Goal: Task Accomplishment & Management: Manage account settings

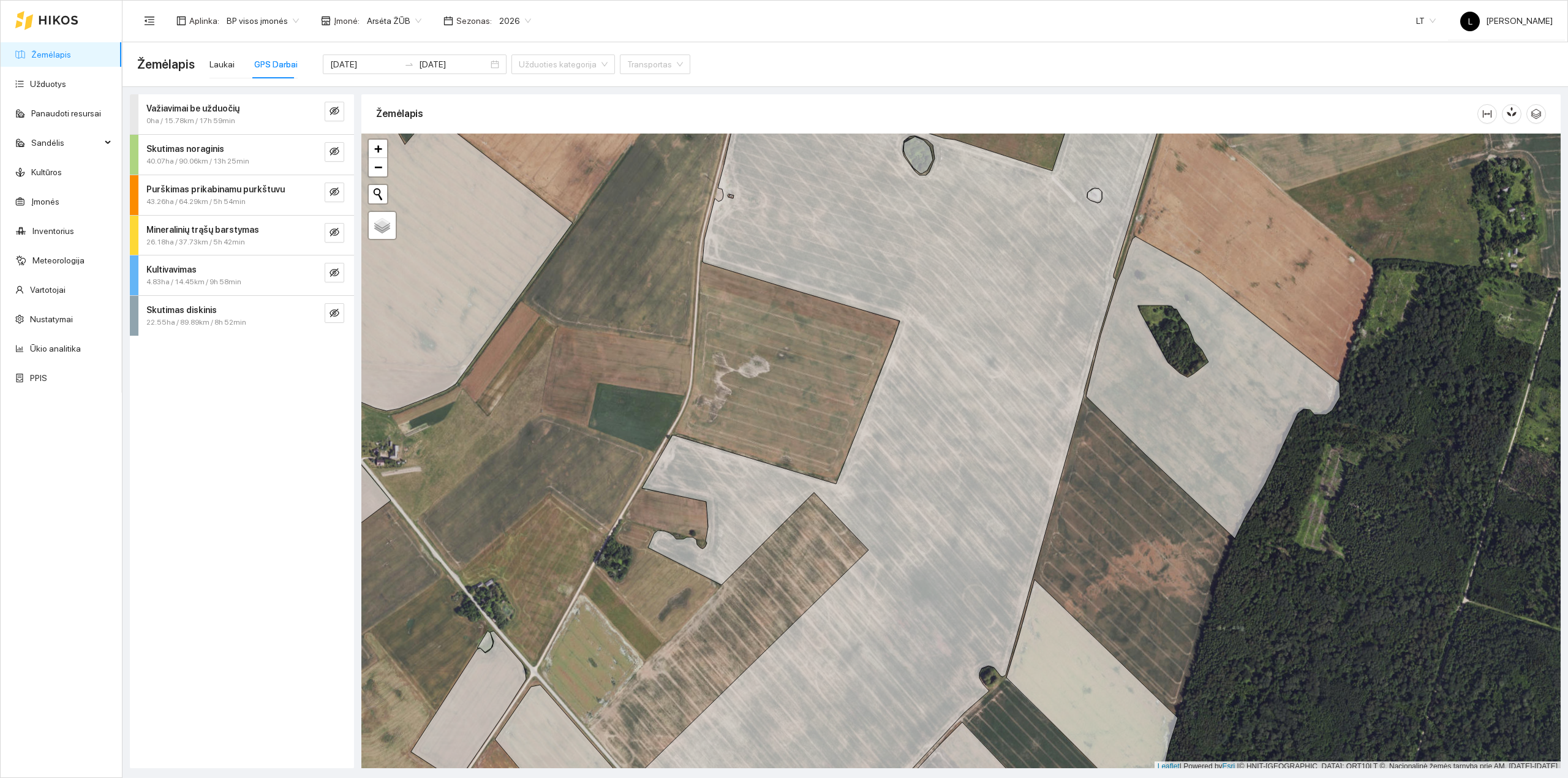
scroll to position [3, 0]
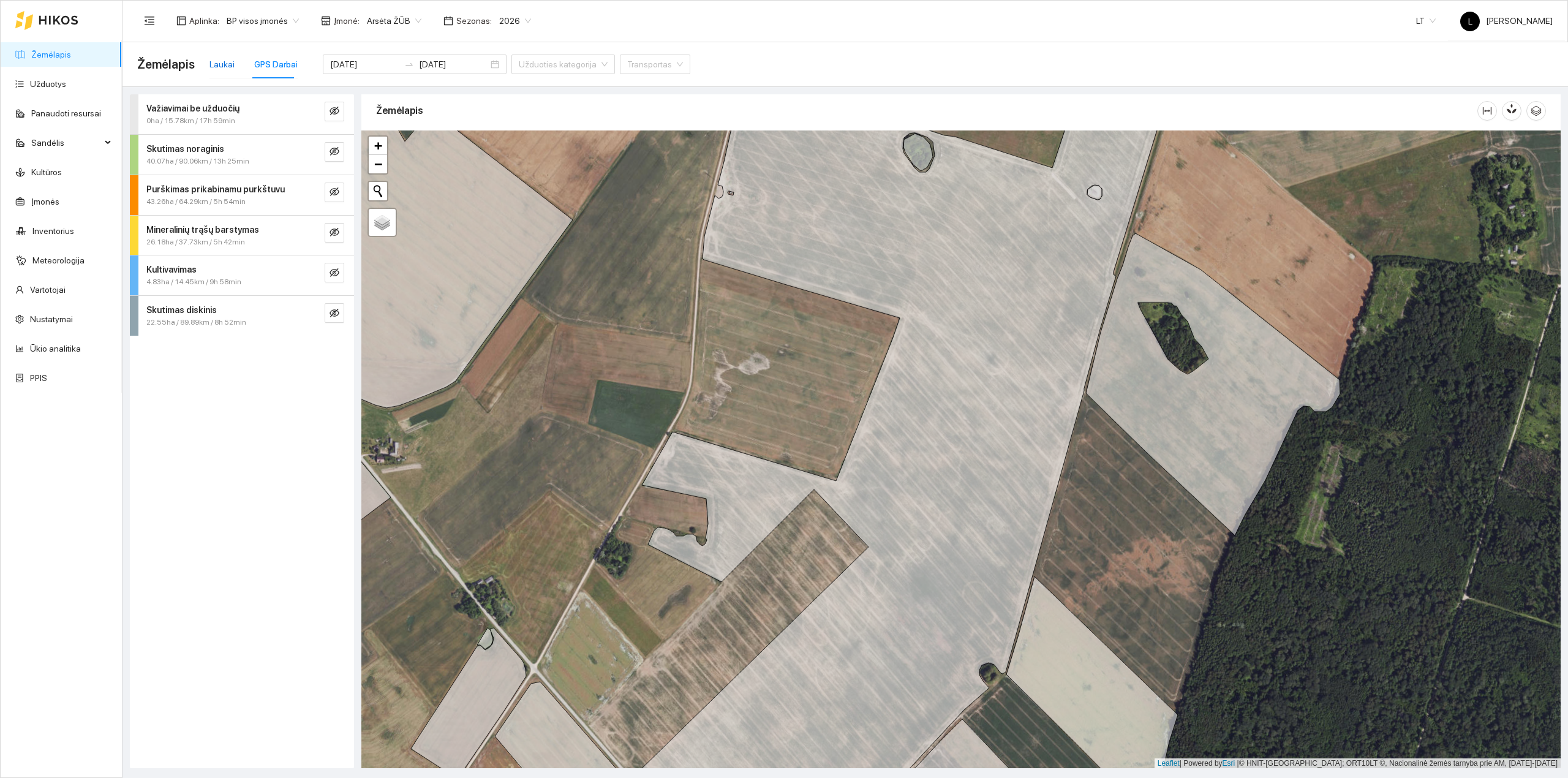
click at [229, 60] on div "Laukai" at bounding box center [222, 65] width 25 height 14
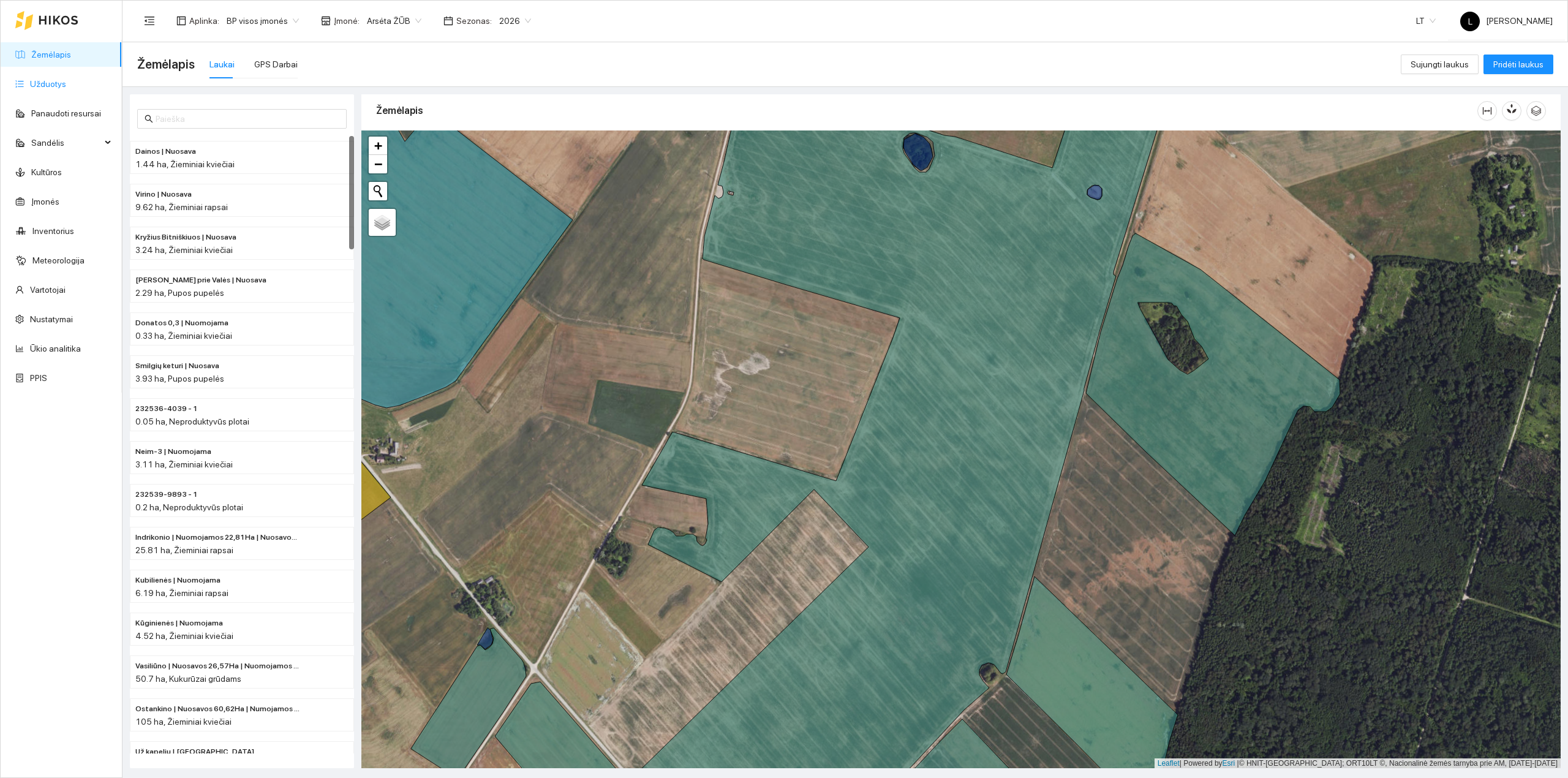
click at [45, 82] on link "Užduotys" at bounding box center [48, 84] width 36 height 10
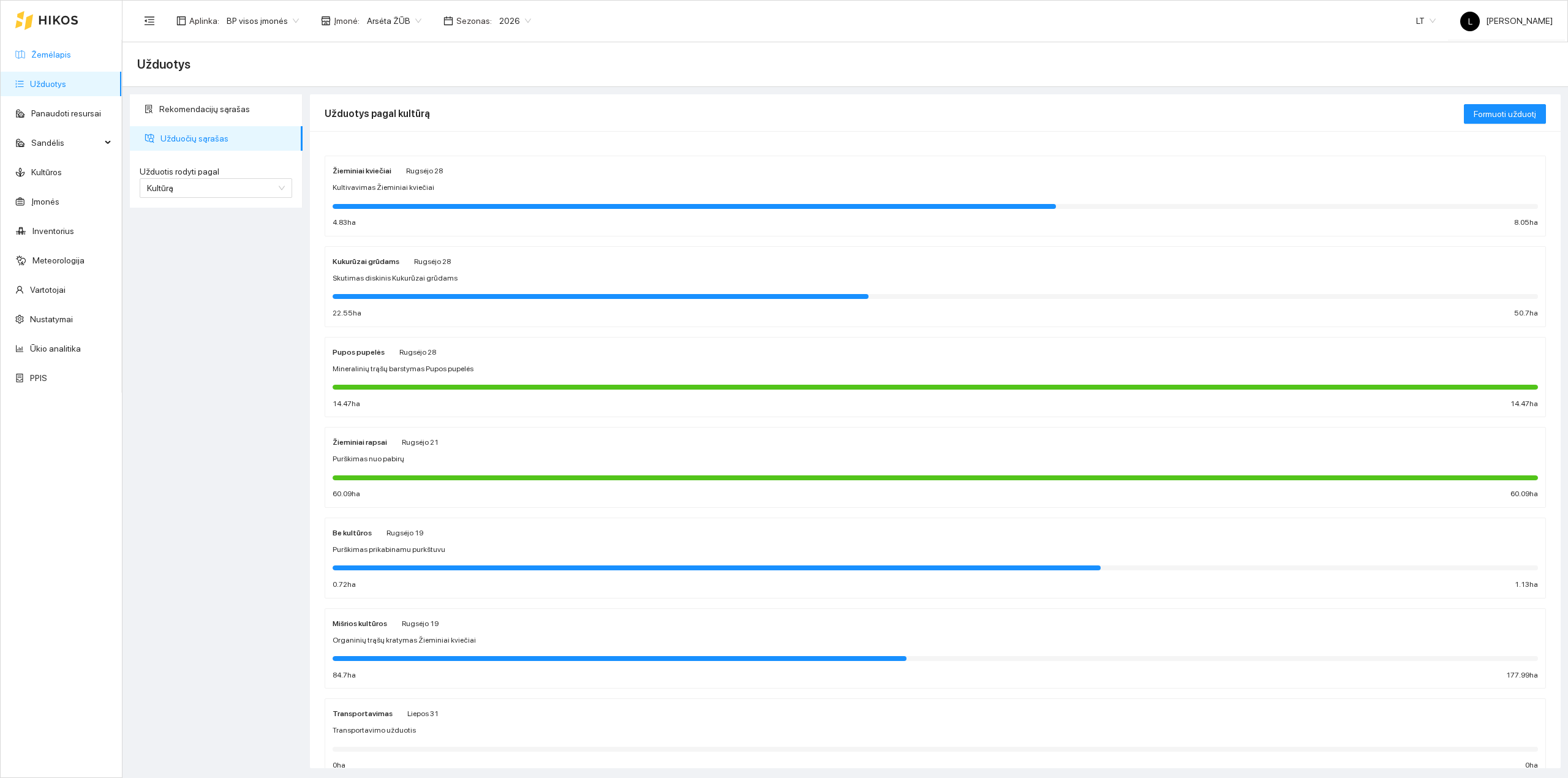
click at [57, 55] on link "Žemėlapis" at bounding box center [52, 54] width 40 height 10
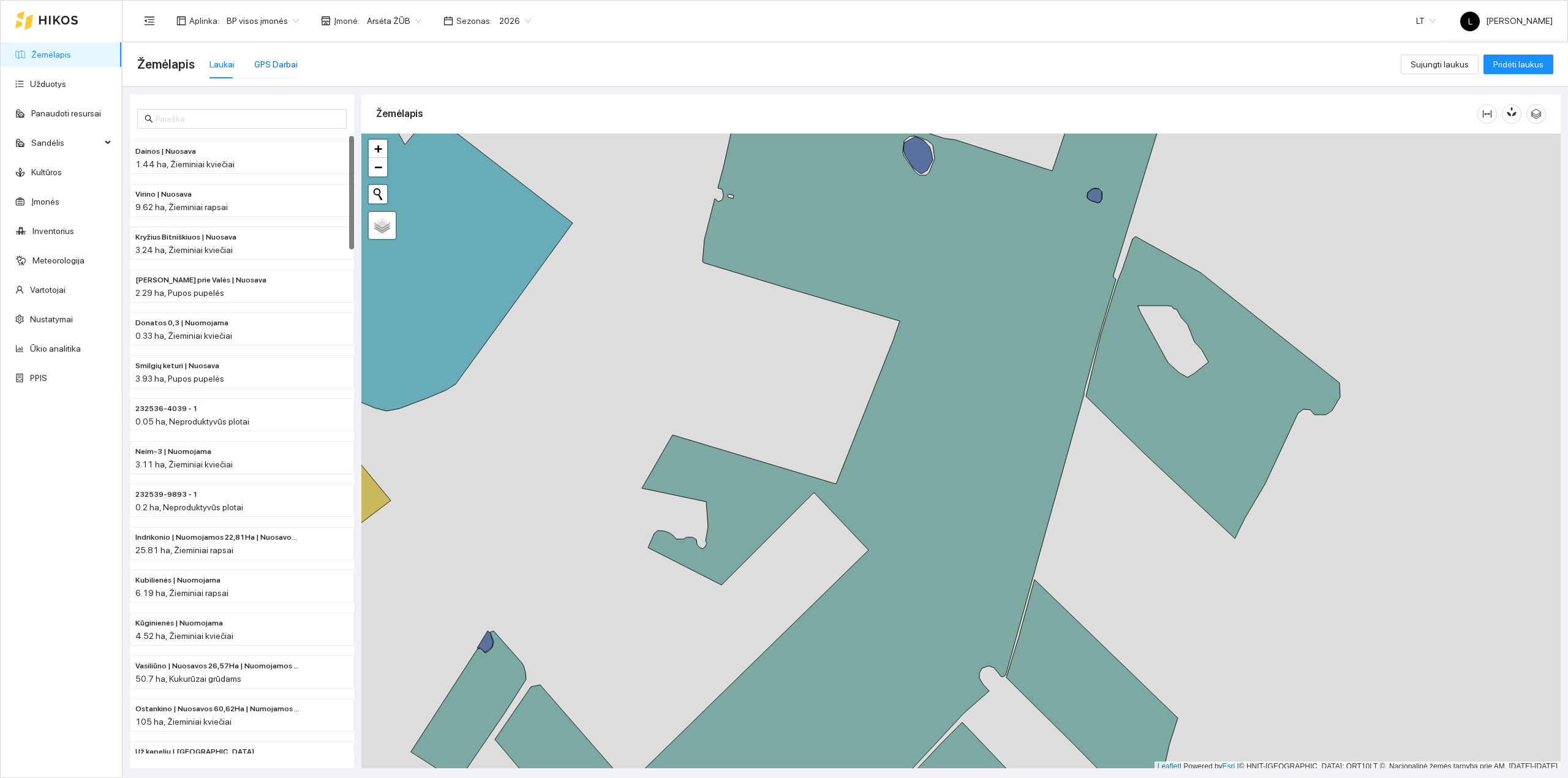
click at [292, 62] on div "GPS Darbai" at bounding box center [275, 65] width 44 height 14
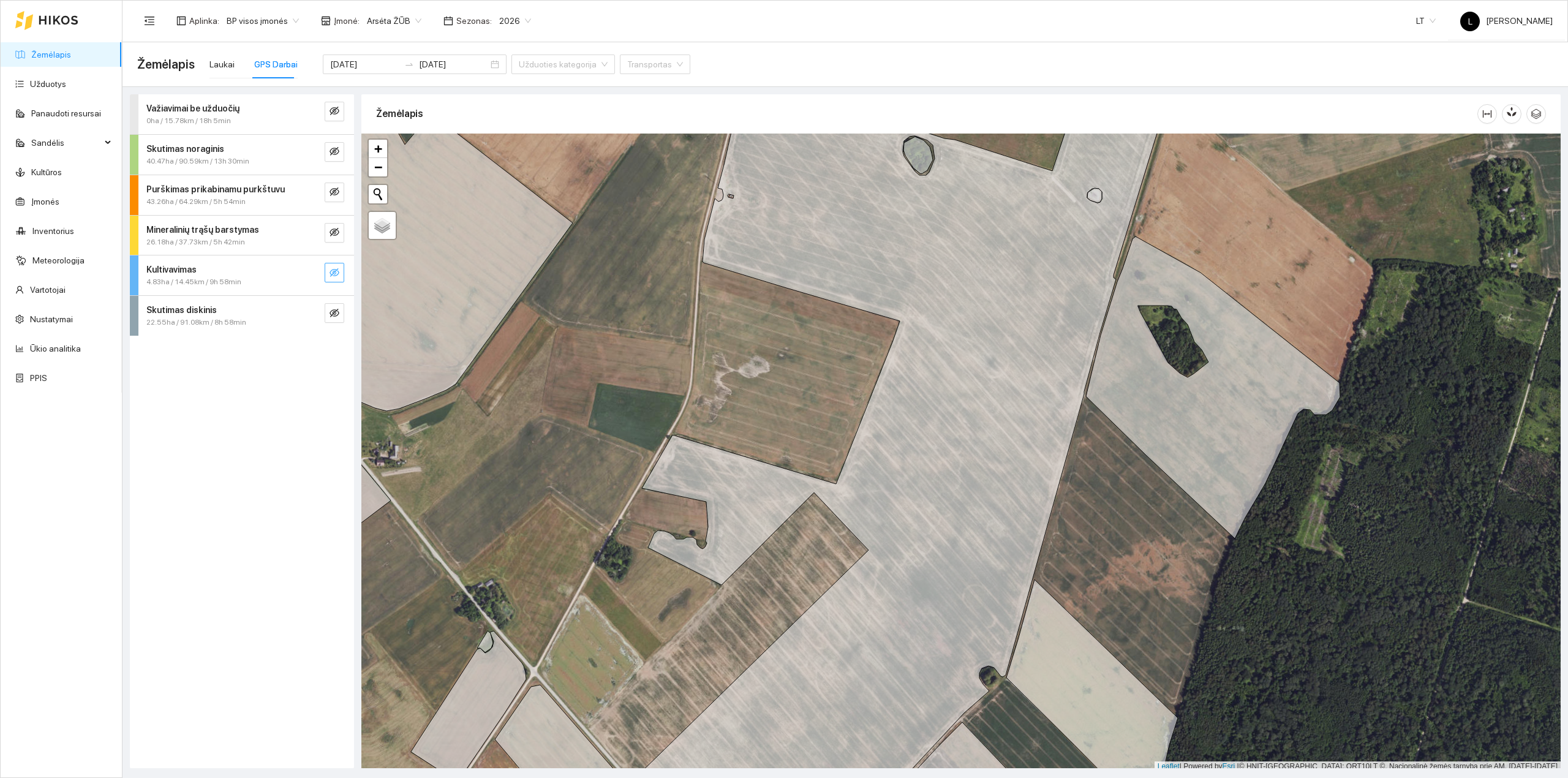
click at [333, 270] on icon "eye-invisible" at bounding box center [334, 272] width 10 height 8
click at [334, 269] on icon "eye" at bounding box center [334, 272] width 10 height 10
click at [332, 316] on icon "eye-invisible" at bounding box center [334, 312] width 10 height 10
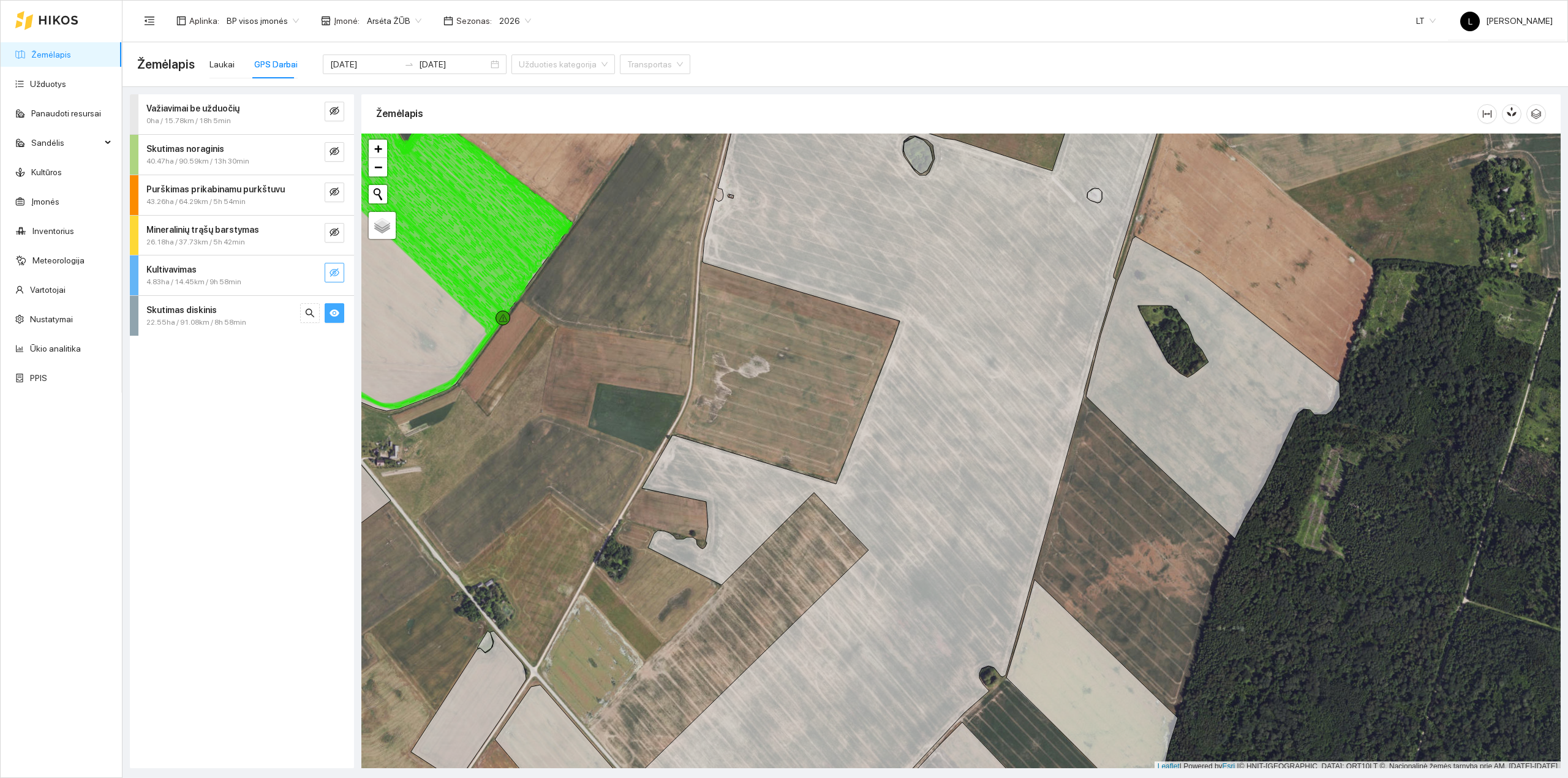
click at [332, 316] on icon "eye" at bounding box center [334, 313] width 10 height 8
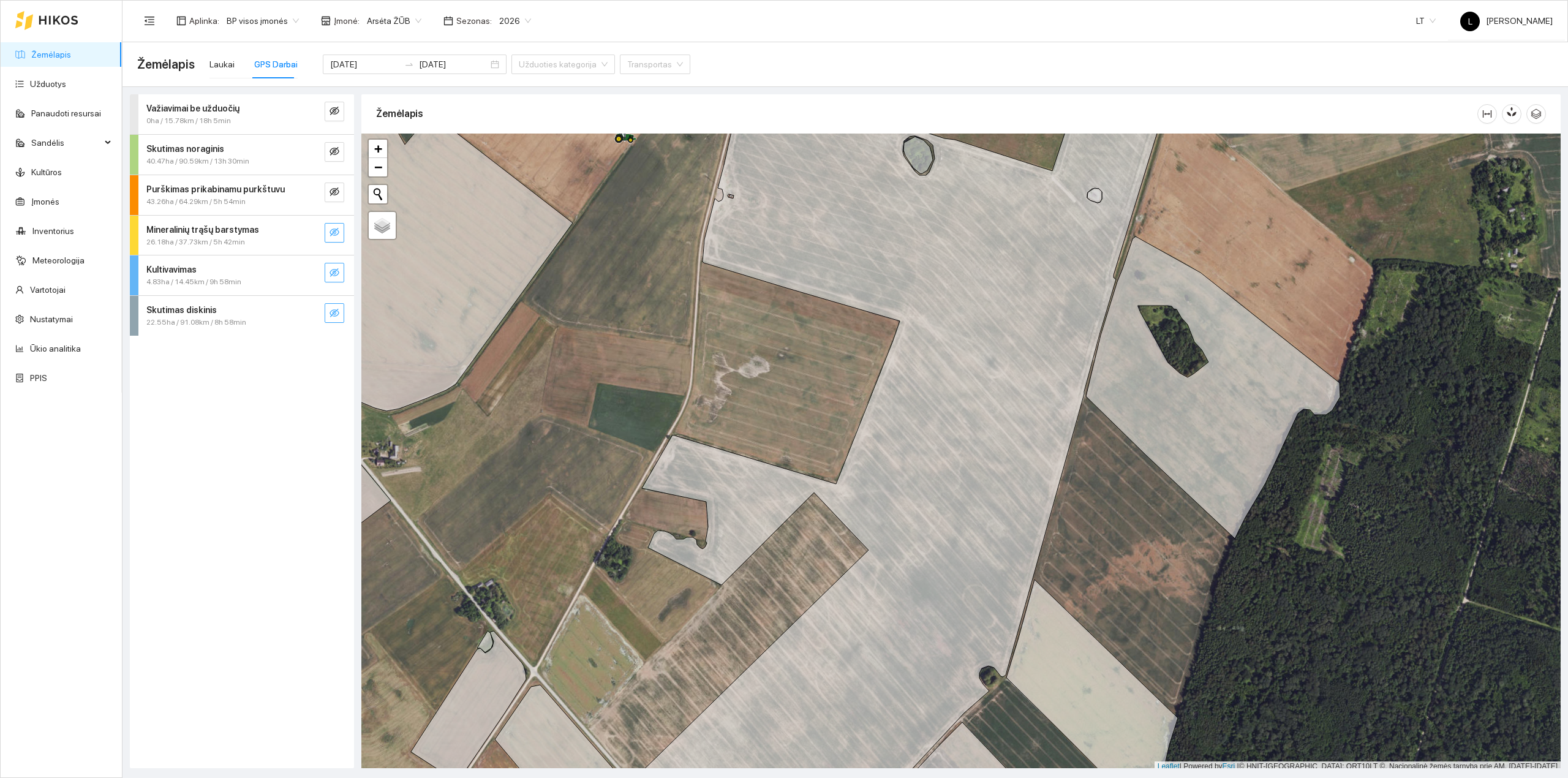
click at [341, 232] on button "button" at bounding box center [334, 232] width 19 height 19
click at [341, 233] on button "button" at bounding box center [334, 232] width 19 height 19
click at [337, 192] on icon "eye-invisible" at bounding box center [334, 192] width 10 height 10
click at [337, 192] on icon "eye" at bounding box center [334, 192] width 10 height 8
click at [339, 158] on span "eye-invisible" at bounding box center [334, 152] width 10 height 12
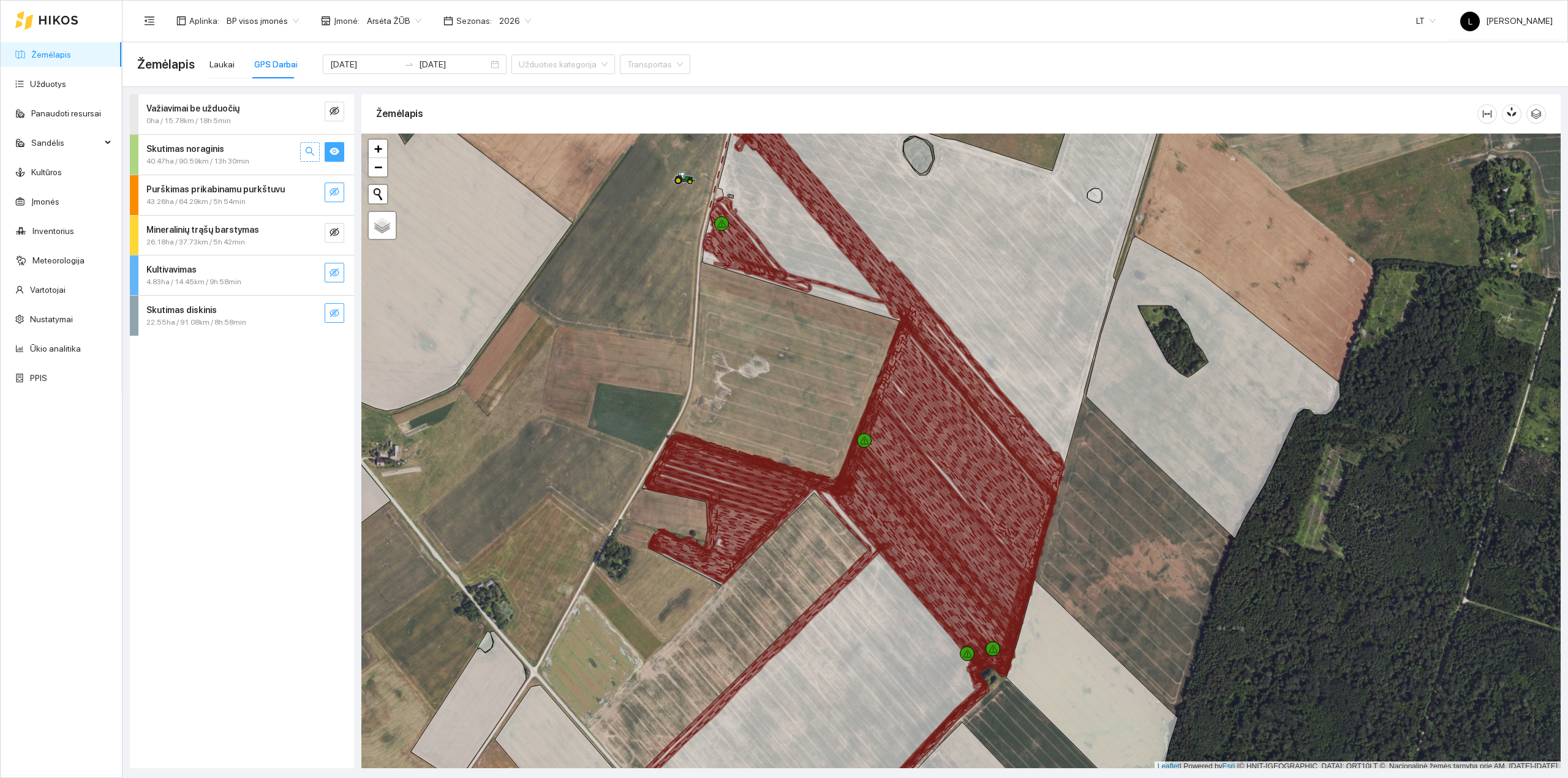
click at [314, 155] on icon "search" at bounding box center [309, 151] width 10 height 10
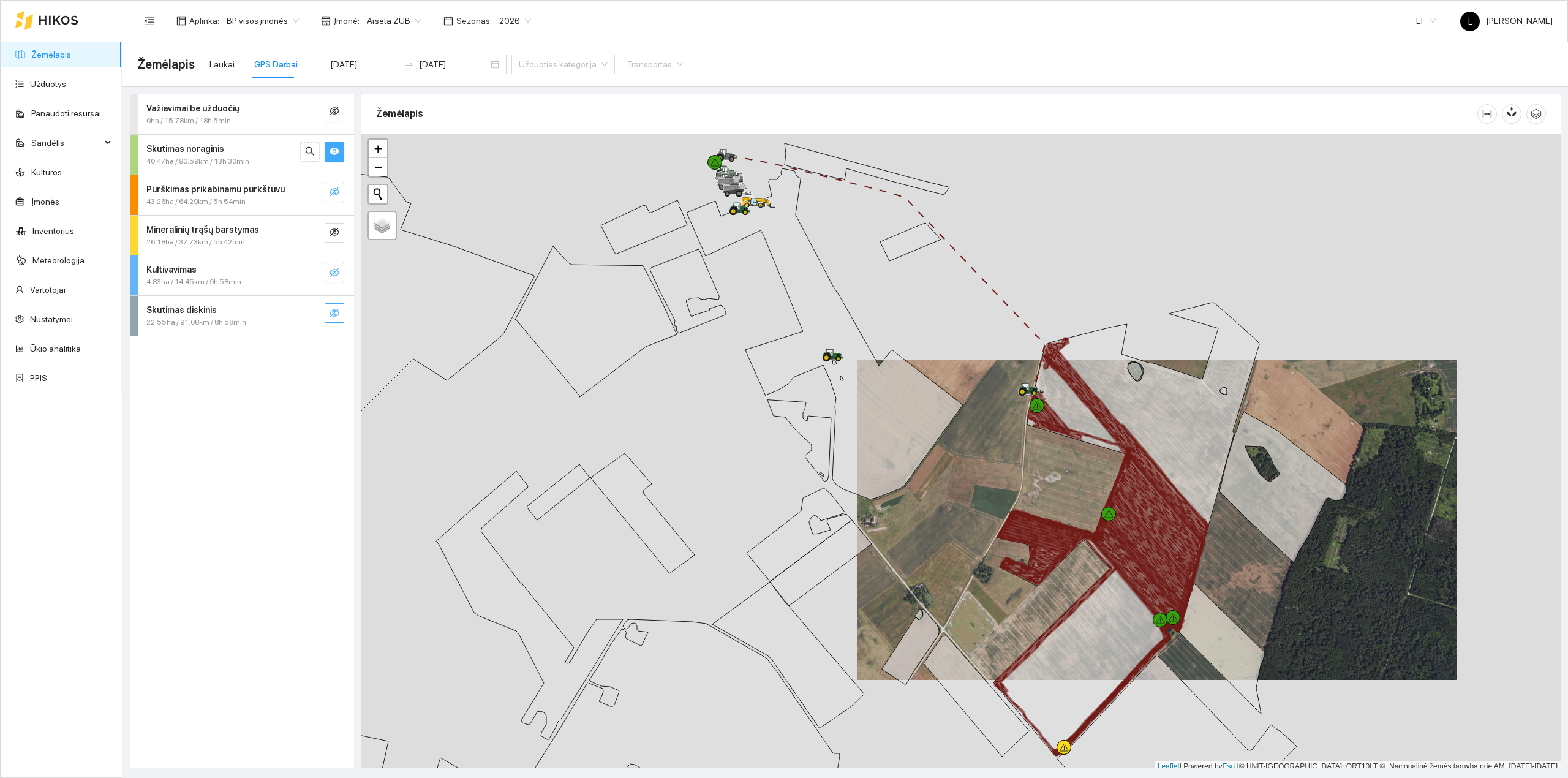
scroll to position [3, 0]
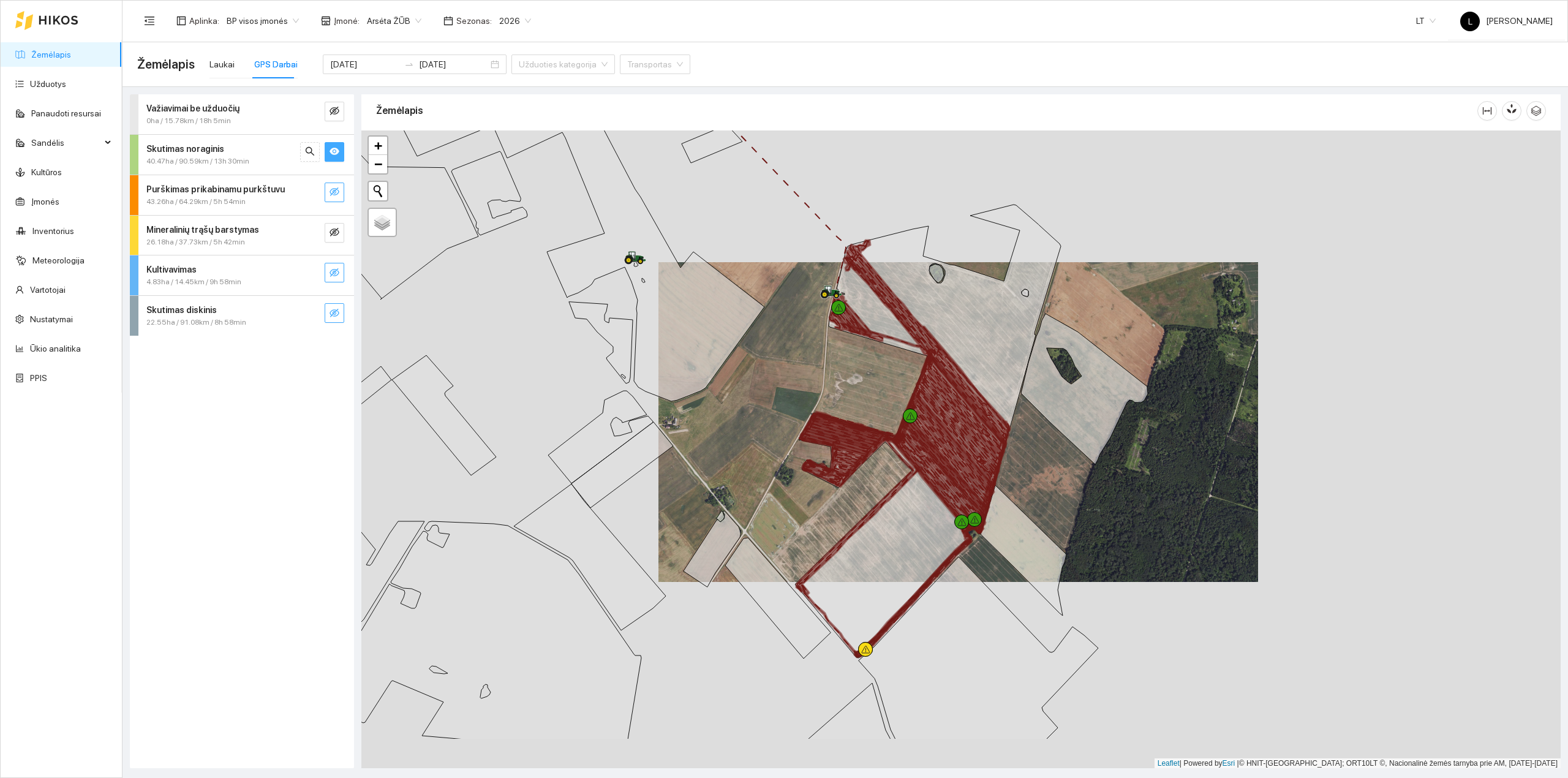
drag, startPoint x: 834, startPoint y: 454, endPoint x: 636, endPoint y: 380, distance: 211.4
click at [636, 380] on div at bounding box center [961, 449] width 1199 height 638
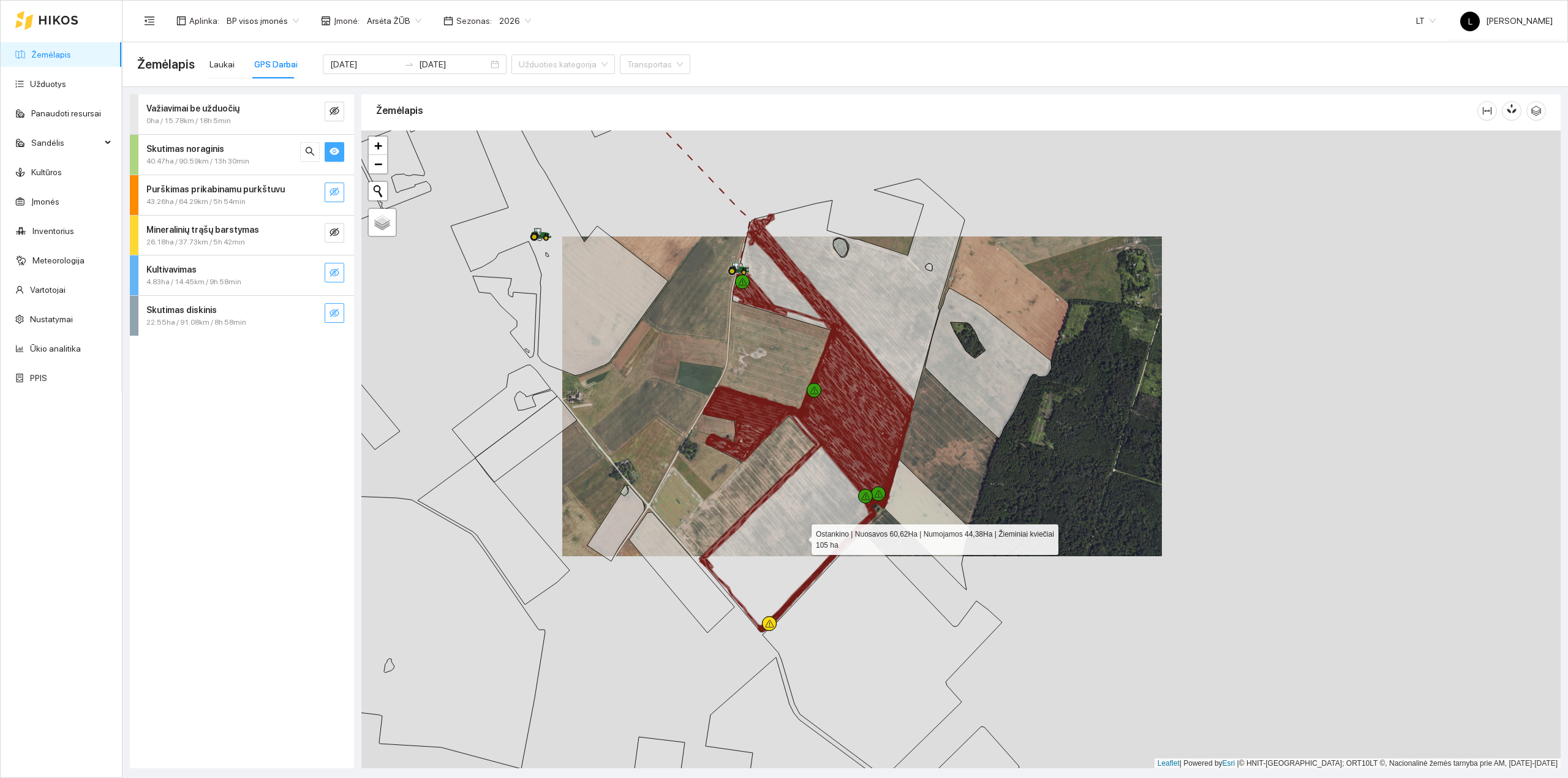
drag, startPoint x: 806, startPoint y: 537, endPoint x: 787, endPoint y: 534, distance: 19.2
click at [787, 534] on icon at bounding box center [831, 405] width 265 height 453
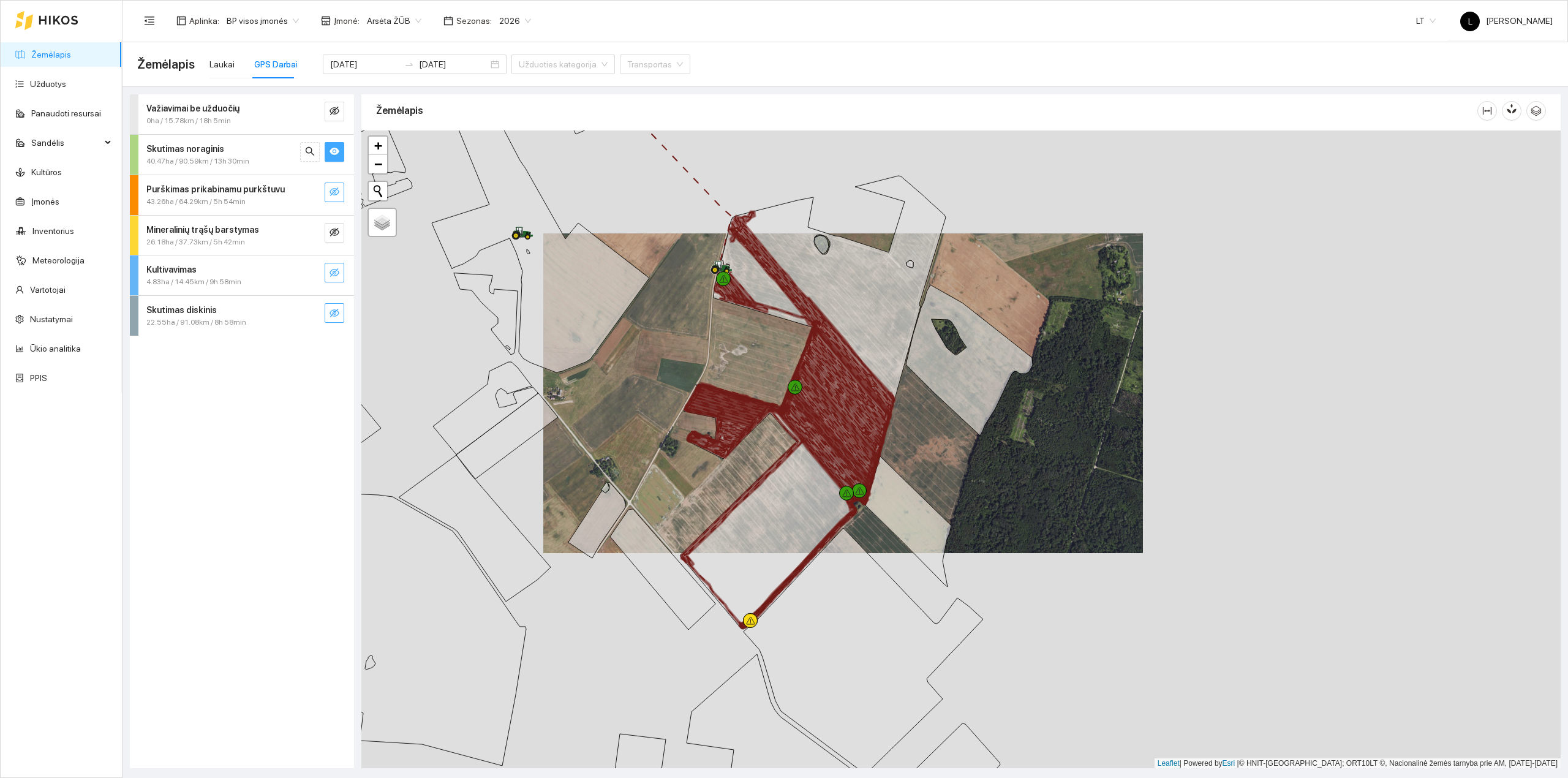
click at [205, 152] on strong "Skutimas noraginis" at bounding box center [185, 149] width 78 height 10
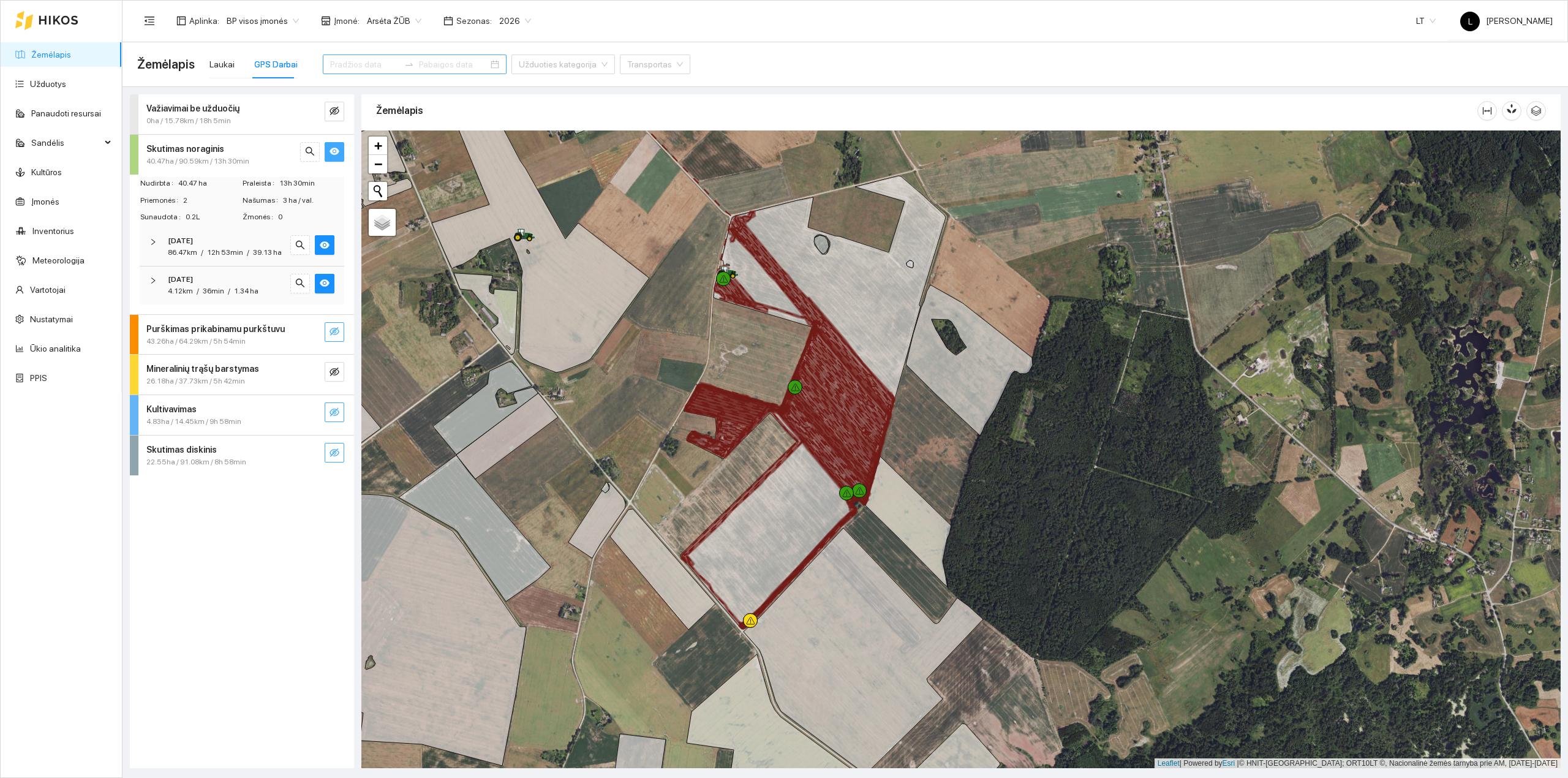
click at [371, 72] on div at bounding box center [414, 64] width 184 height 19
click at [370, 64] on input at bounding box center [365, 65] width 69 height 14
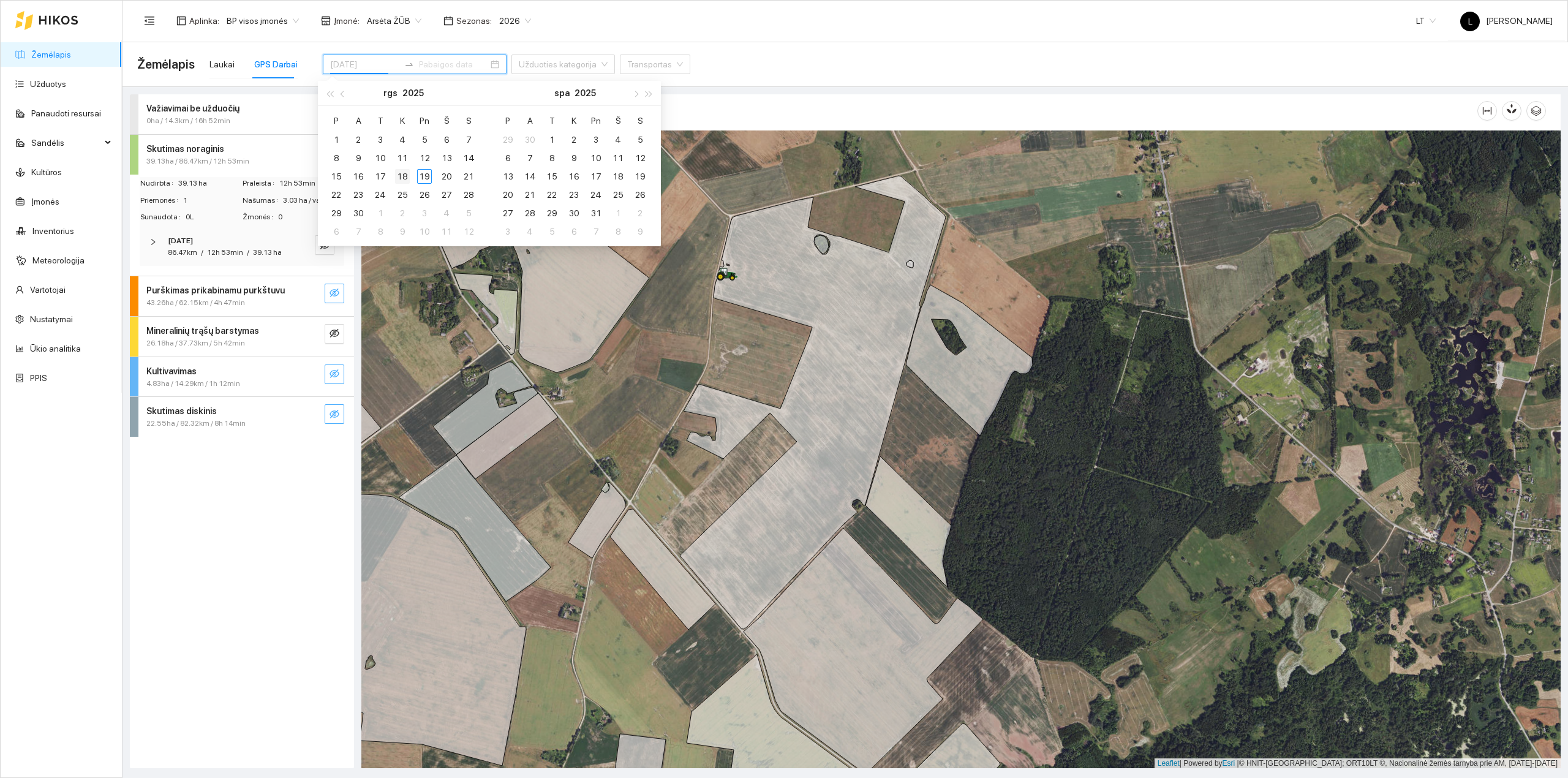
type input "[DATE]"
click at [404, 178] on div "18" at bounding box center [402, 176] width 15 height 15
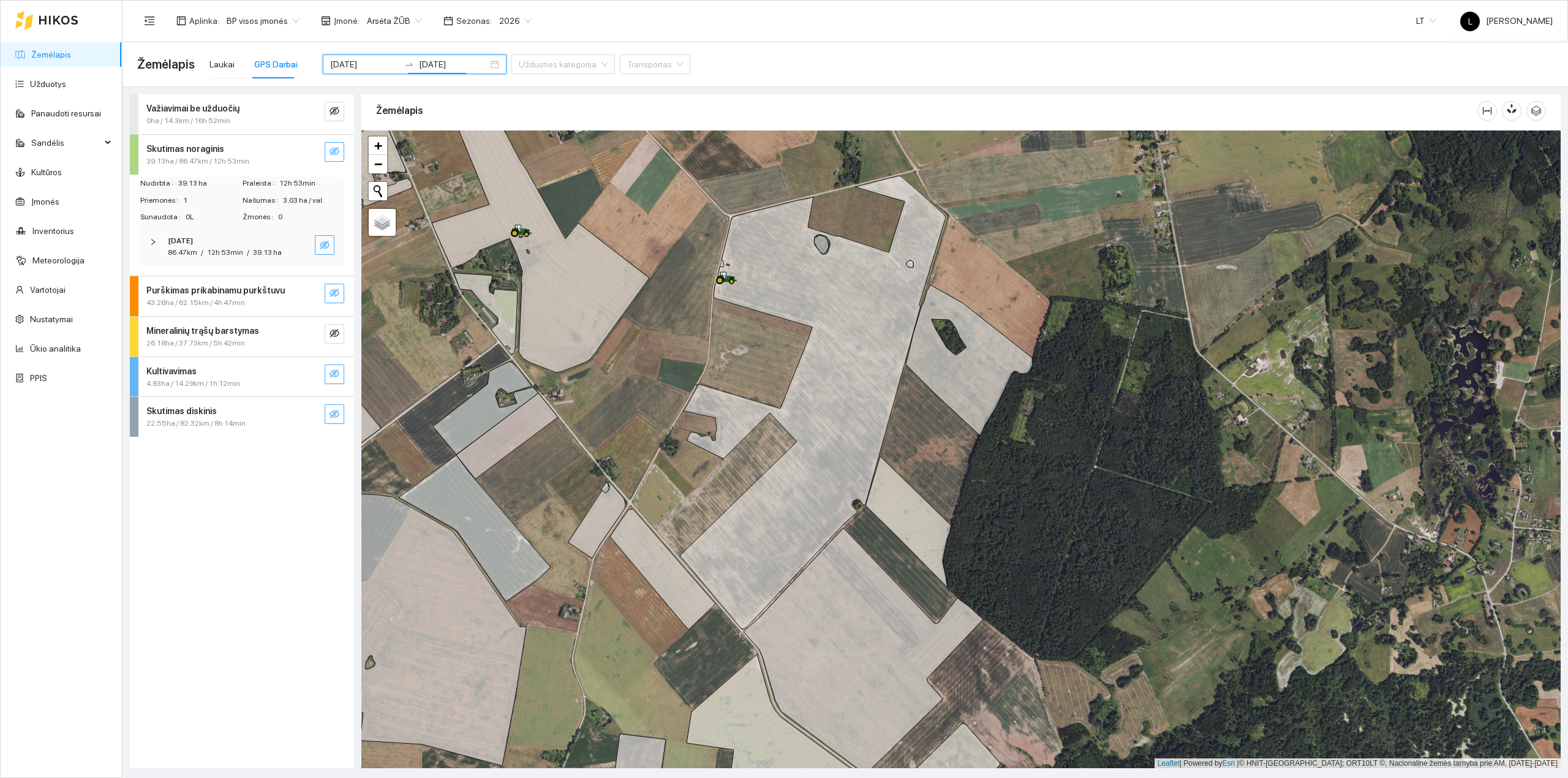
click at [329, 246] on icon "eye-invisible" at bounding box center [325, 245] width 10 height 10
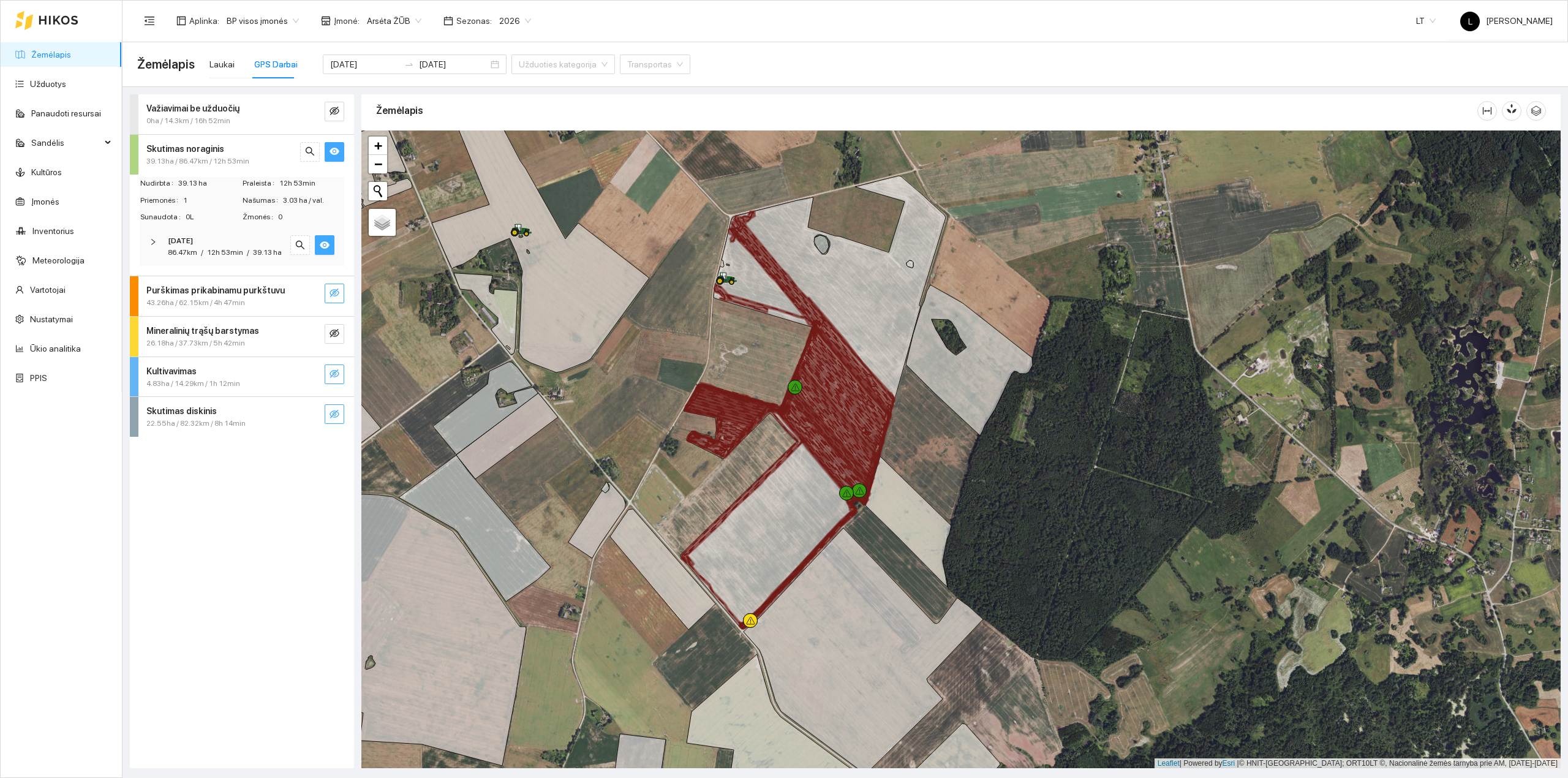
click at [325, 245] on icon "eye" at bounding box center [325, 245] width 10 height 8
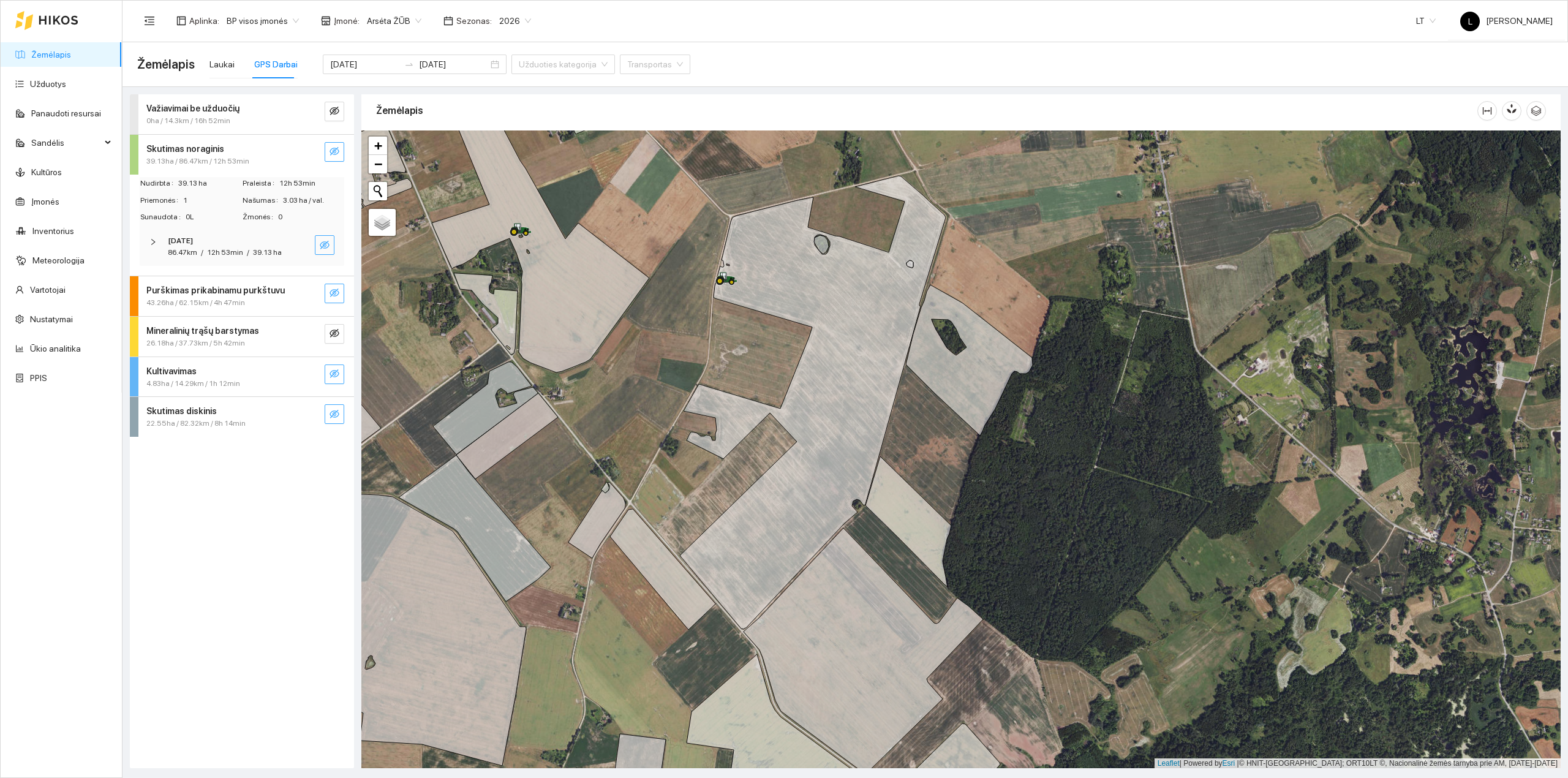
click at [325, 245] on icon "eye-invisible" at bounding box center [325, 245] width 10 height 10
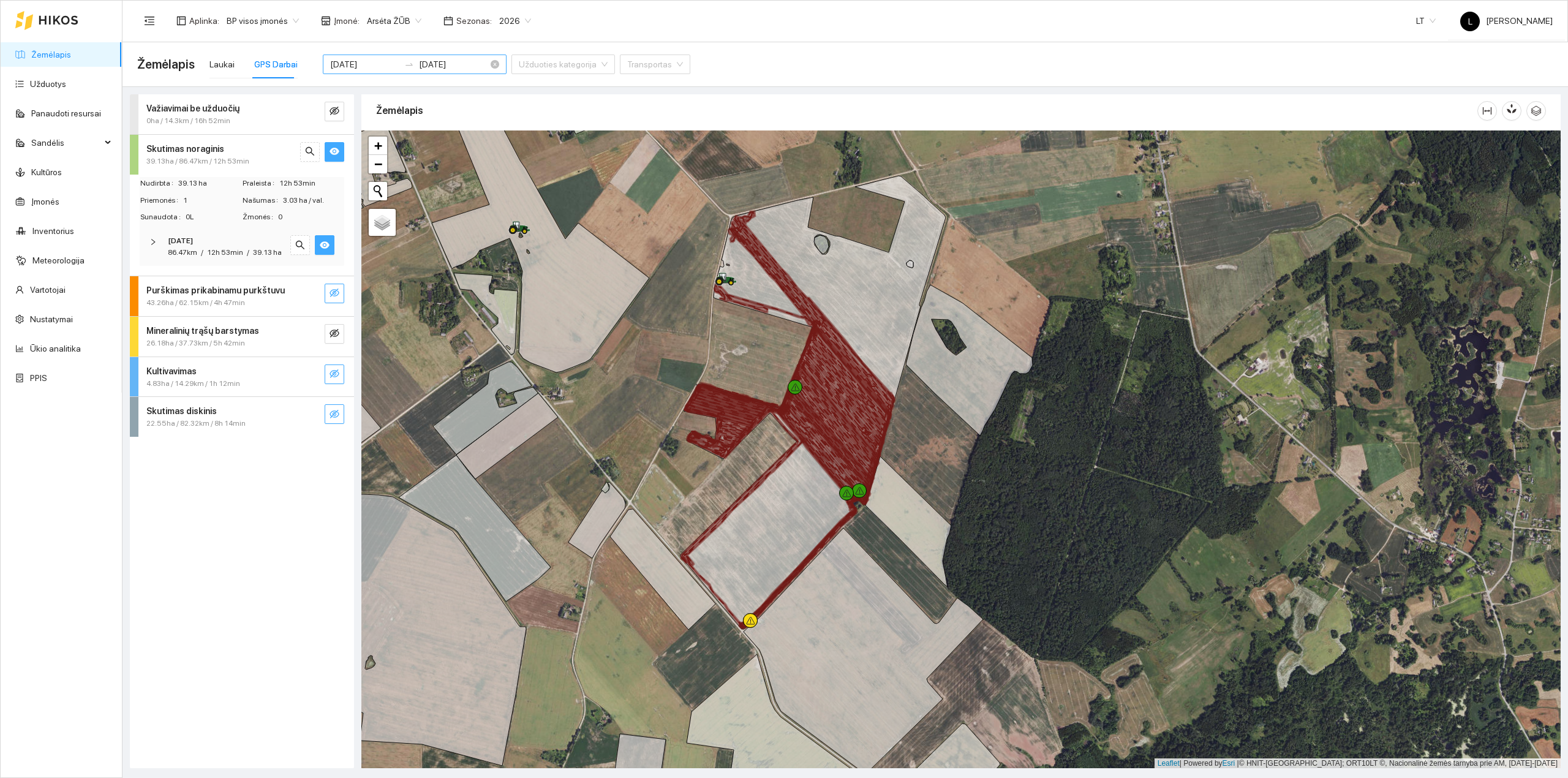
click at [452, 64] on input "[DATE]" at bounding box center [453, 65] width 69 height 14
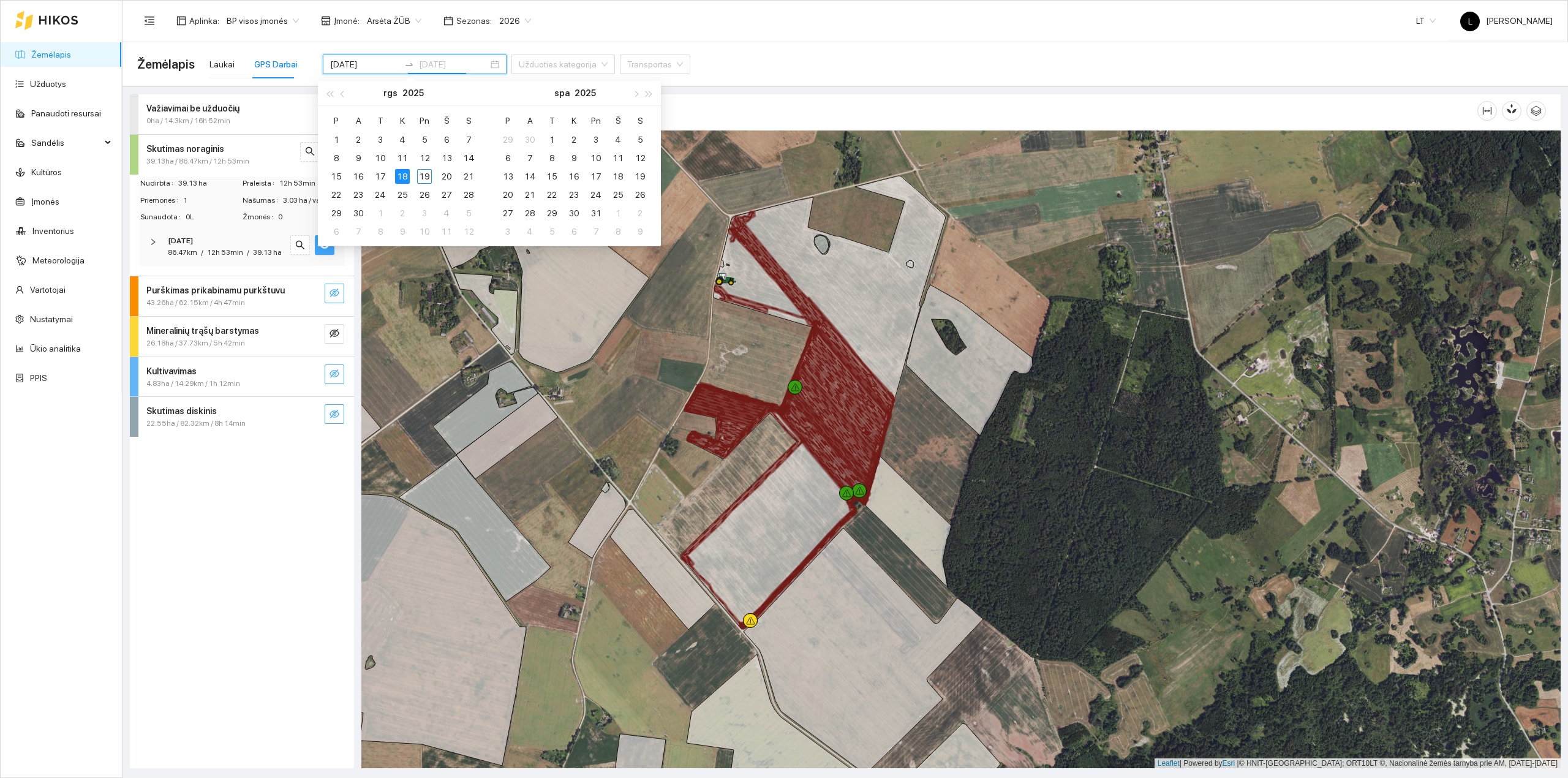
type input "[DATE]"
click at [281, 462] on div "Važiavimai be užduočių 0ha / 14.3km / 16h 52min Skutimas noraginis 39.13ha / 86…" at bounding box center [242, 432] width 224 height 674
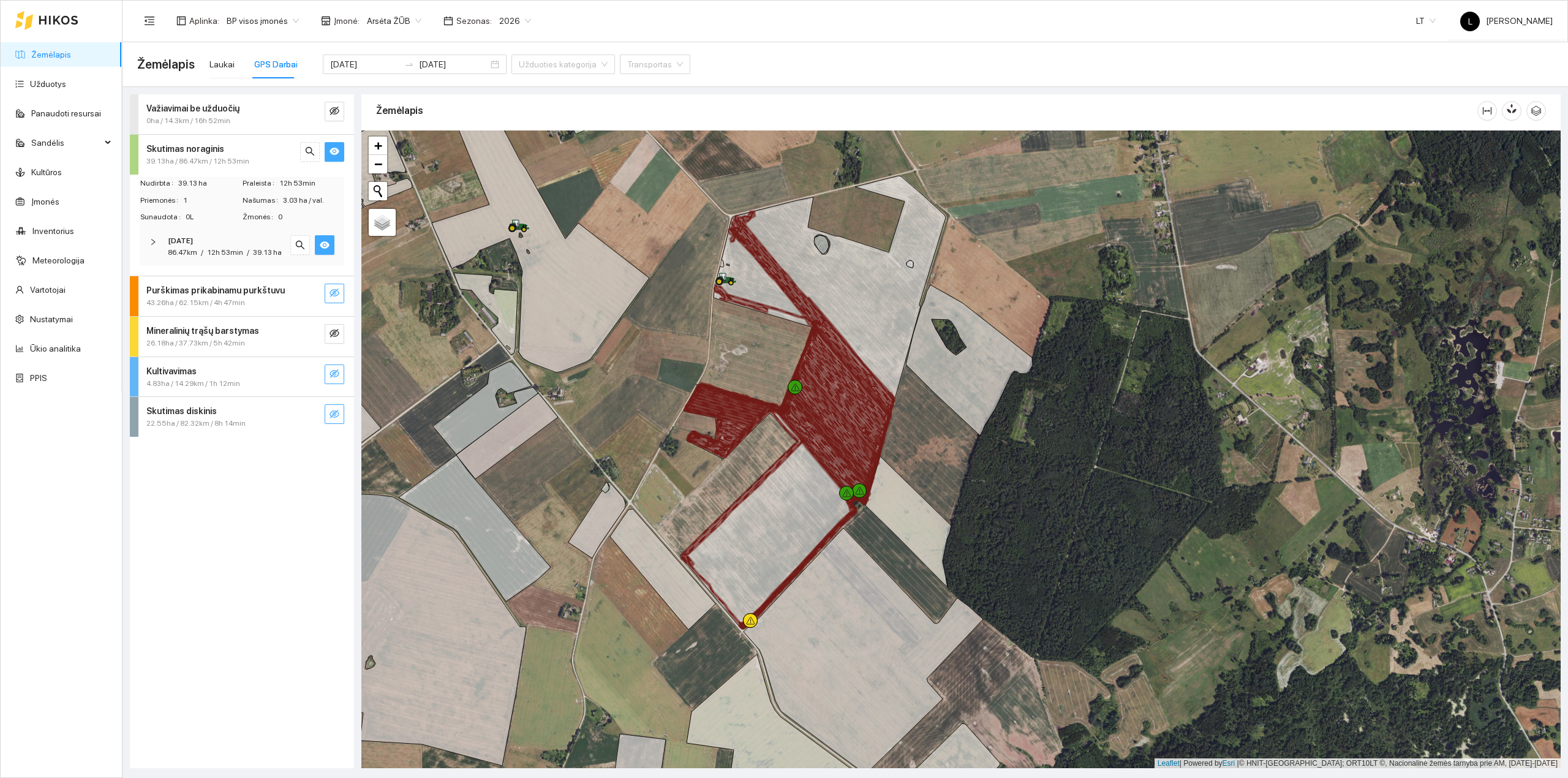
click at [215, 243] on div "[DATE]" at bounding box center [225, 241] width 115 height 12
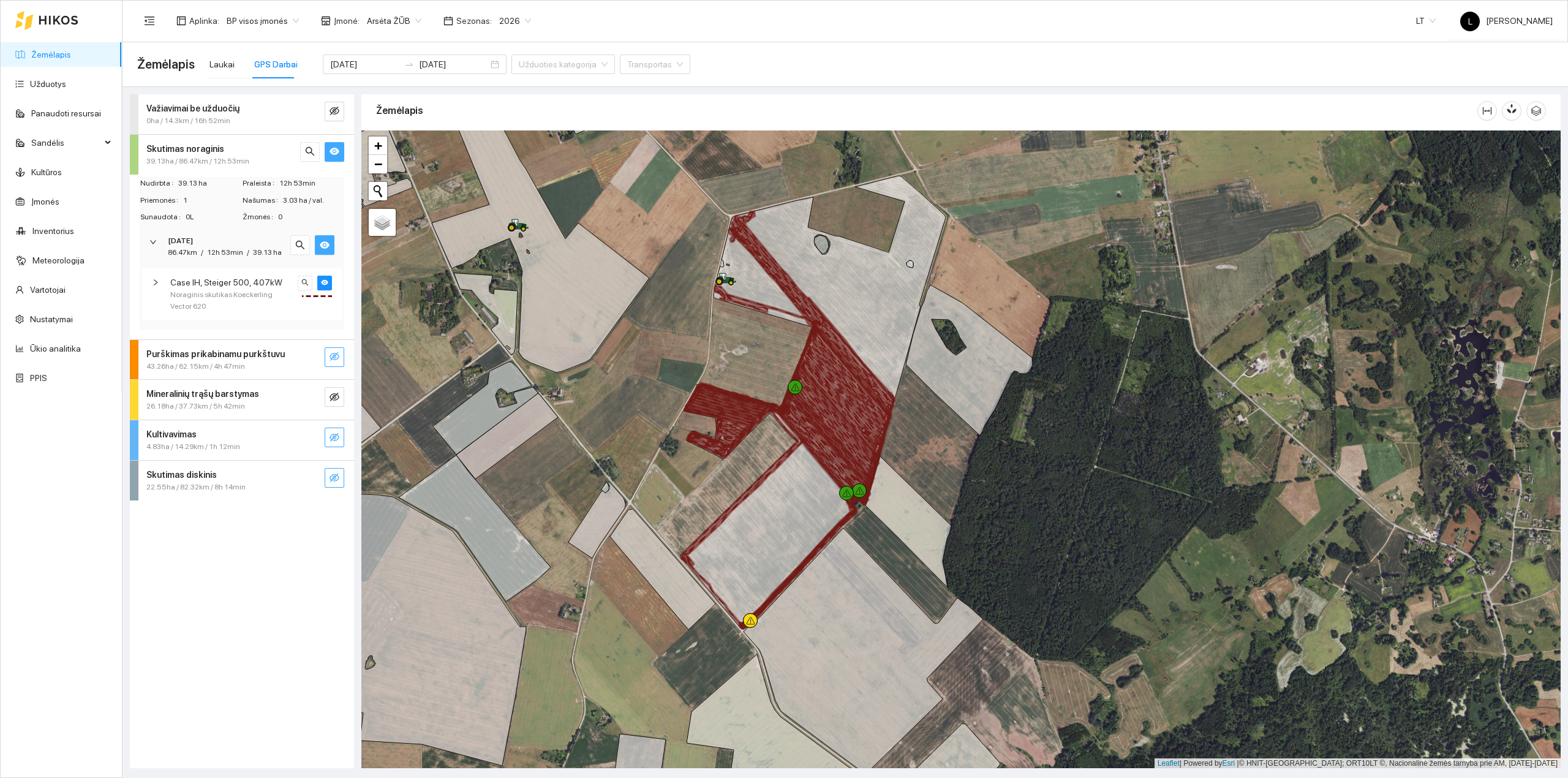
click at [242, 272] on div "Case IH, Steiger 500, 407kW Noraginis skutikas Koeckerling Vector 620" at bounding box center [242, 294] width 199 height 52
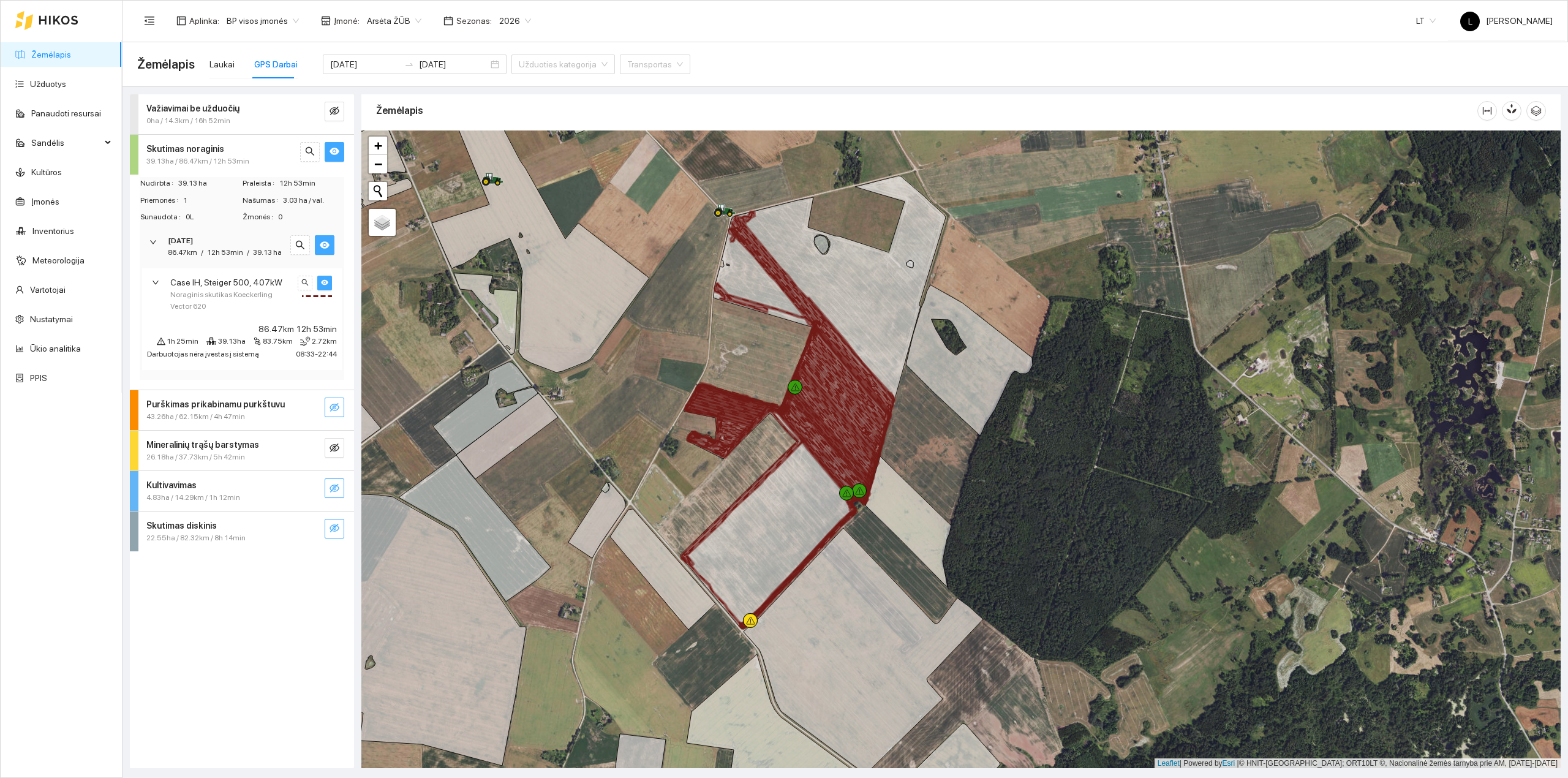
click at [324, 285] on icon "eye" at bounding box center [325, 282] width 8 height 5
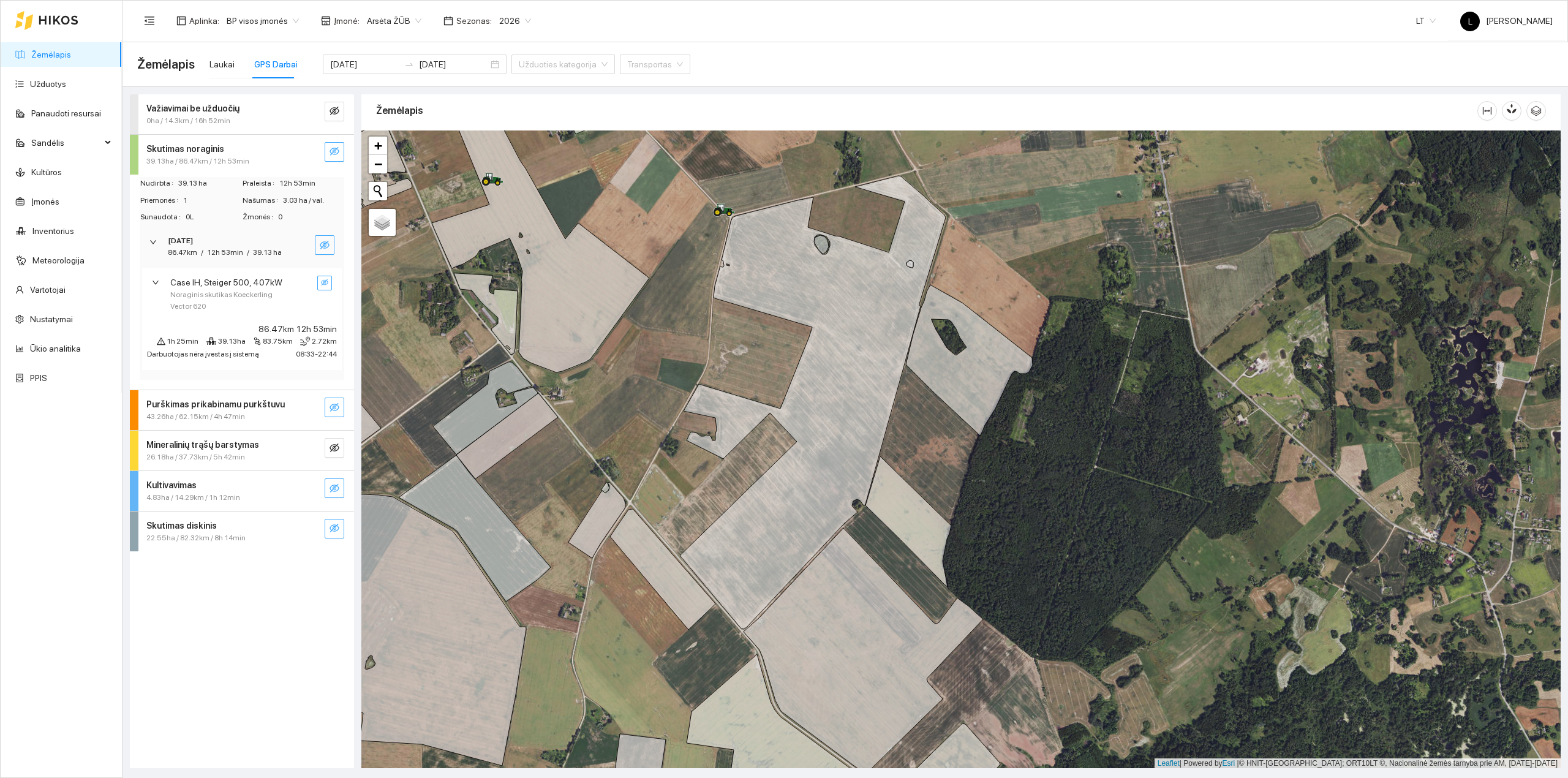
click at [325, 282] on icon "eye-invisible" at bounding box center [325, 282] width 8 height 6
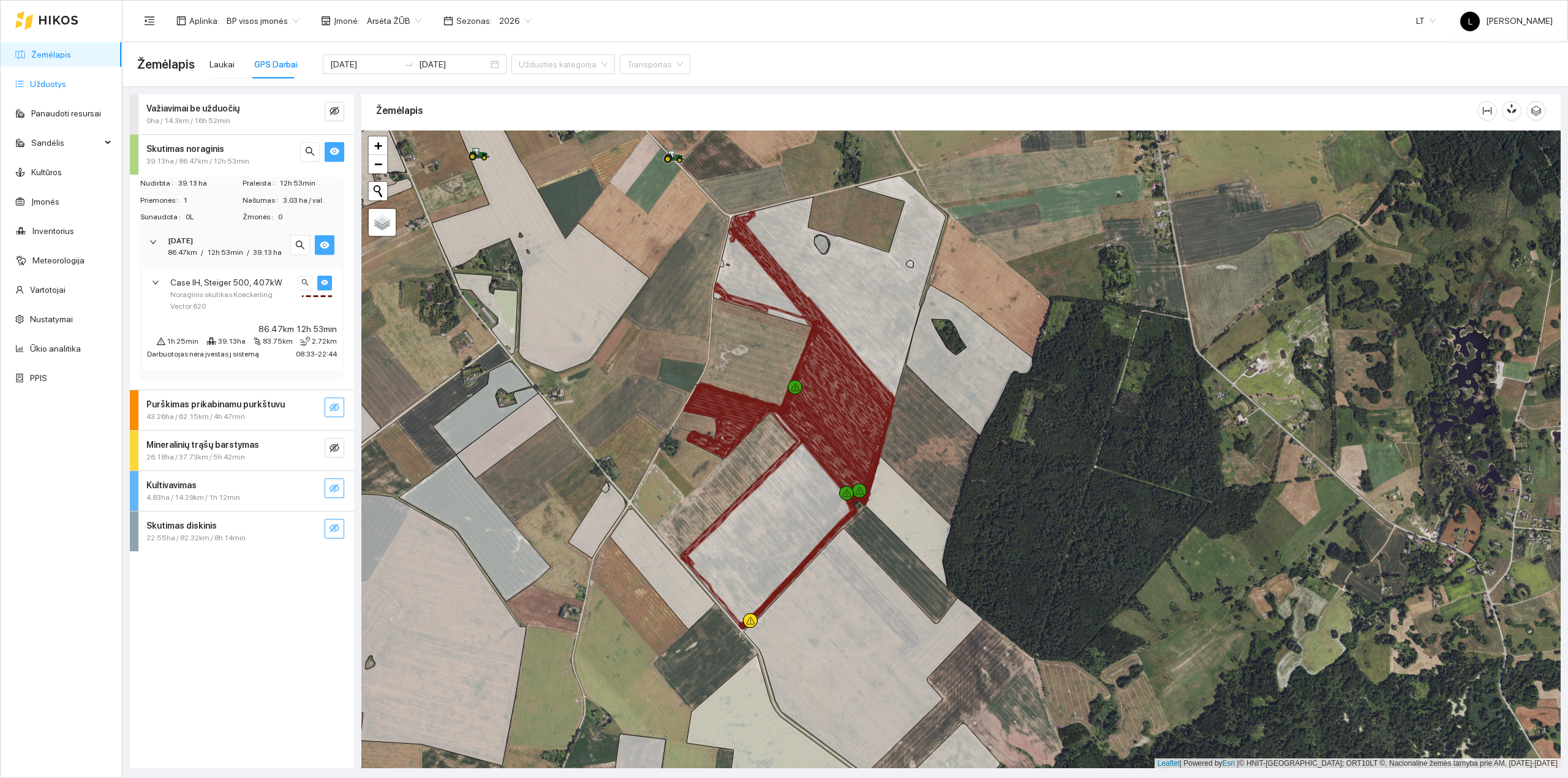
click at [57, 82] on link "Užduotys" at bounding box center [48, 84] width 36 height 10
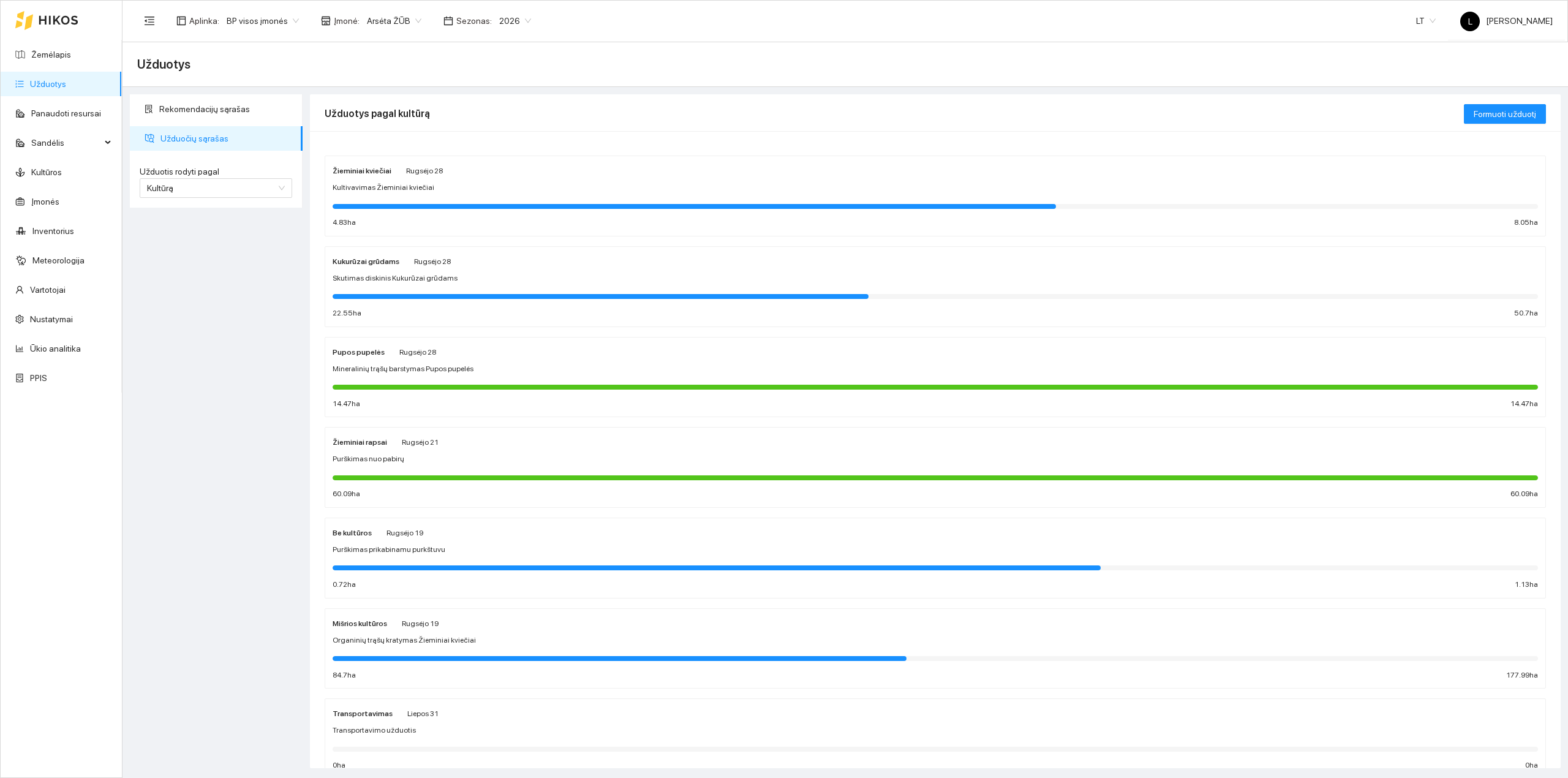
click at [422, 201] on div at bounding box center [935, 205] width 1205 height 14
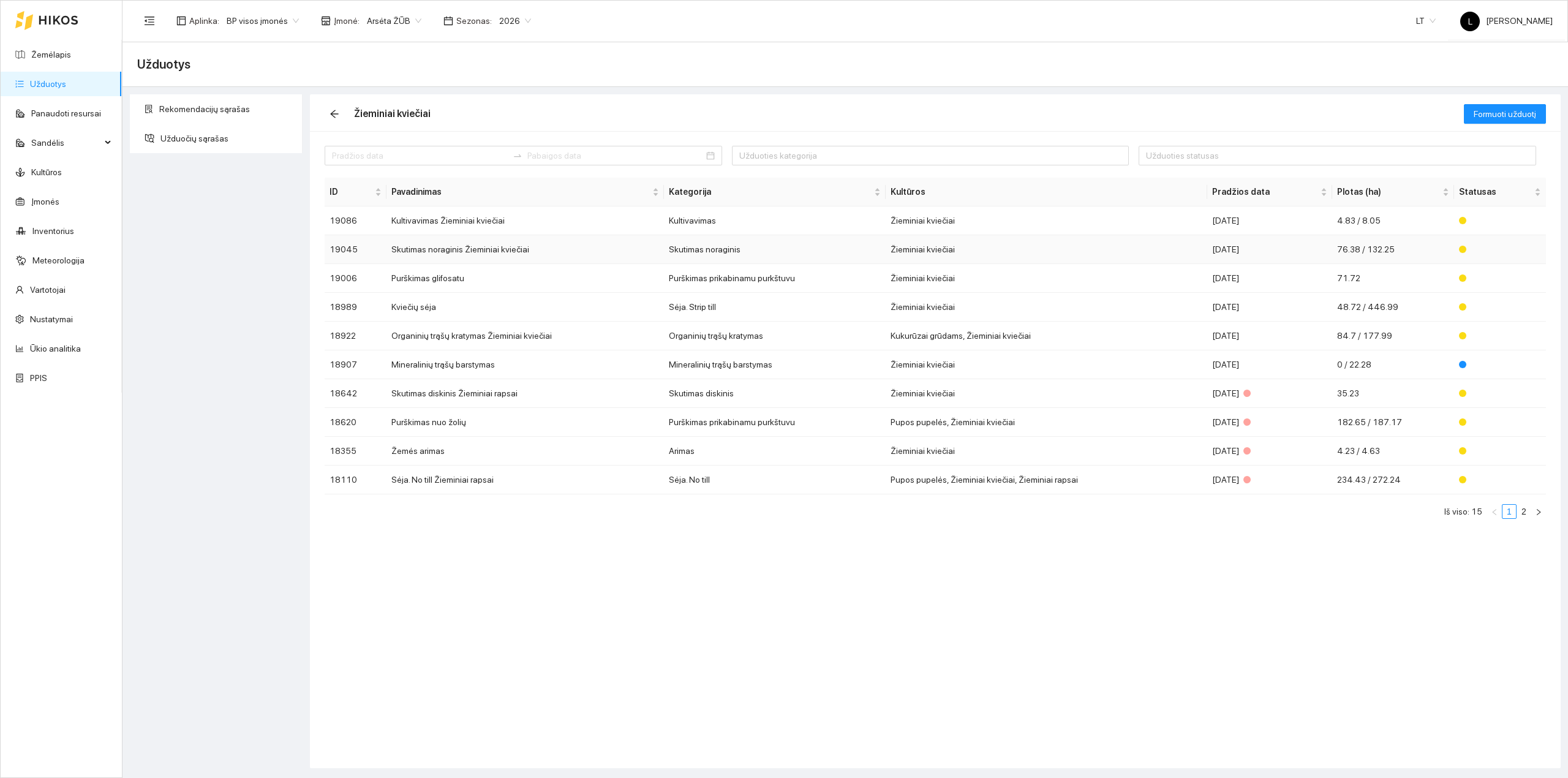
click at [479, 255] on td "Skutimas noraginis Žieminiai kviečiai" at bounding box center [525, 249] width 278 height 28
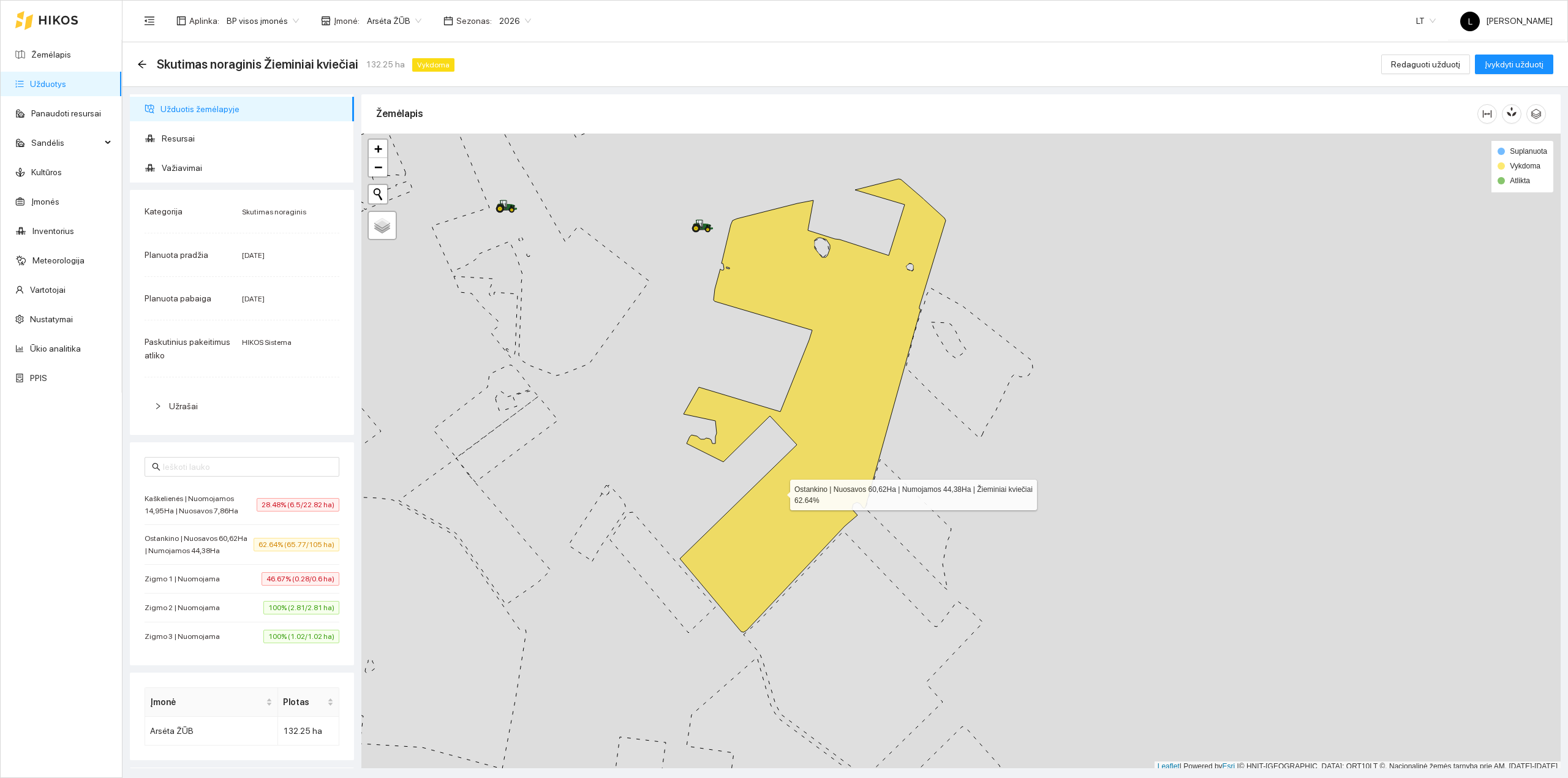
click at [779, 493] on icon at bounding box center [812, 405] width 265 height 453
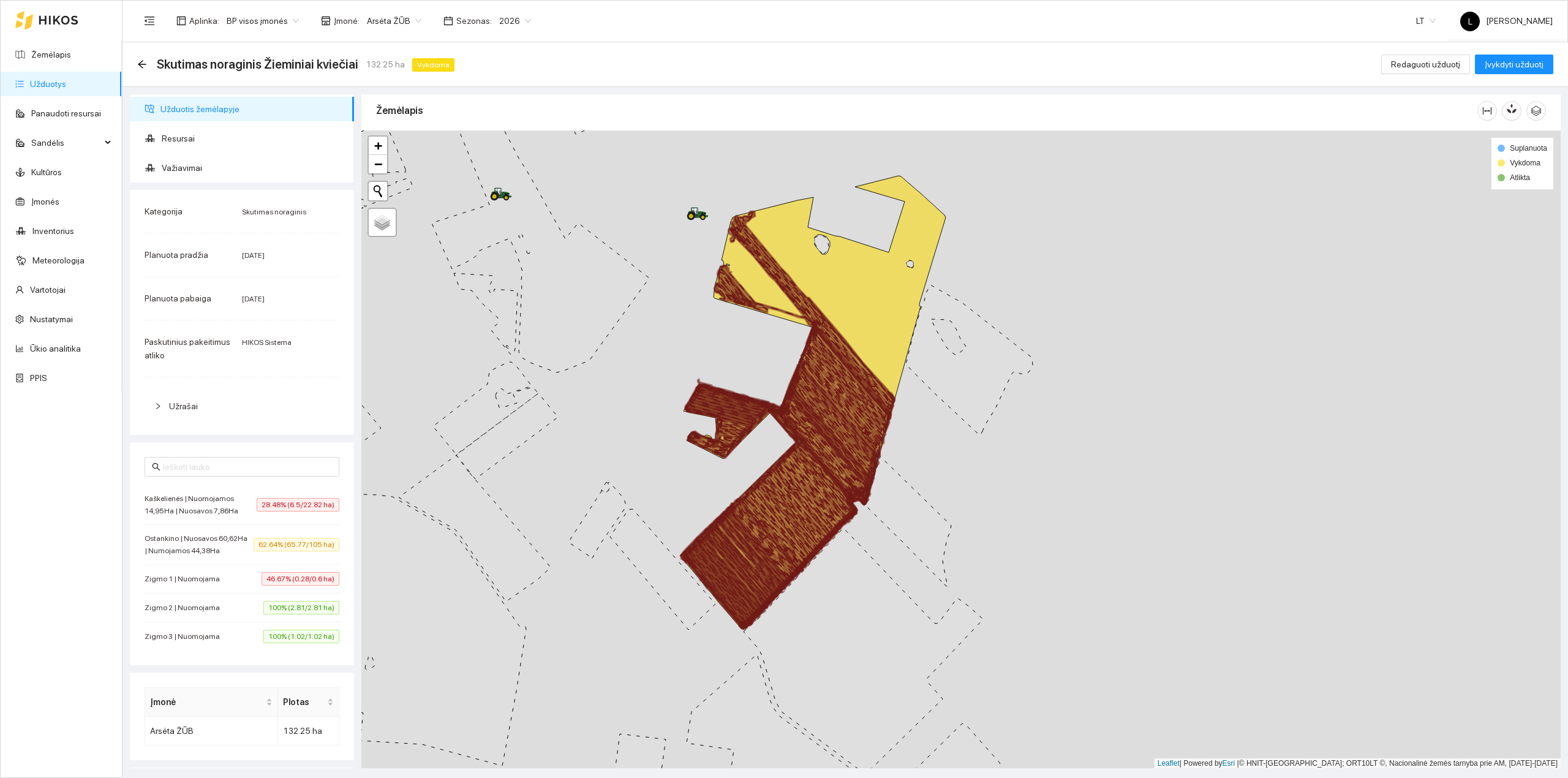
click at [780, 493] on icon at bounding box center [799, 487] width 118 height 169
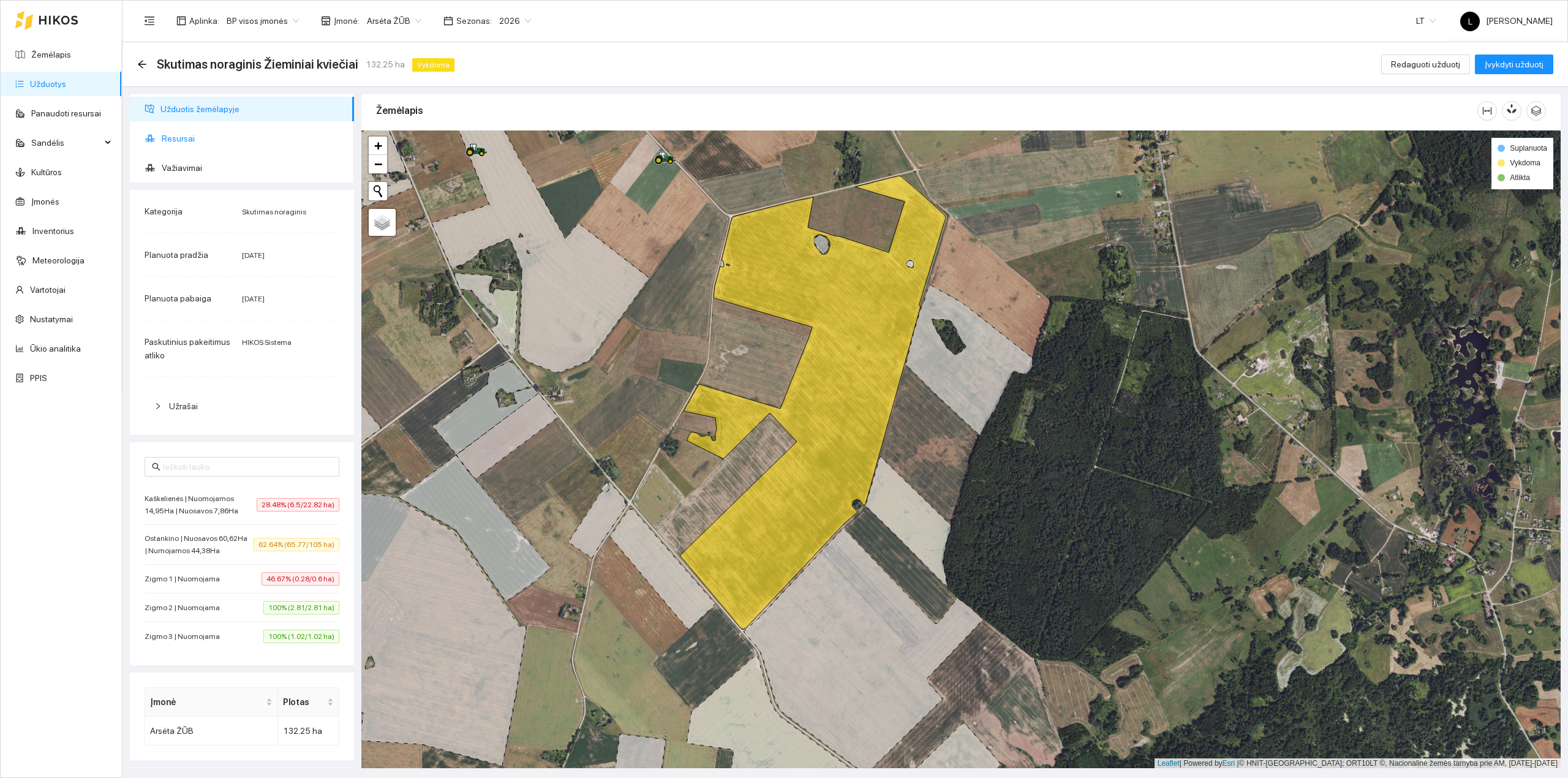
click at [224, 131] on span "Resursai" at bounding box center [252, 139] width 182 height 25
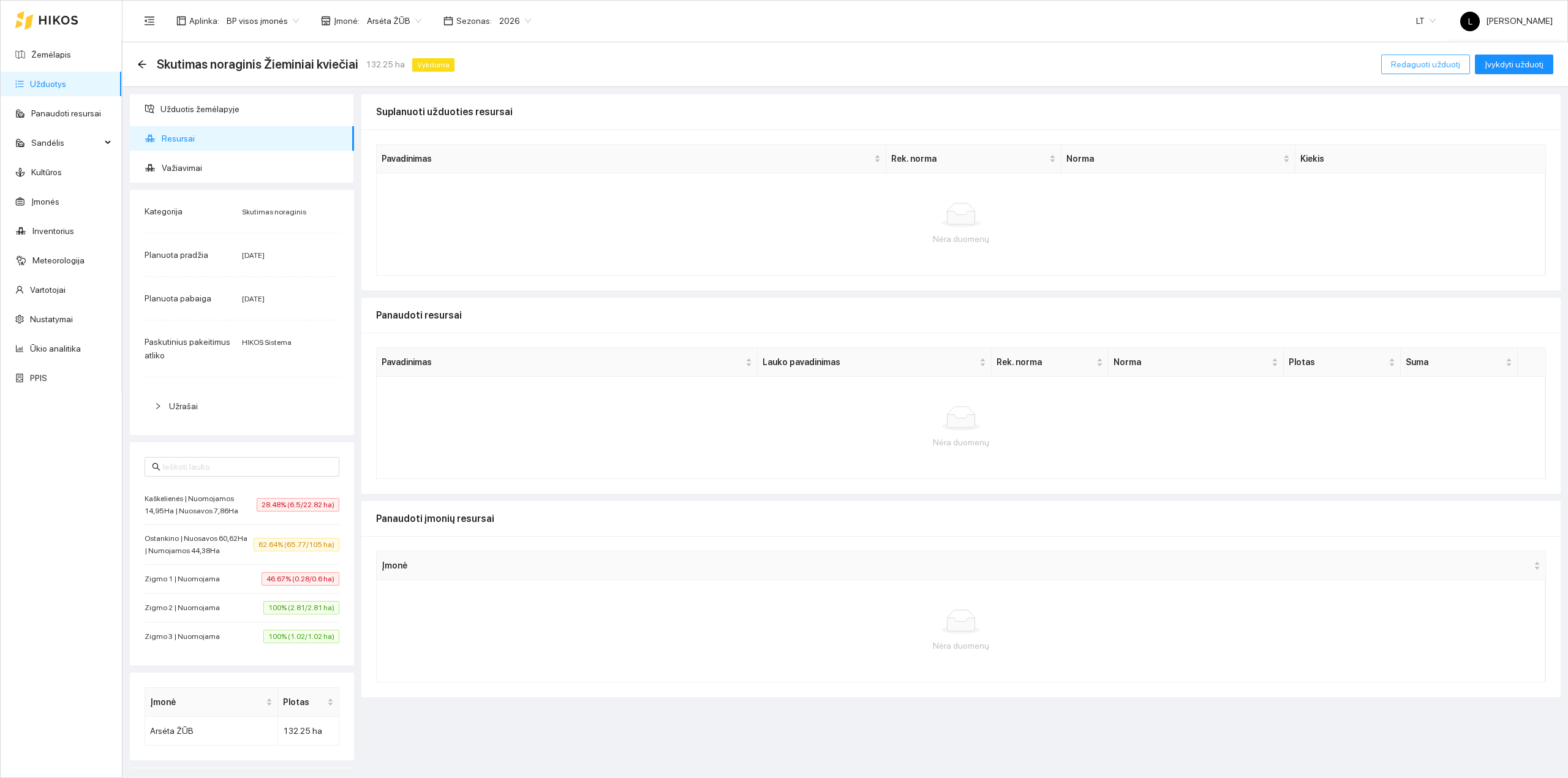
click at [1405, 68] on span "Redaguoti užduotį" at bounding box center [1426, 65] width 69 height 14
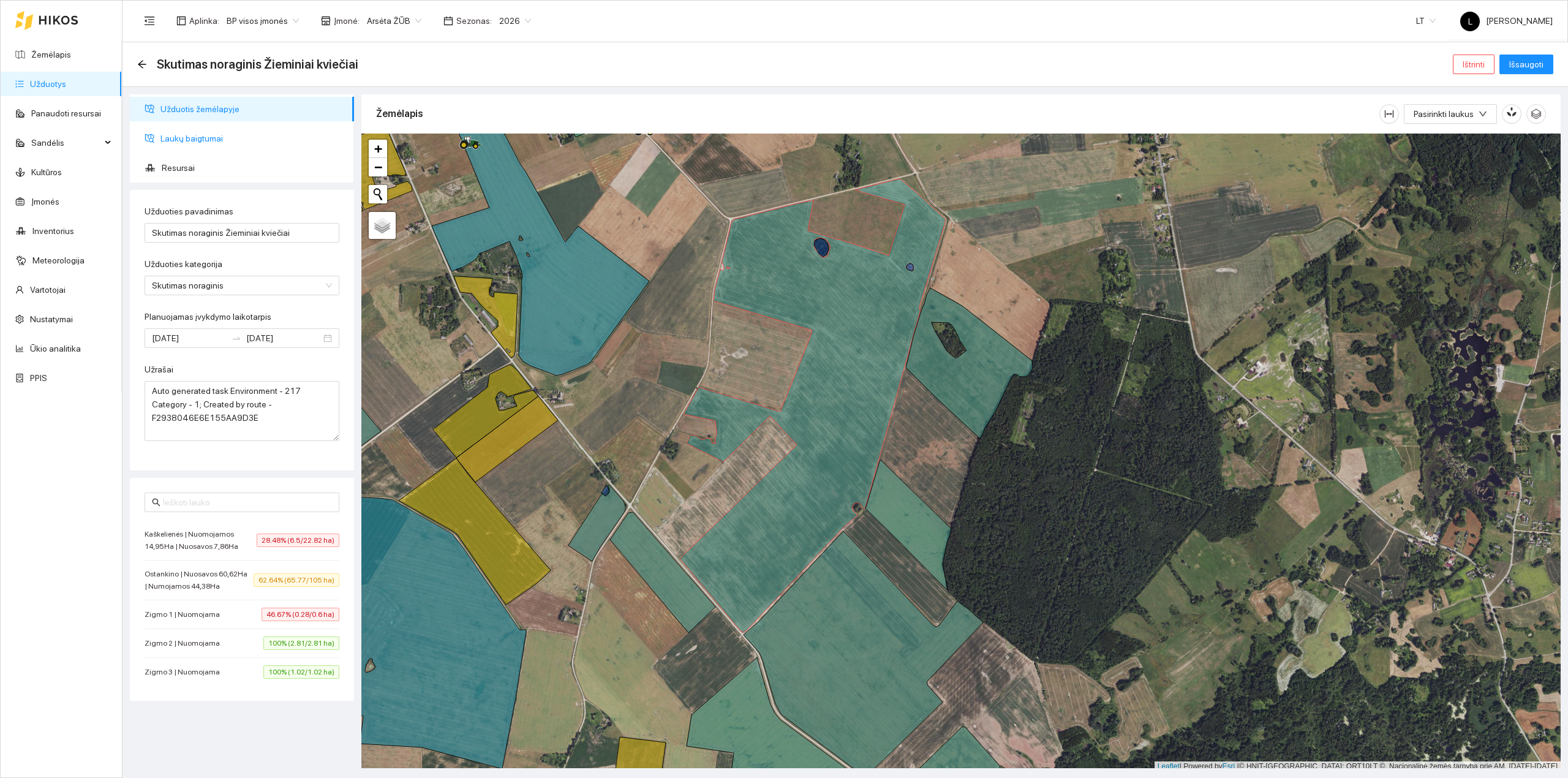
click at [222, 139] on span "Laukų baigtumai" at bounding box center [252, 139] width 184 height 25
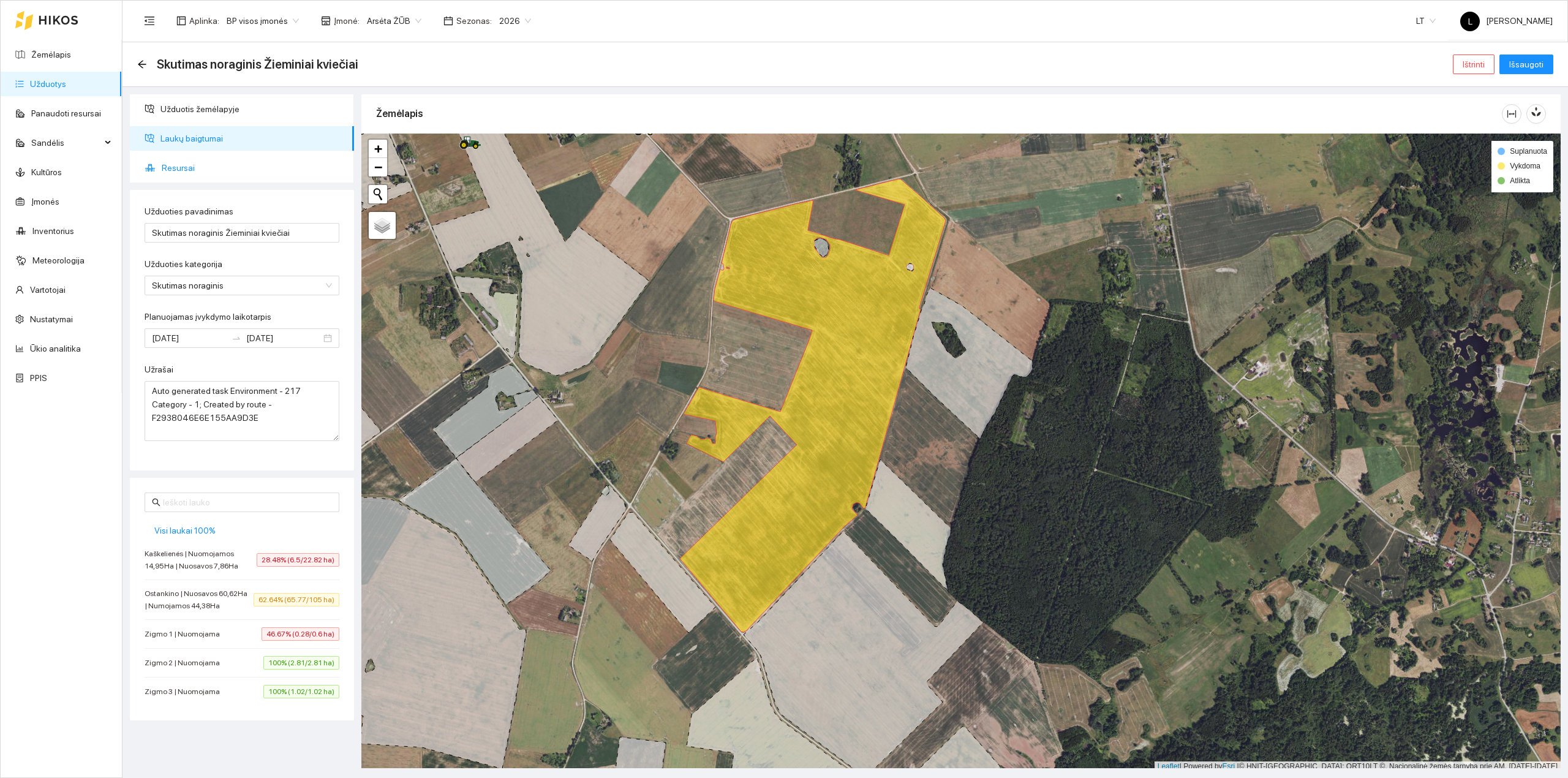
click at [194, 170] on span "Resursai" at bounding box center [252, 168] width 182 height 25
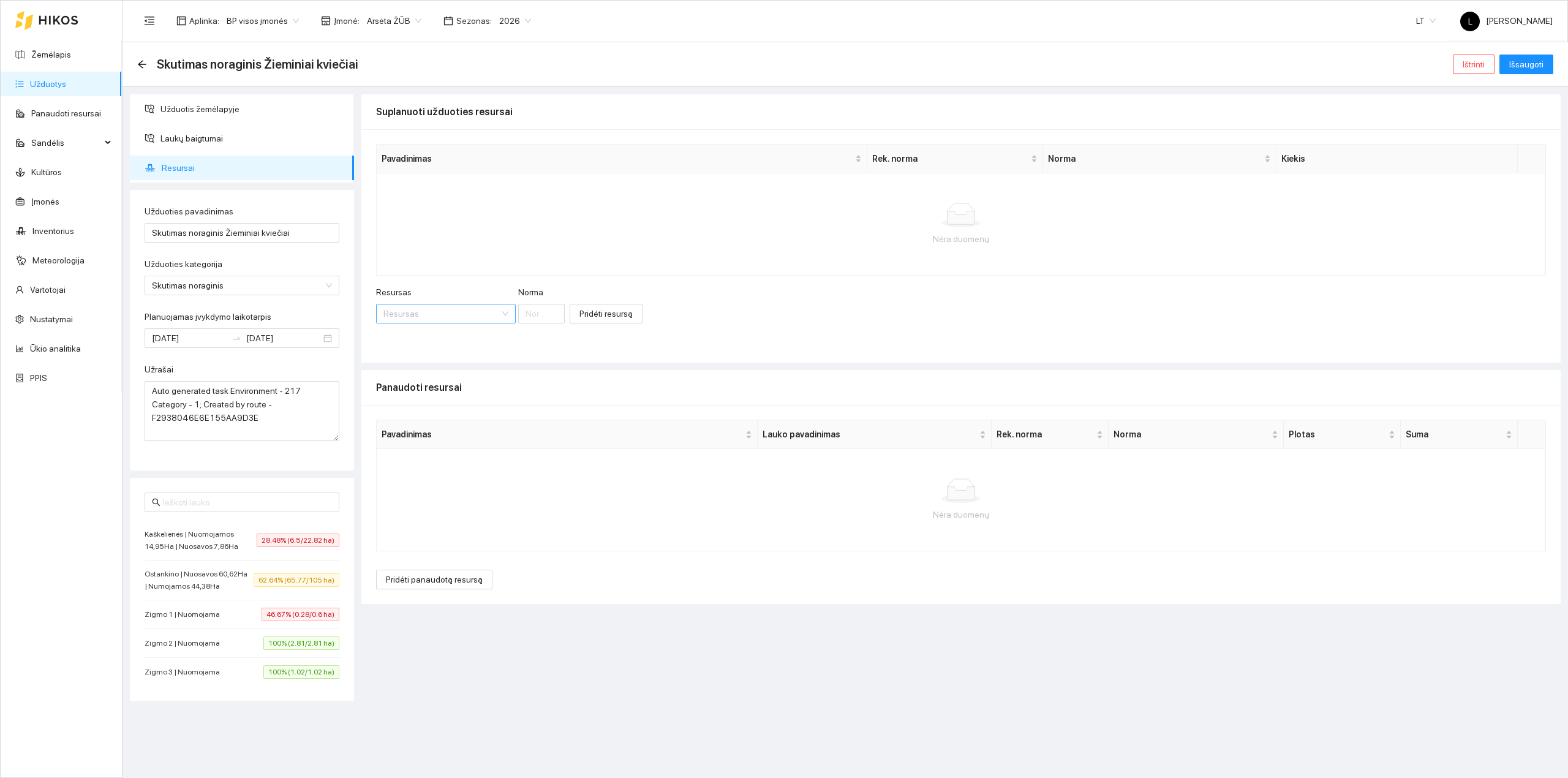
click at [428, 319] on input "Resursas" at bounding box center [441, 314] width 116 height 18
type input "dyze"
click at [442, 336] on div "[DEMOGRAPHIC_DATA] / Žymėtas dyze linas" at bounding box center [465, 339] width 164 height 14
type input "1"
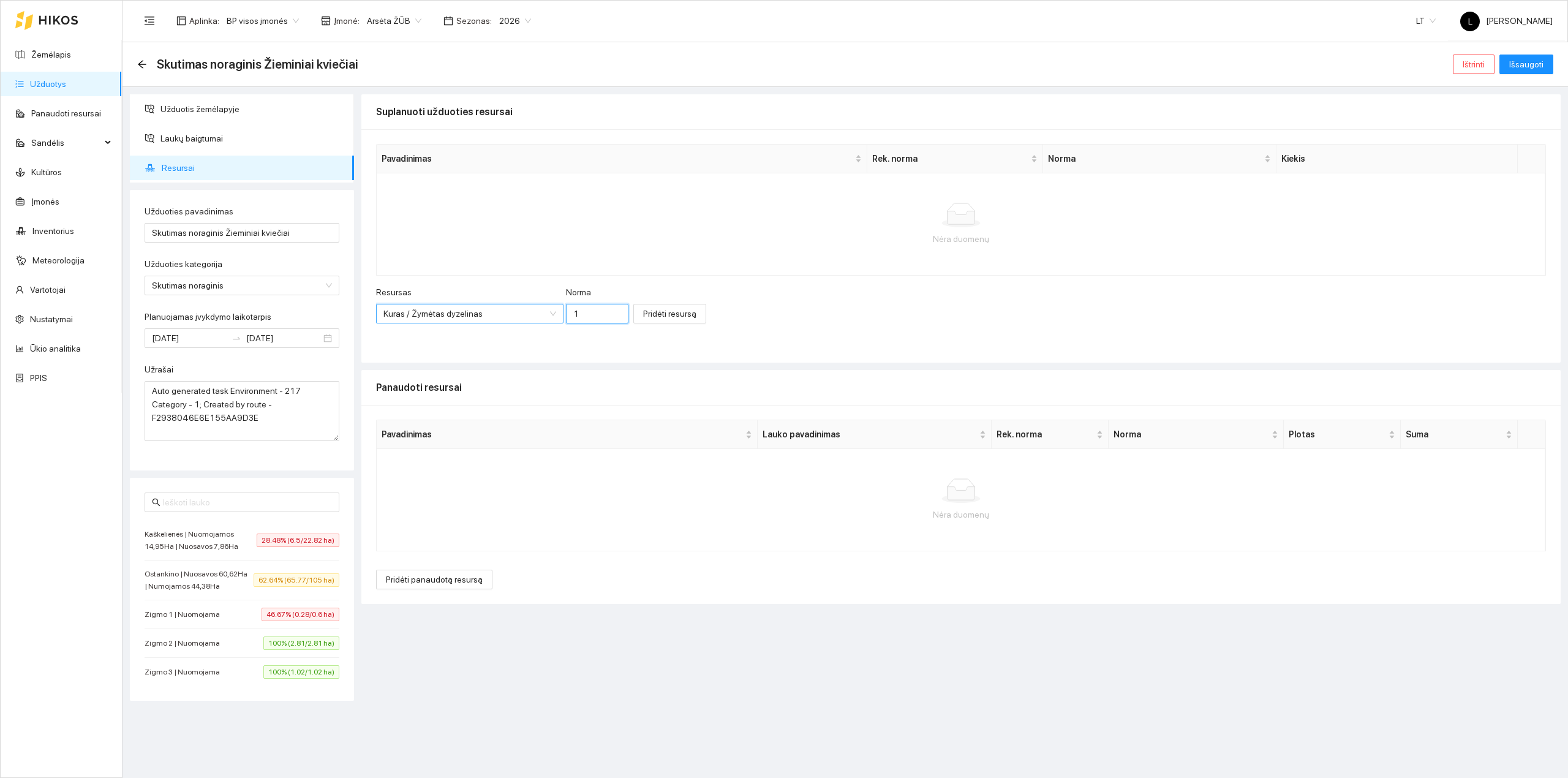
click at [566, 309] on input "1" at bounding box center [596, 313] width 62 height 19
type input "26.15"
click at [675, 314] on button "Pridėti resursą" at bounding box center [669, 313] width 73 height 19
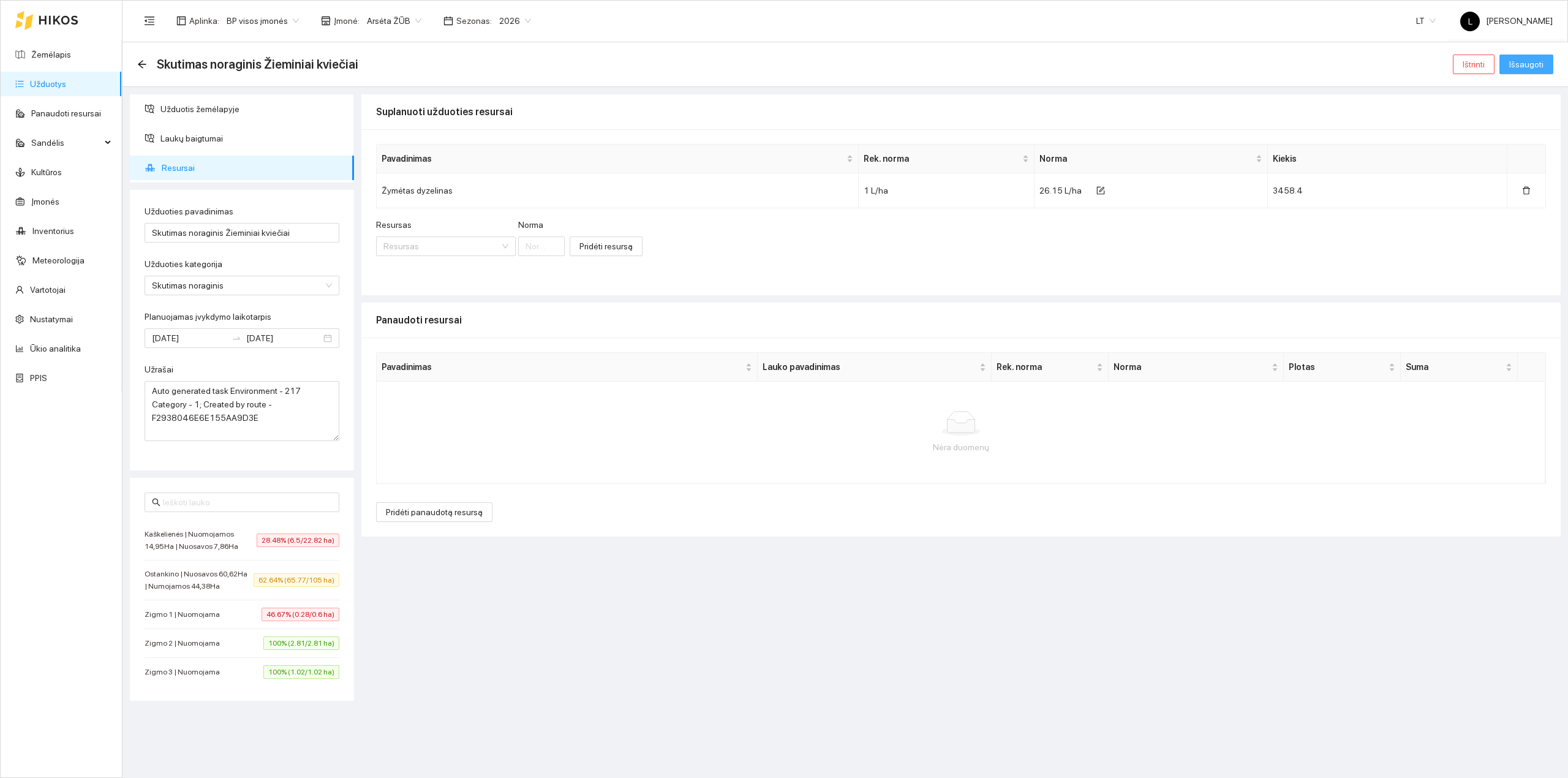
click at [1532, 60] on span "Išsaugoti" at bounding box center [1526, 65] width 35 height 14
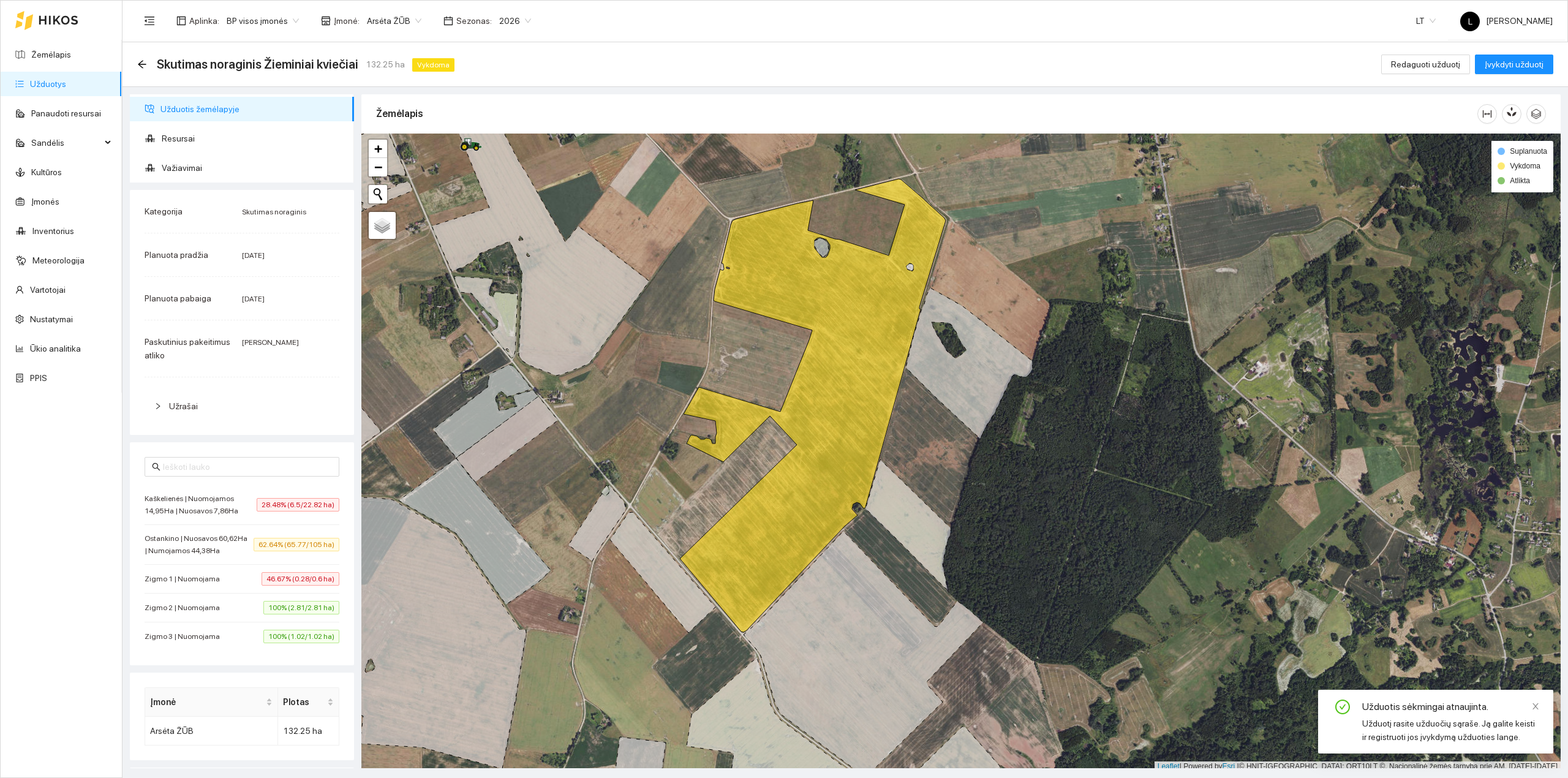
click at [59, 81] on link "Užduotys" at bounding box center [48, 84] width 36 height 10
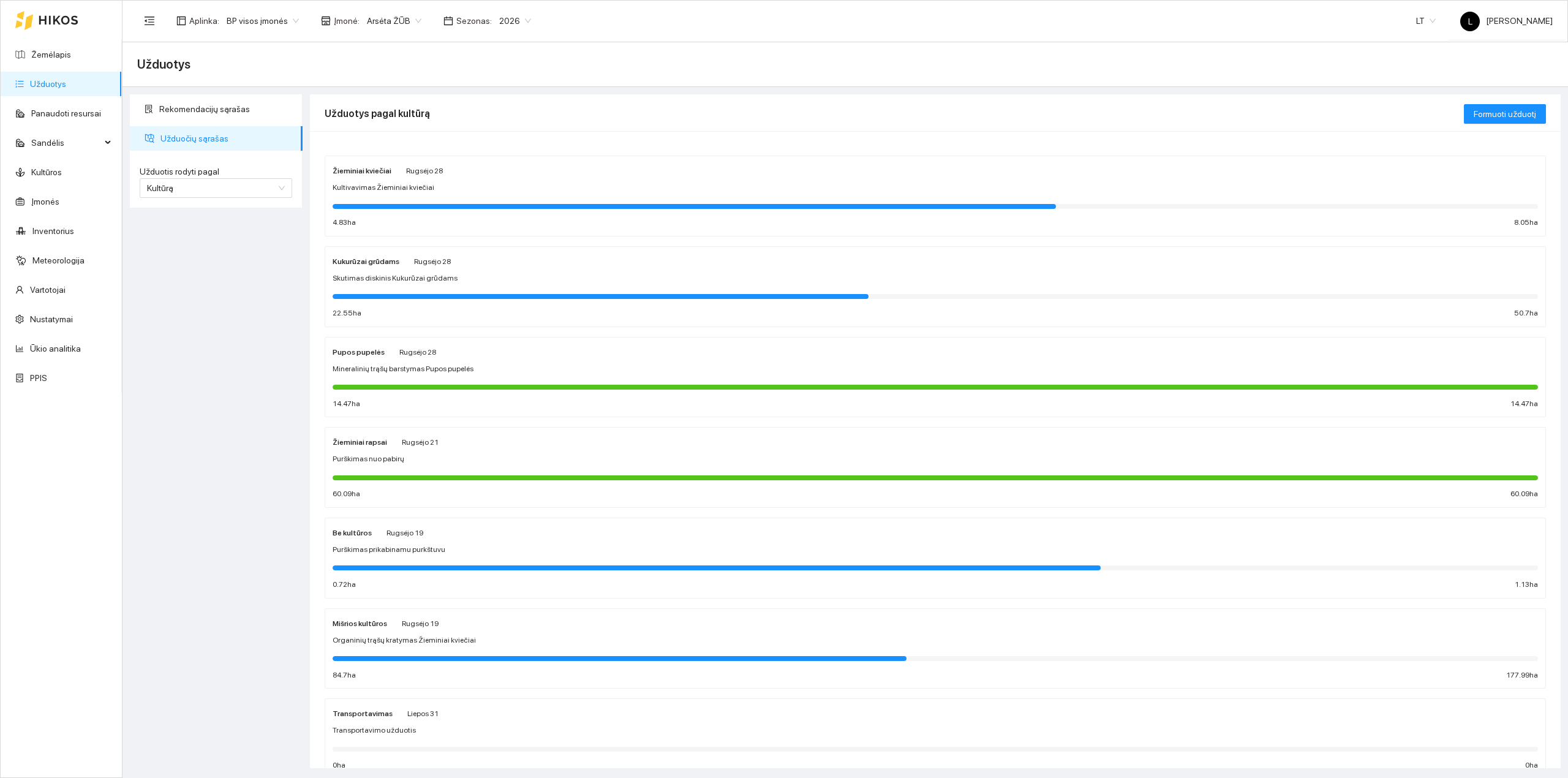
click at [463, 298] on div at bounding box center [600, 296] width 535 height 5
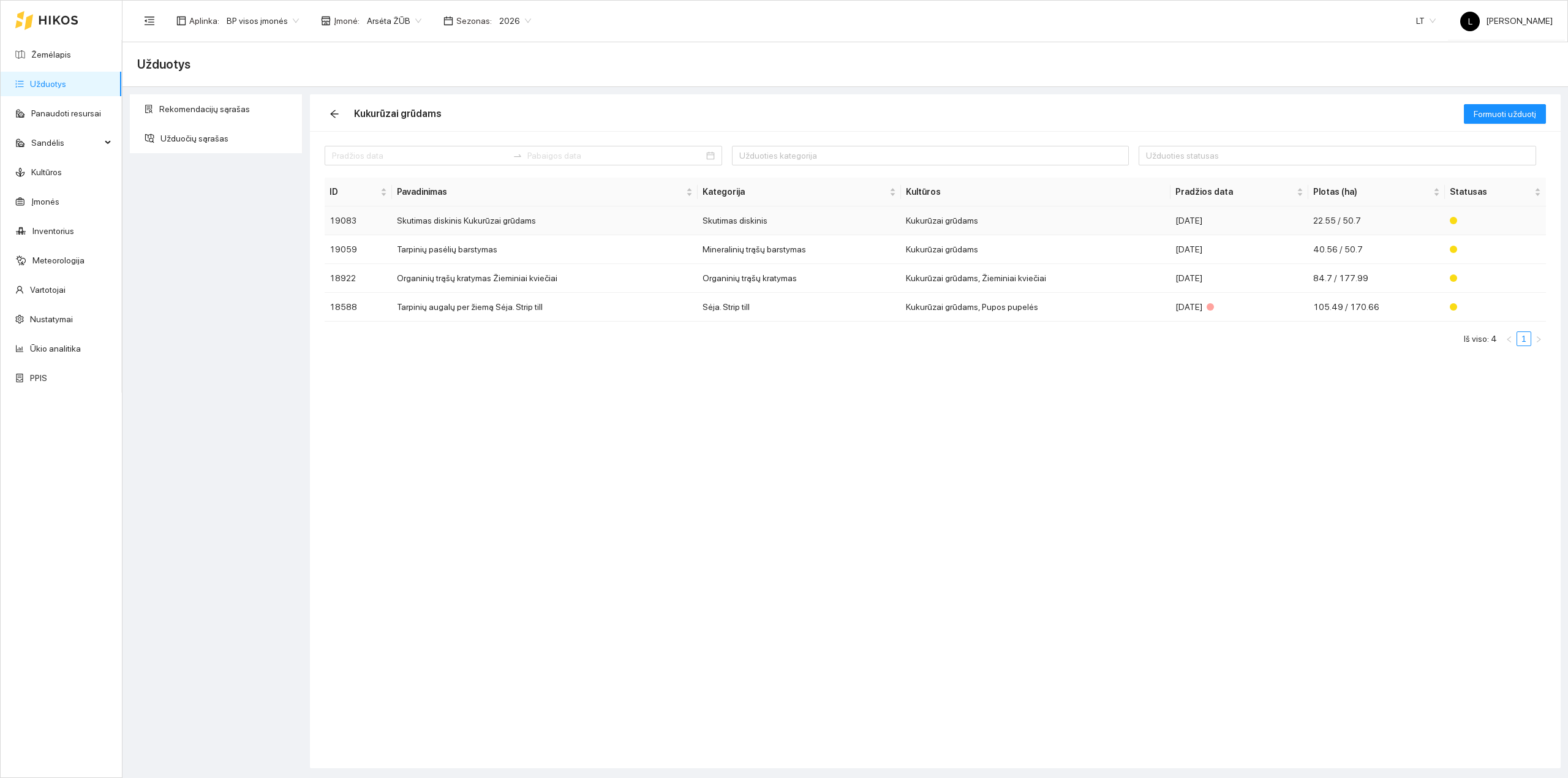
click at [535, 213] on td "Skutimas diskinis Kukurūzai grūdams" at bounding box center [544, 220] width 305 height 28
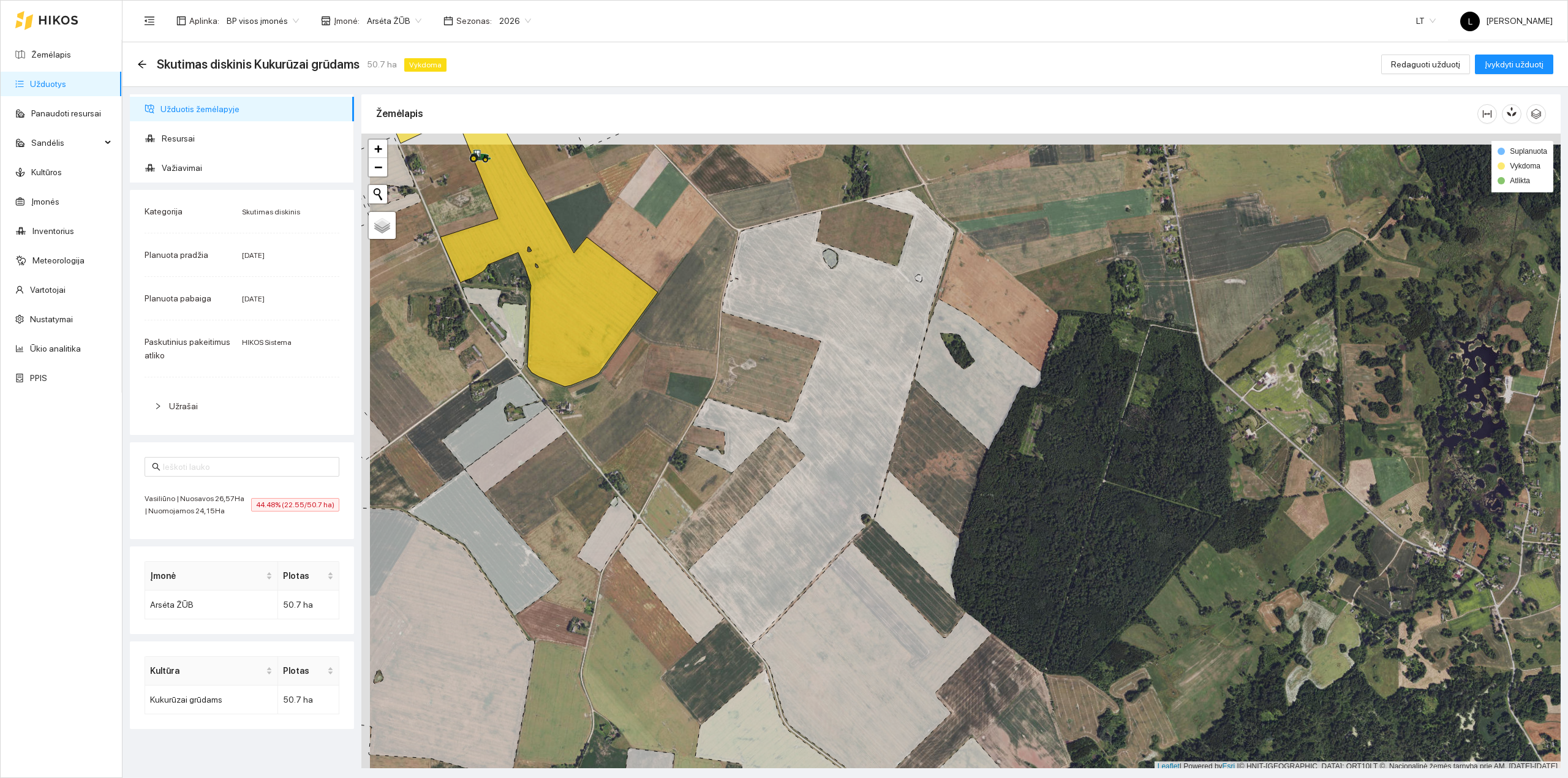
scroll to position [3, 0]
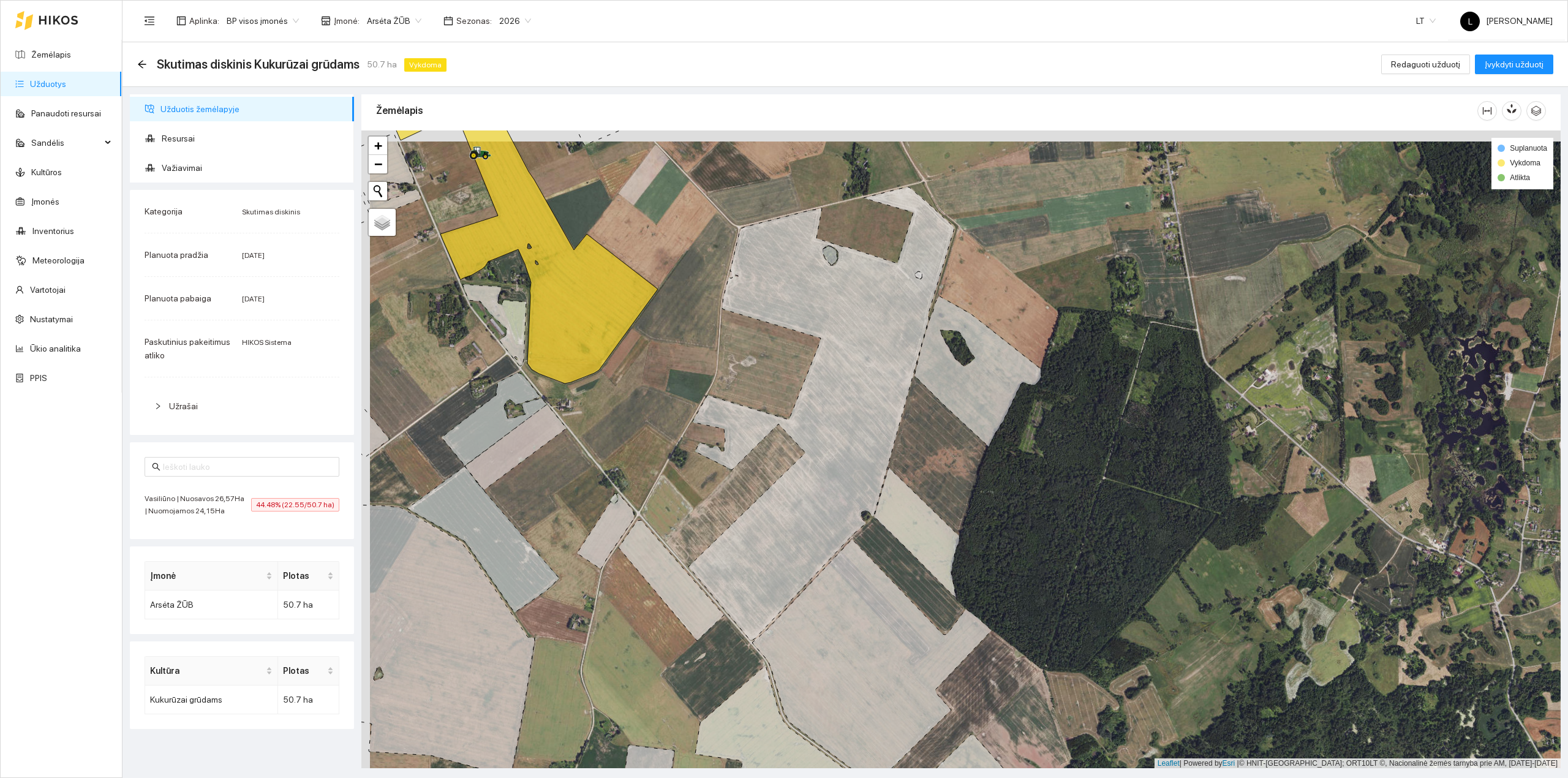
drag, startPoint x: 612, startPoint y: 458, endPoint x: 760, endPoint y: 572, distance: 186.8
click at [776, 650] on div at bounding box center [961, 449] width 1199 height 638
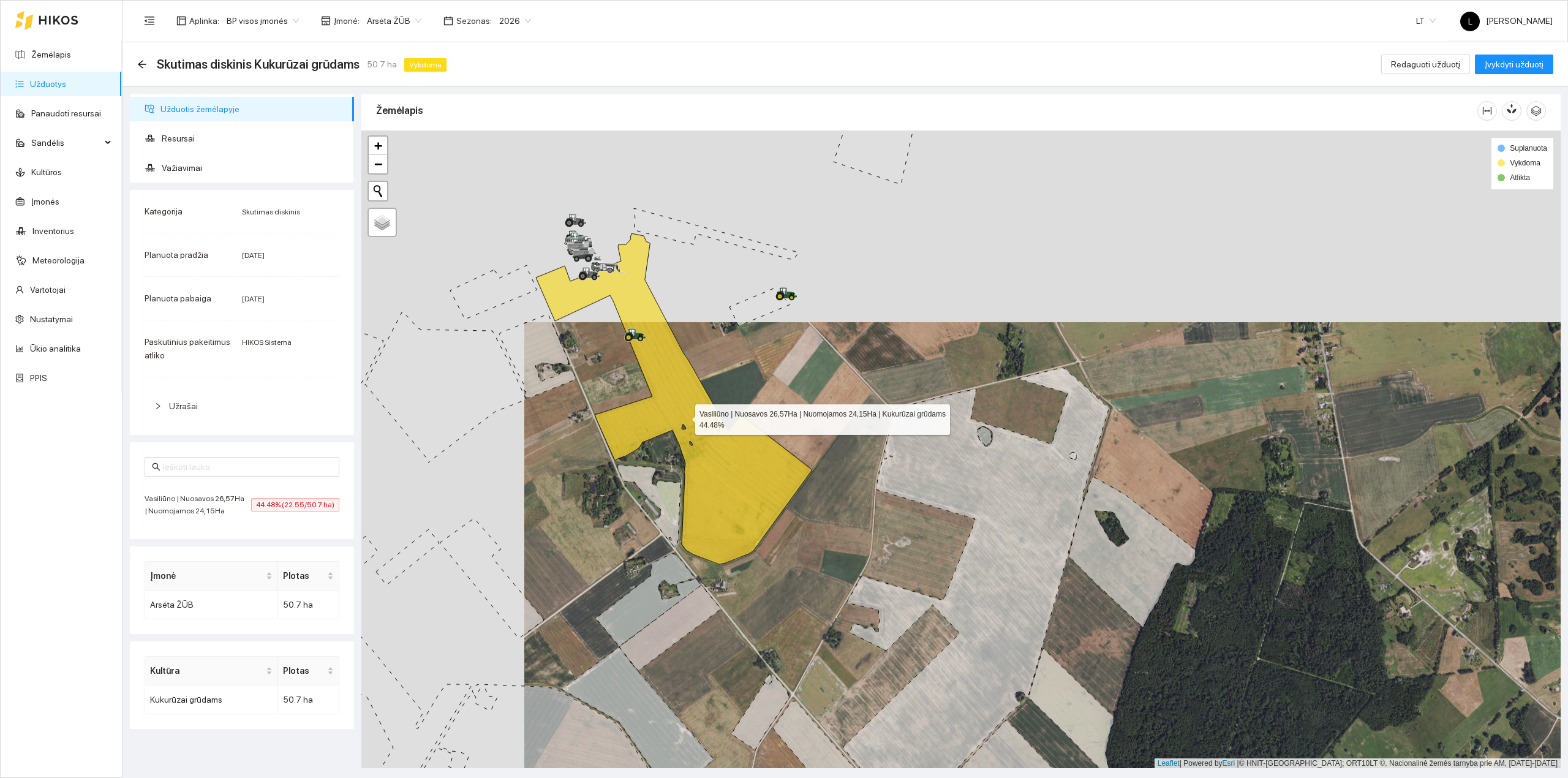
click at [743, 484] on icon at bounding box center [673, 399] width 276 height 331
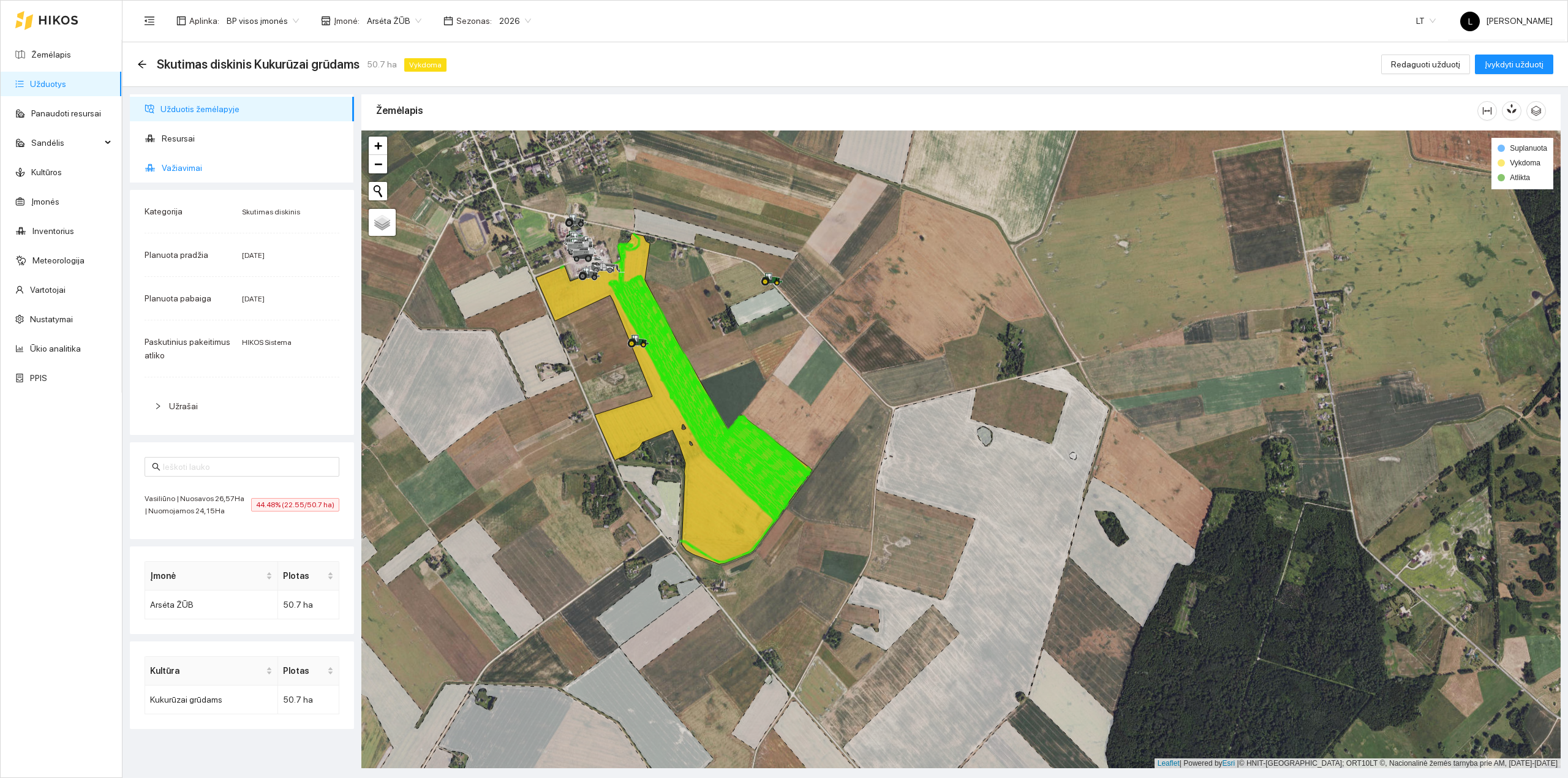
click at [167, 174] on span "Važiavimai" at bounding box center [252, 168] width 182 height 25
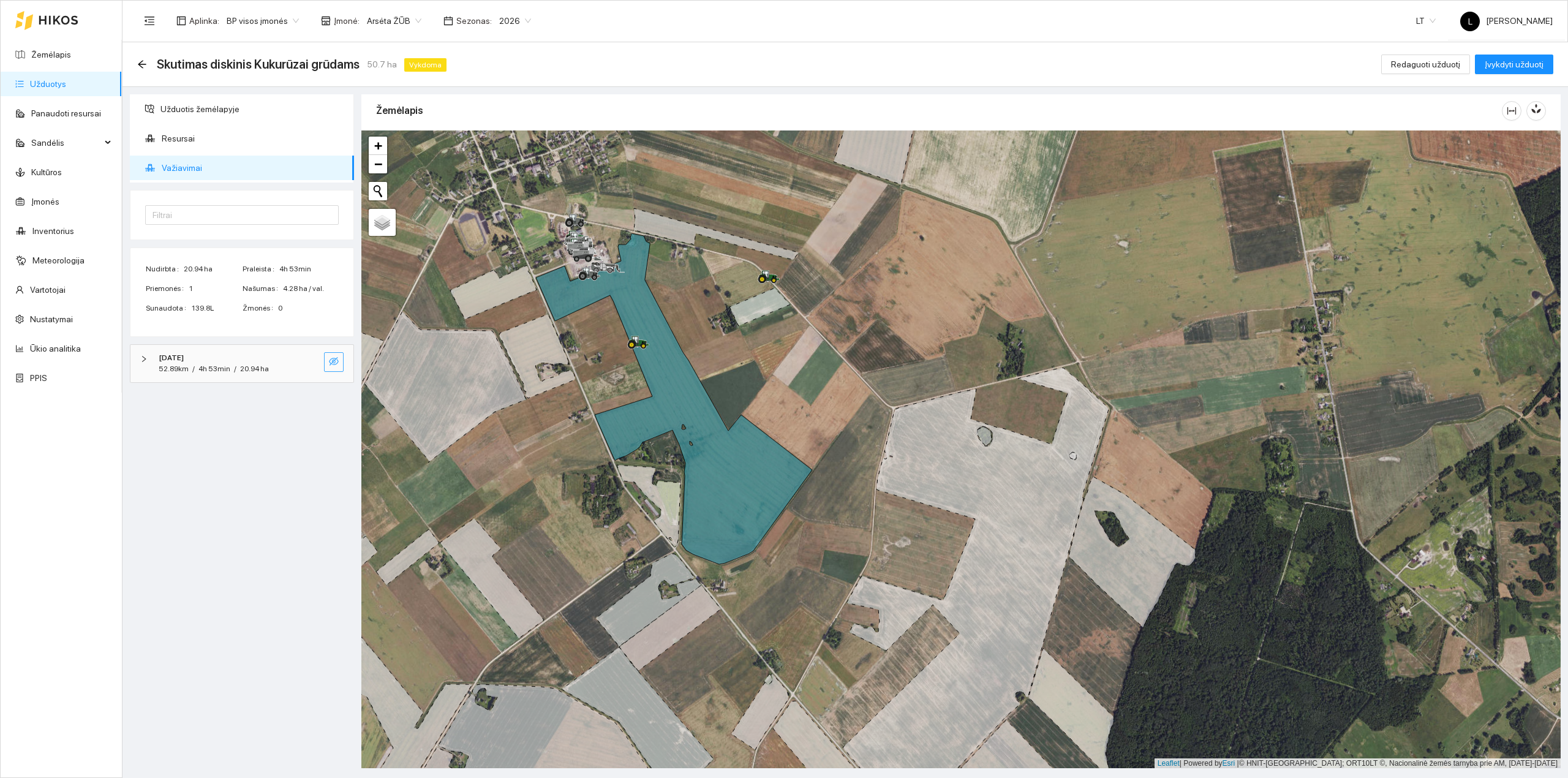
click at [329, 362] on icon "eye-invisible" at bounding box center [333, 361] width 10 height 8
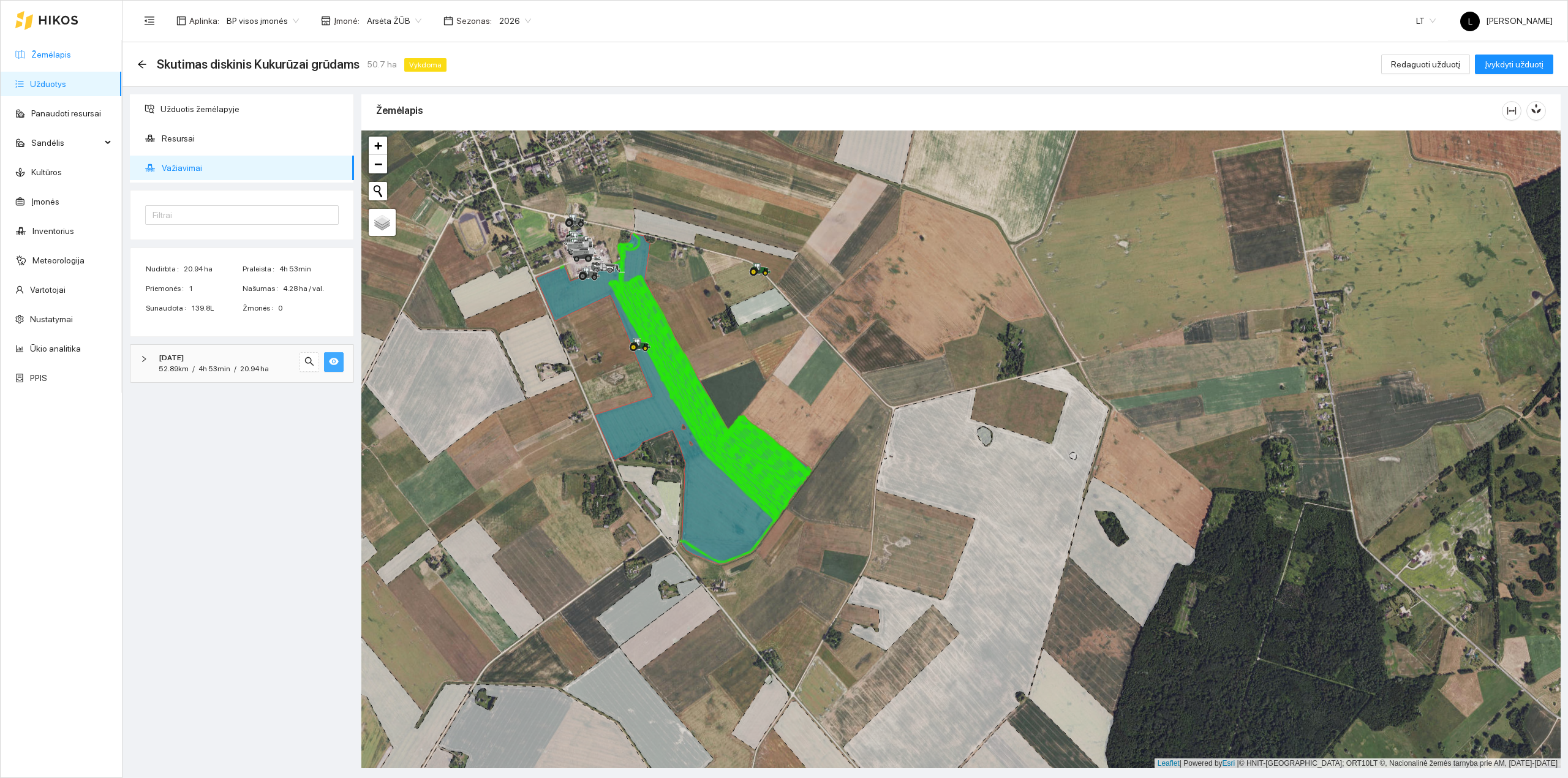
click at [35, 55] on link "Žemėlapis" at bounding box center [52, 54] width 40 height 10
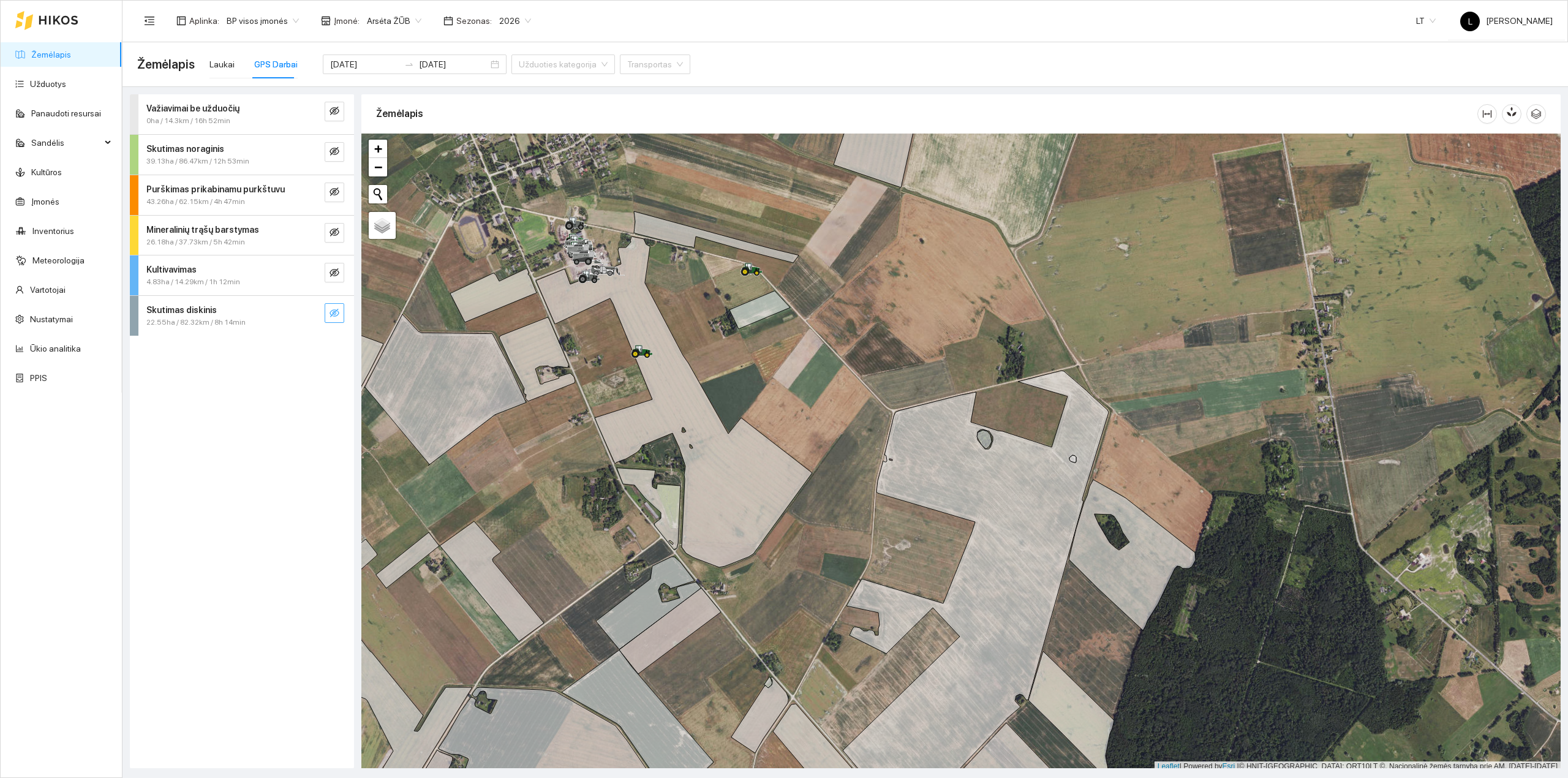
click at [333, 310] on icon "eye-invisible" at bounding box center [334, 312] width 10 height 8
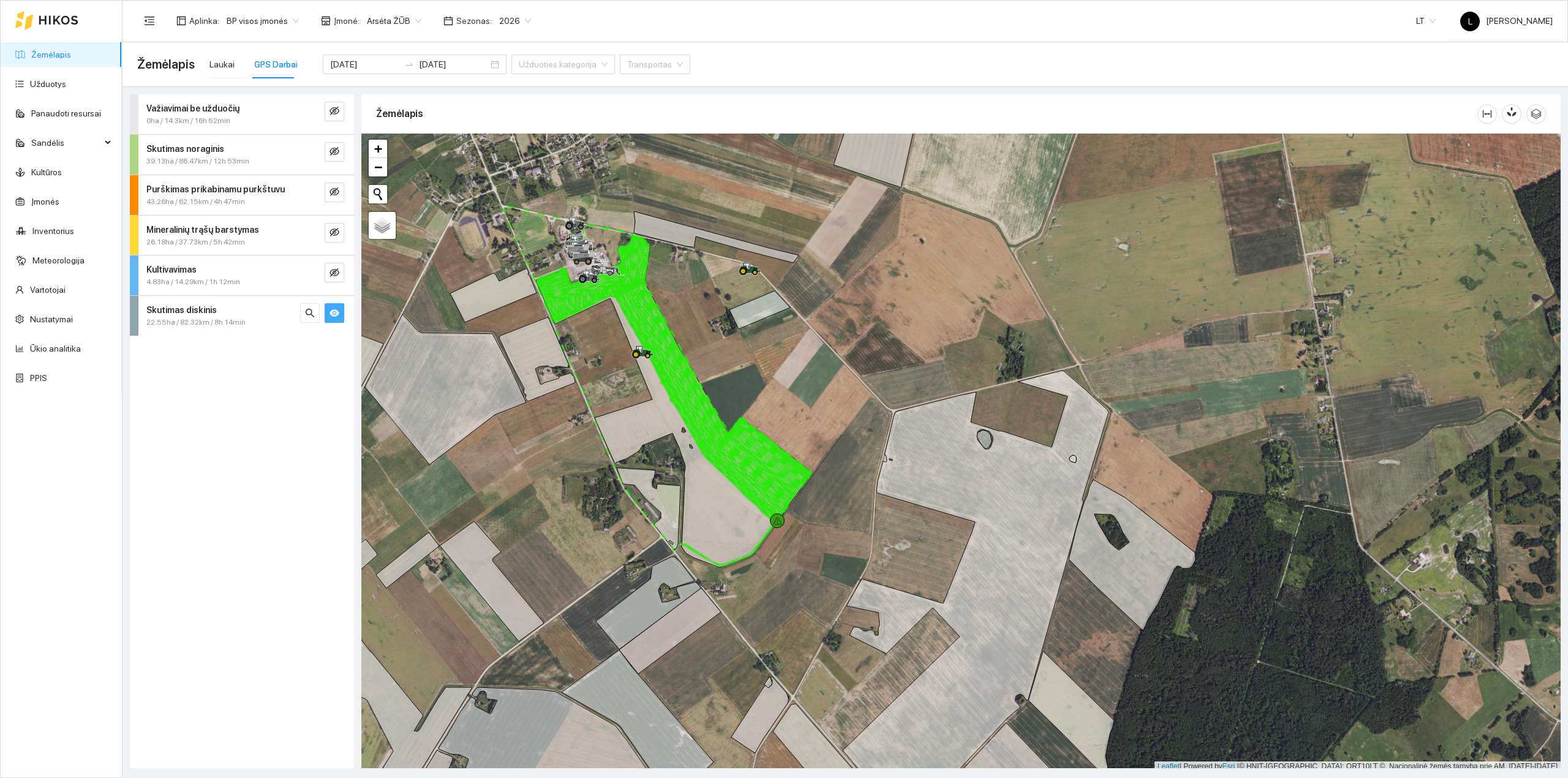
click at [275, 315] on div "Skutimas diskinis" at bounding box center [221, 310] width 150 height 14
click at [251, 422] on div "[DATE] 82.32km / 8h 14min / 22.55 ha" at bounding box center [242, 408] width 205 height 38
click at [240, 452] on span "Diskinis skutikas VN TerraDisc500l" at bounding box center [226, 456] width 113 height 12
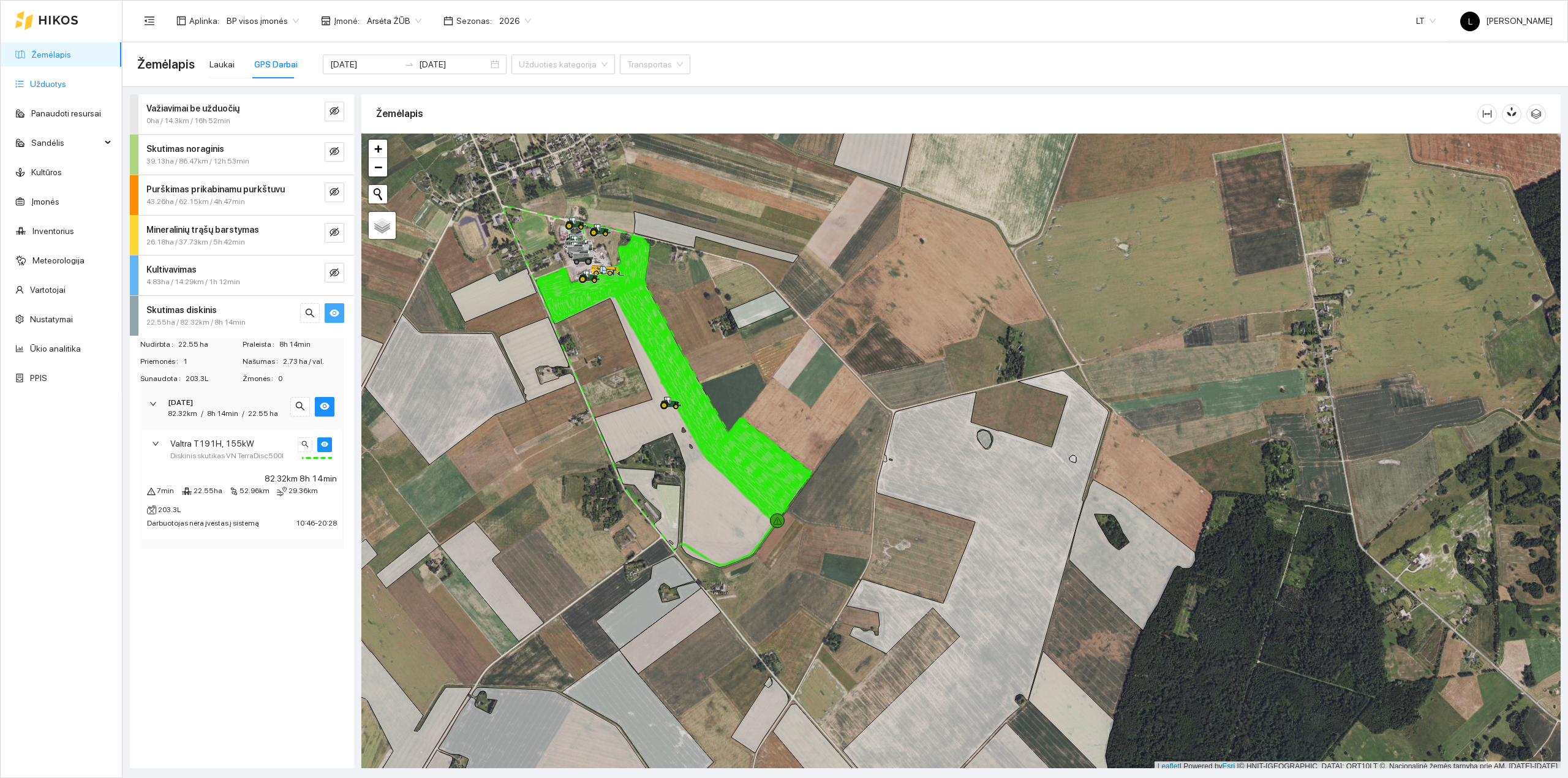
click at [48, 84] on link "Užduotys" at bounding box center [48, 84] width 36 height 10
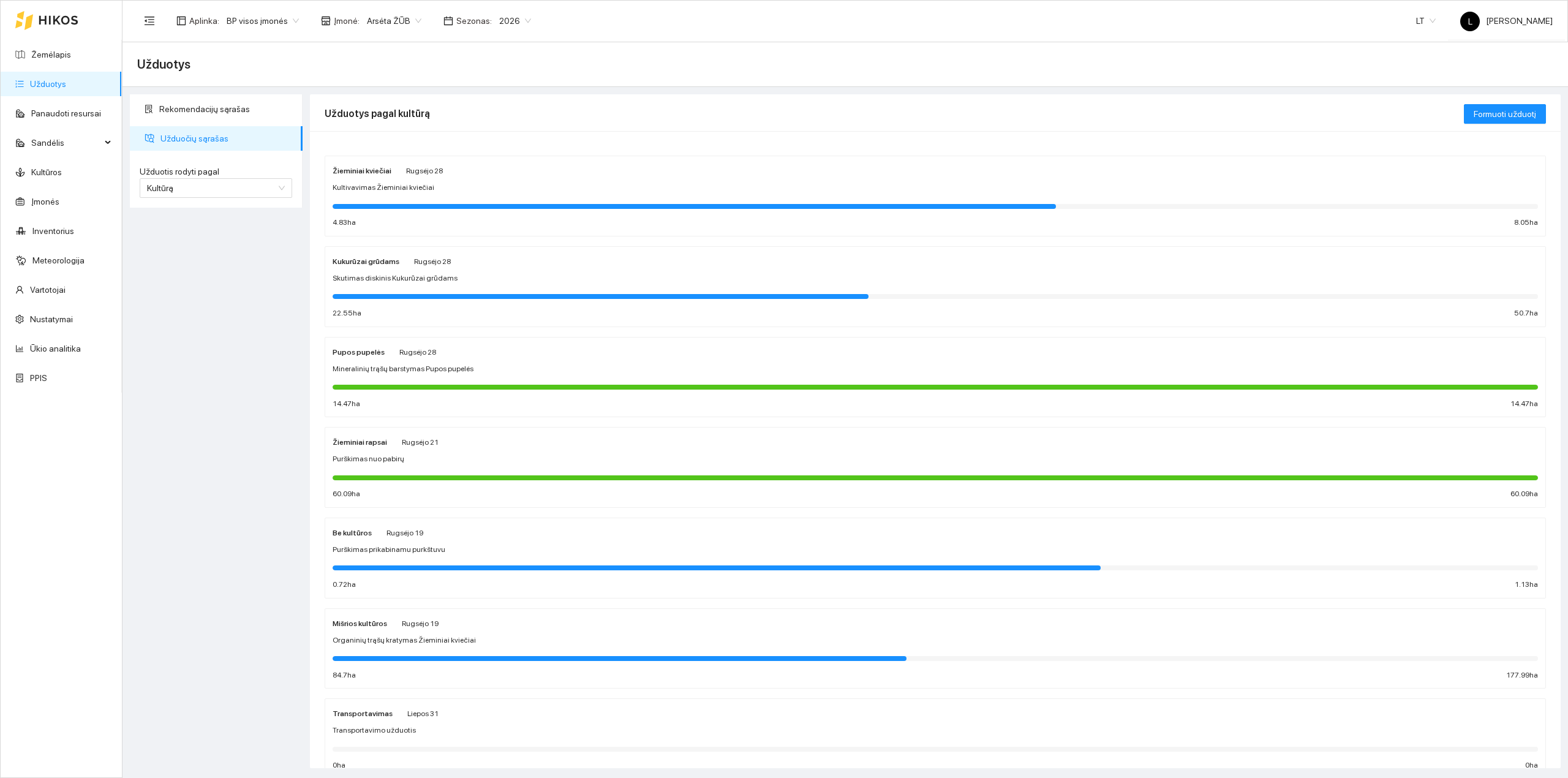
click at [409, 283] on span "Skutimas diskinis Kukurūzai grūdams" at bounding box center [395, 278] width 125 height 12
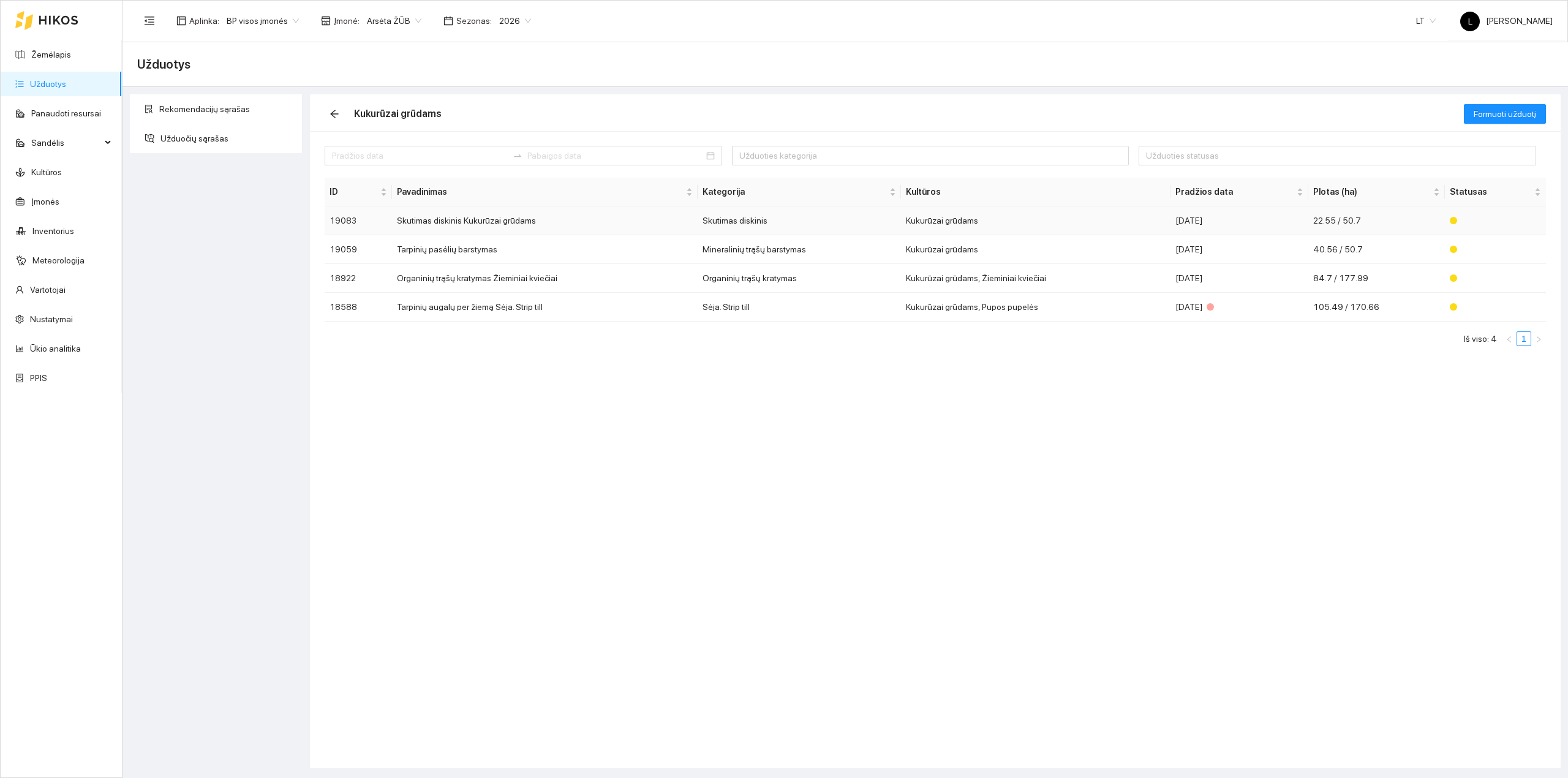
click at [929, 222] on td "Kukurūzai grūdams" at bounding box center [1036, 220] width 269 height 28
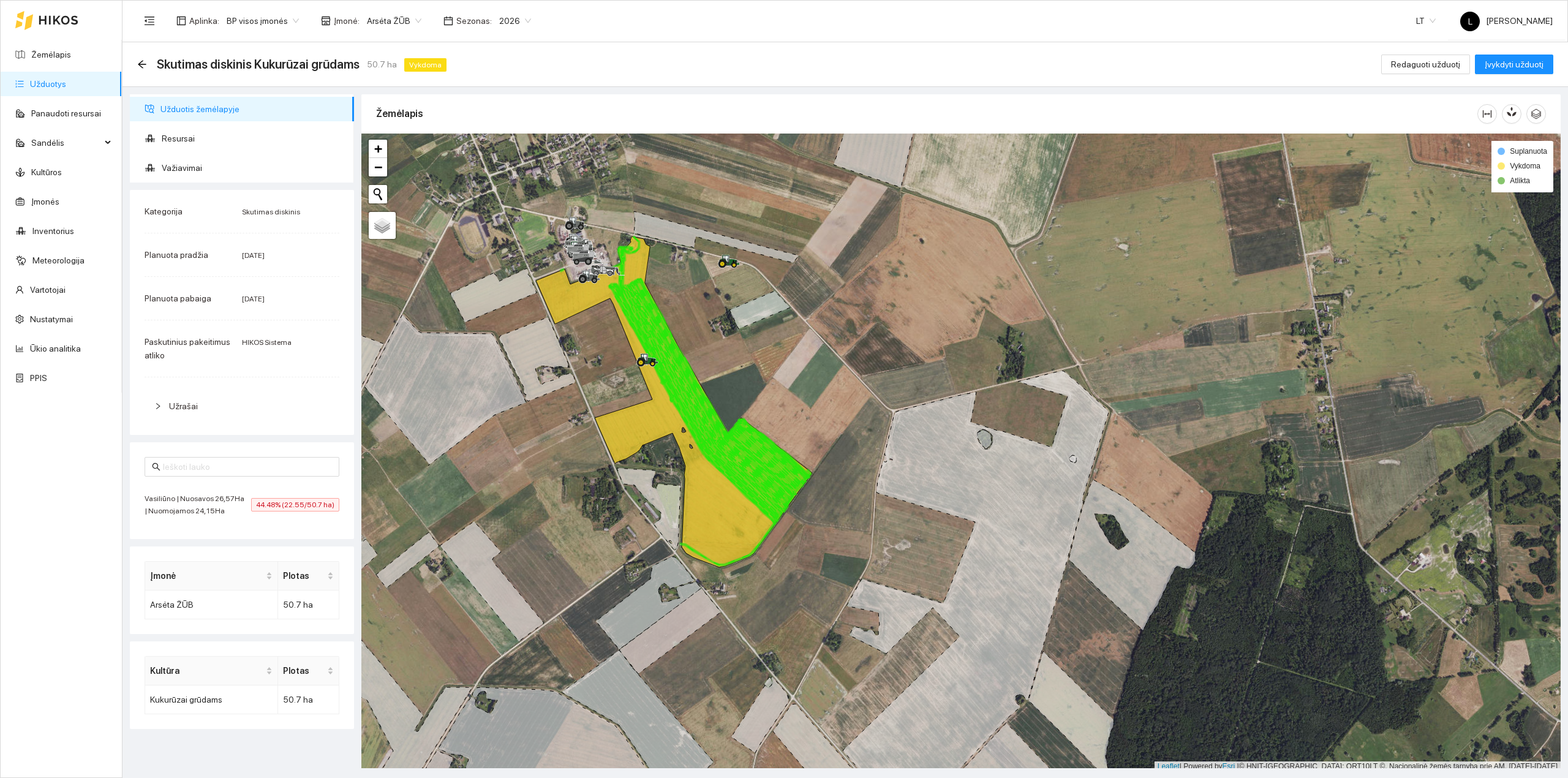
scroll to position [3, 0]
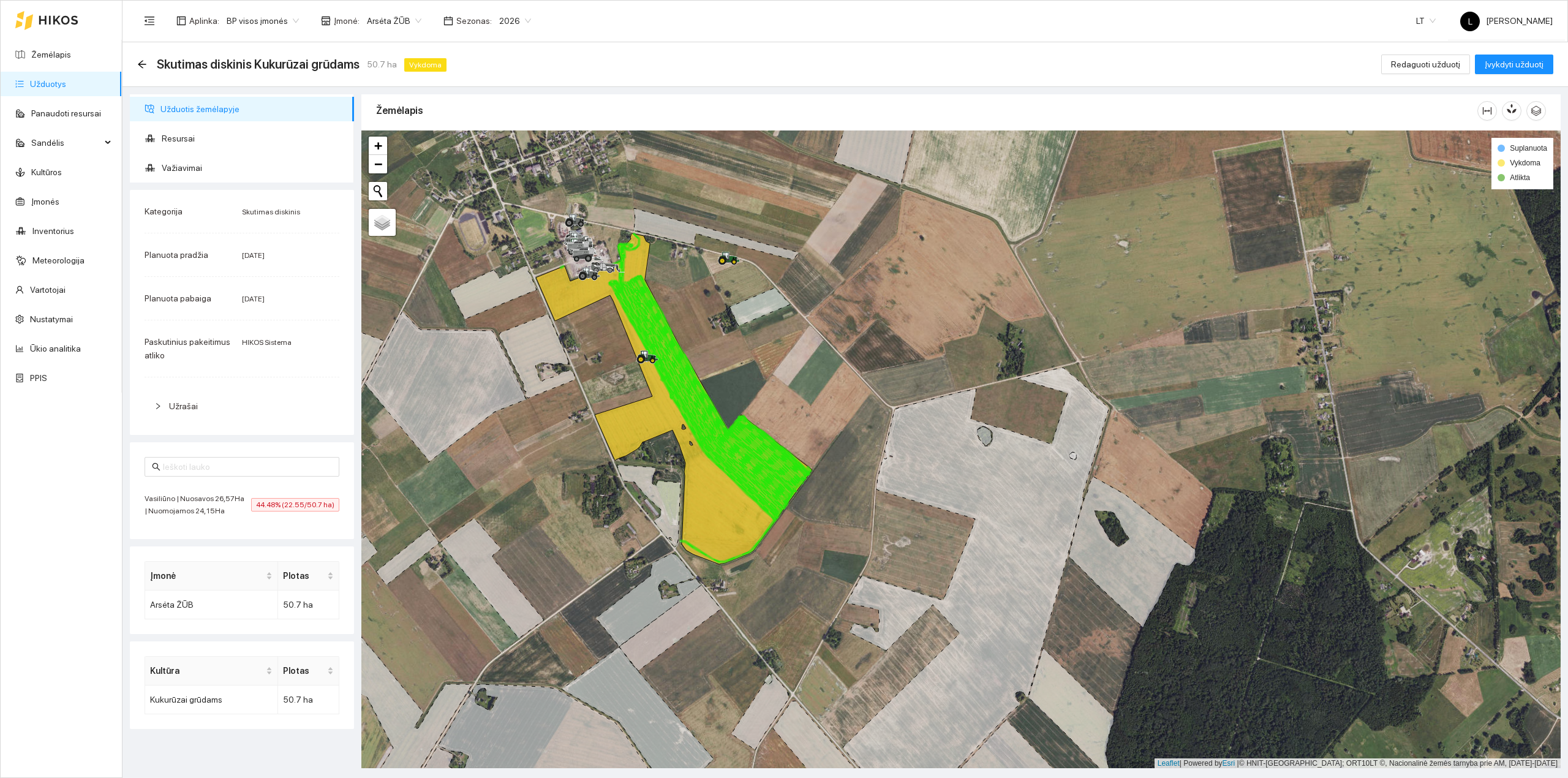
drag, startPoint x: 944, startPoint y: 304, endPoint x: 1056, endPoint y: 379, distance: 134.8
click at [1056, 379] on div at bounding box center [961, 449] width 1199 height 638
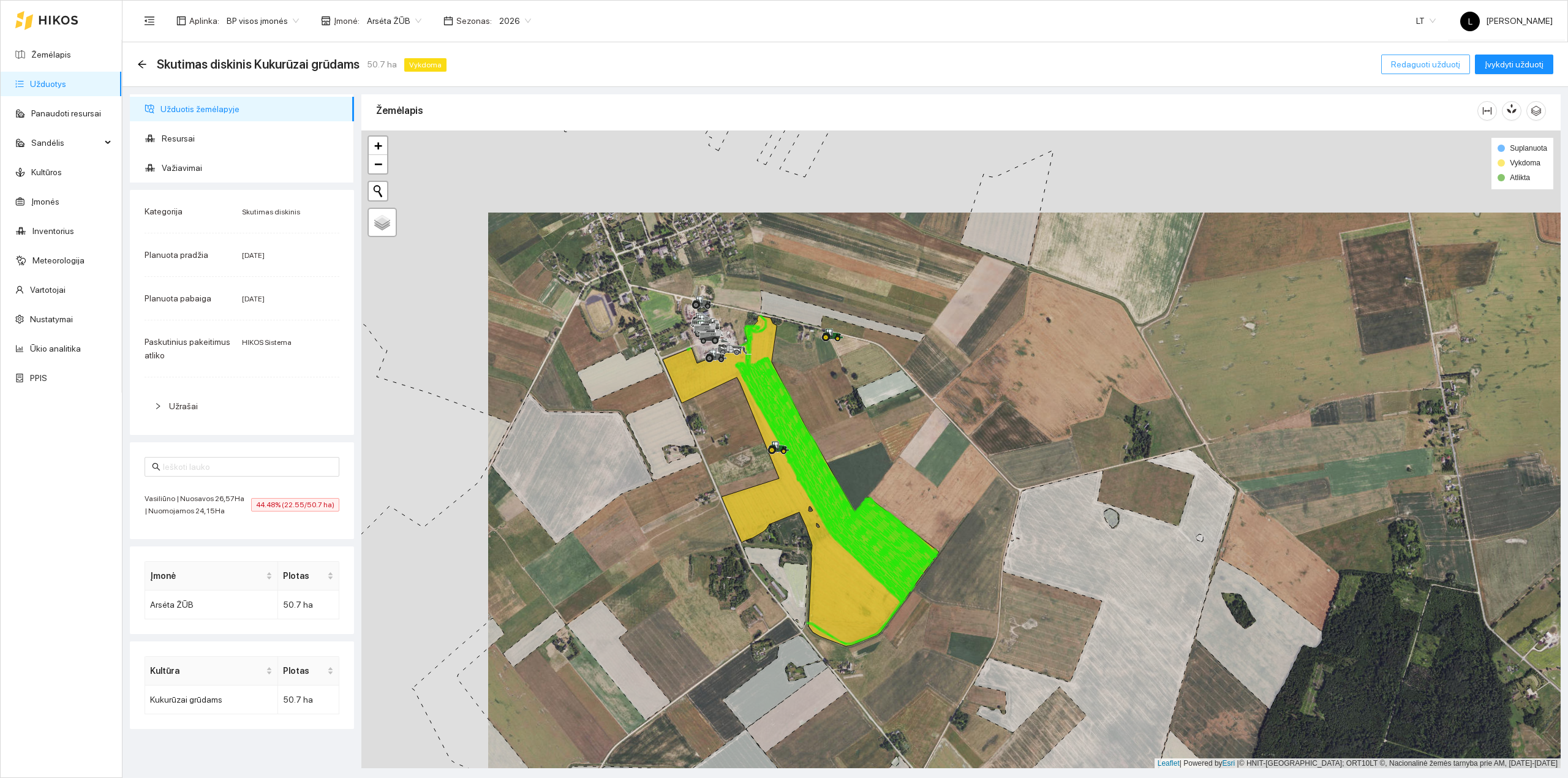
click at [1429, 60] on span "Redaguoti užduotį" at bounding box center [1426, 65] width 69 height 14
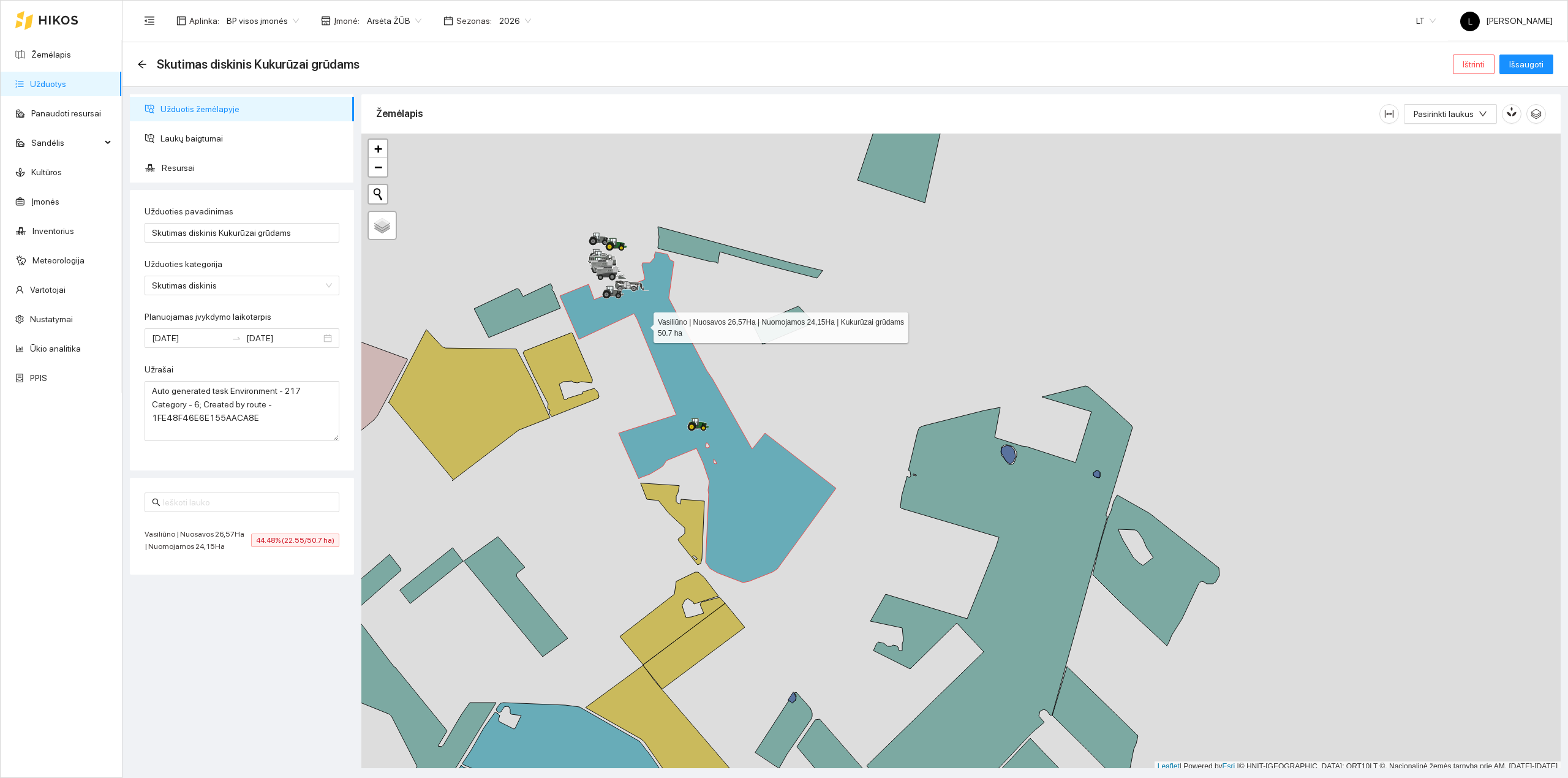
scroll to position [3, 0]
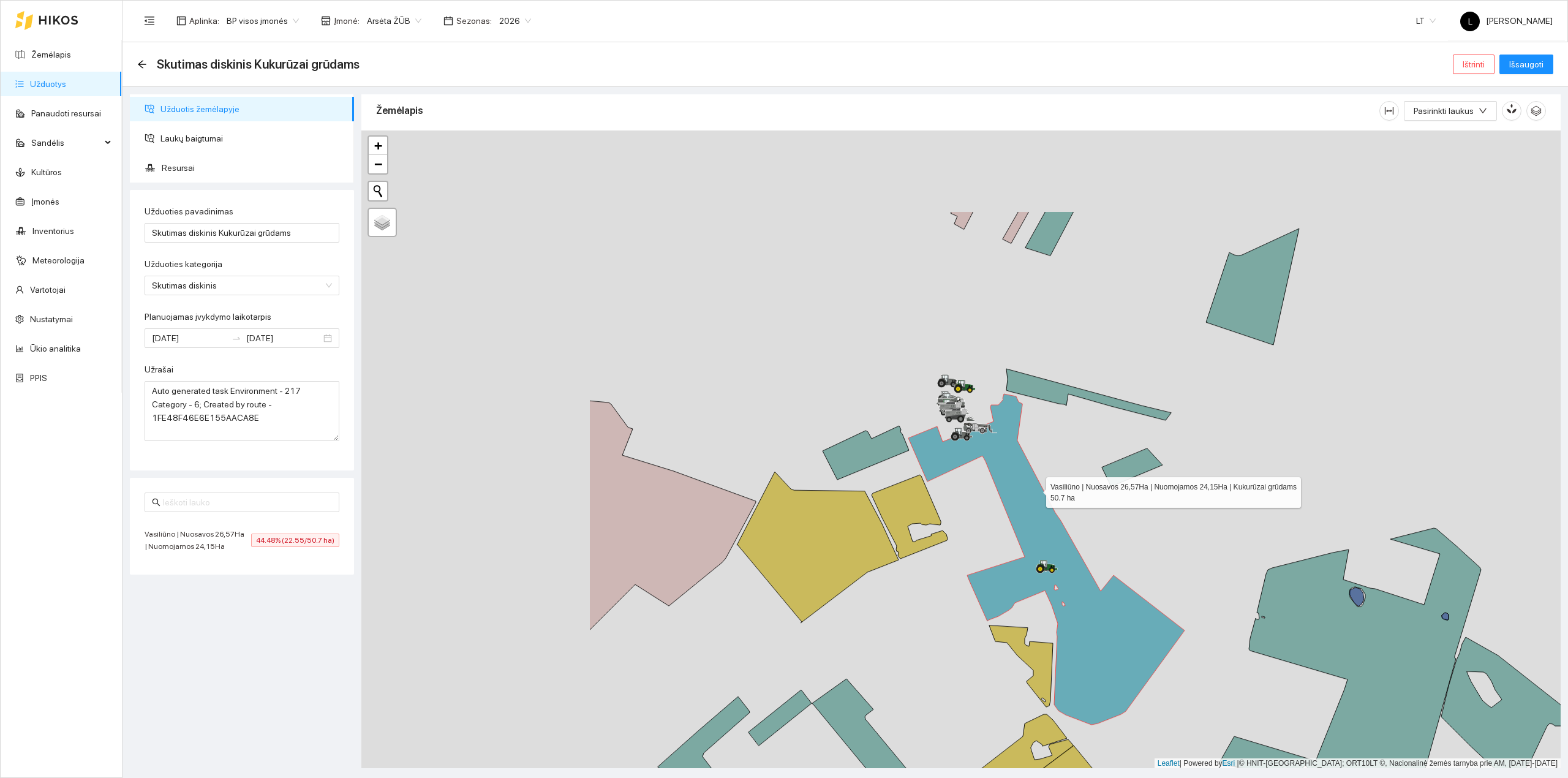
drag, startPoint x: 844, startPoint y: 403, endPoint x: 960, endPoint y: 443, distance: 122.7
click at [1086, 508] on icon at bounding box center [1046, 559] width 276 height 331
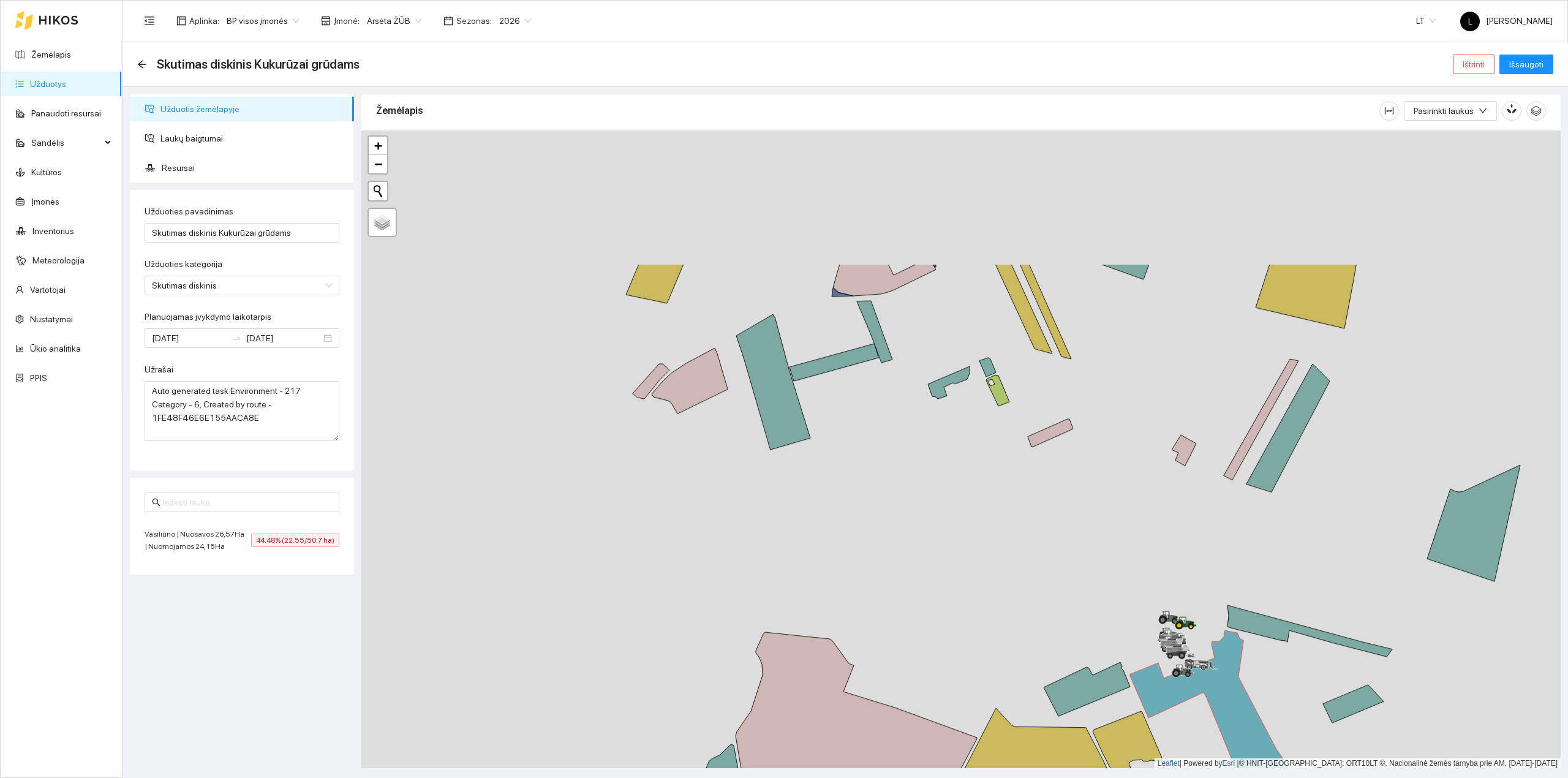
drag, startPoint x: 909, startPoint y: 451, endPoint x: 919, endPoint y: 479, distance: 29.7
click at [919, 479] on div at bounding box center [961, 449] width 1199 height 638
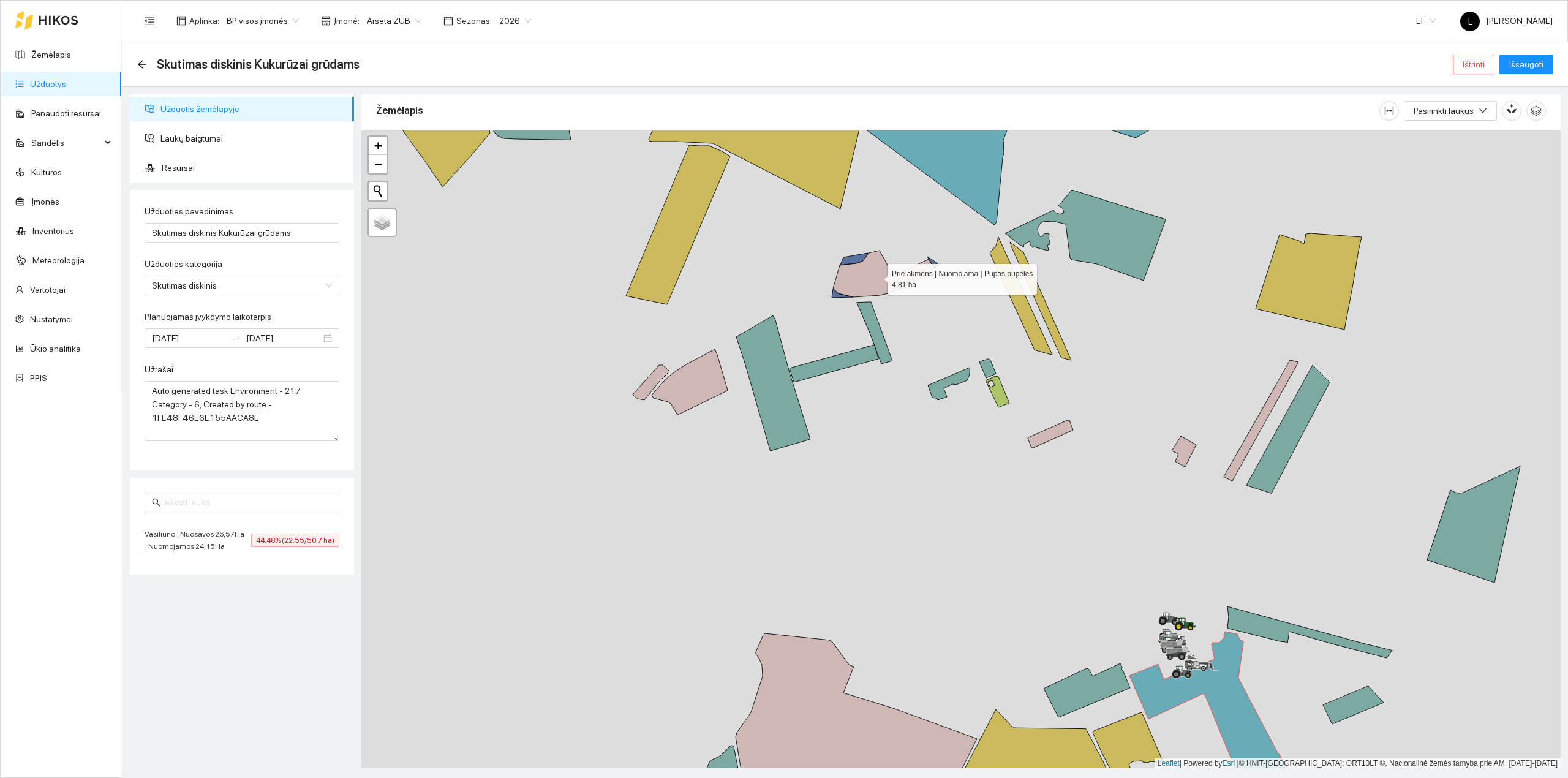
click at [894, 289] on icon at bounding box center [885, 274] width 103 height 46
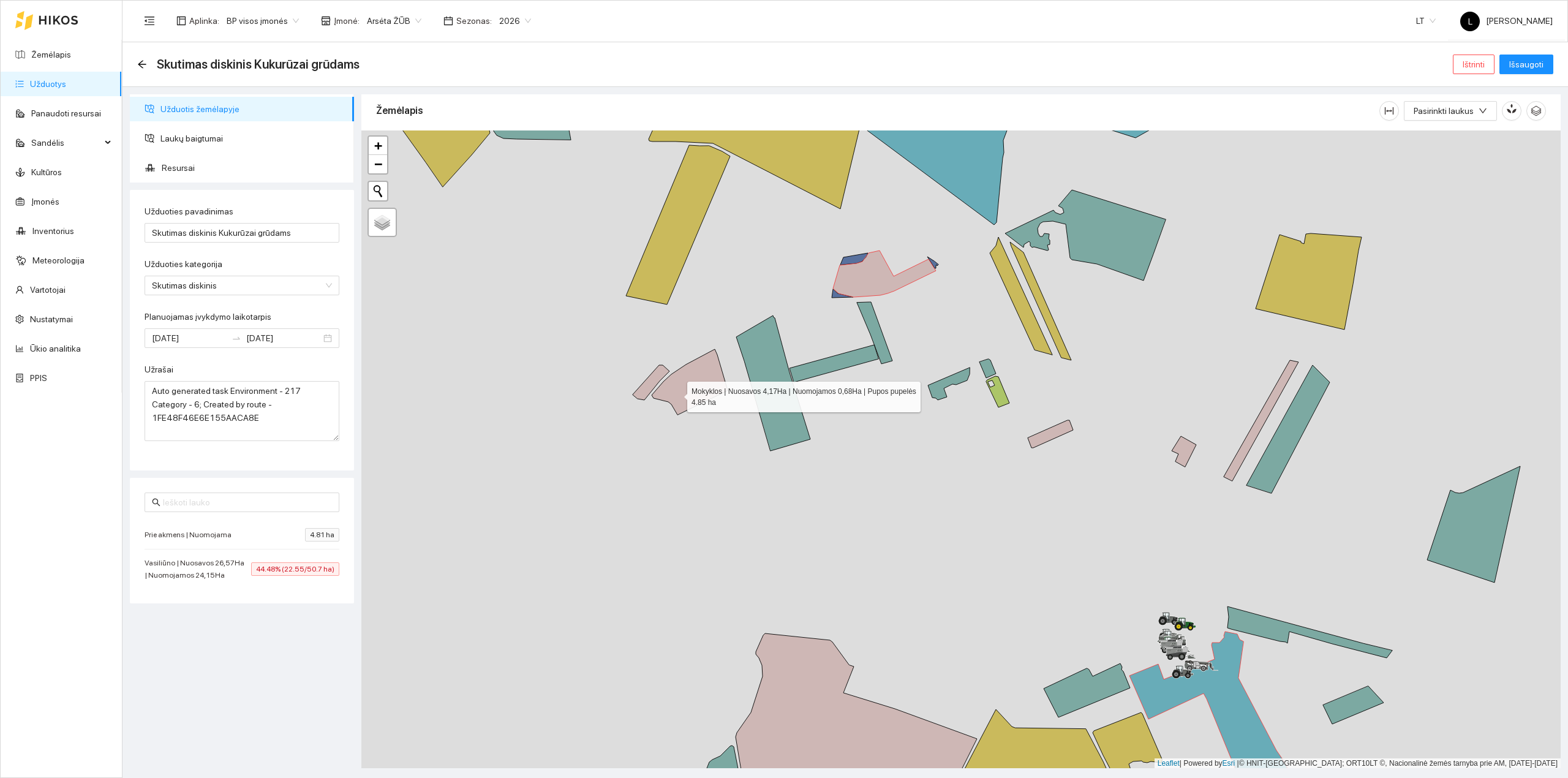
drag, startPoint x: 677, startPoint y: 395, endPoint x: 702, endPoint y: 406, distance: 27.3
click at [677, 395] on icon at bounding box center [689, 382] width 76 height 65
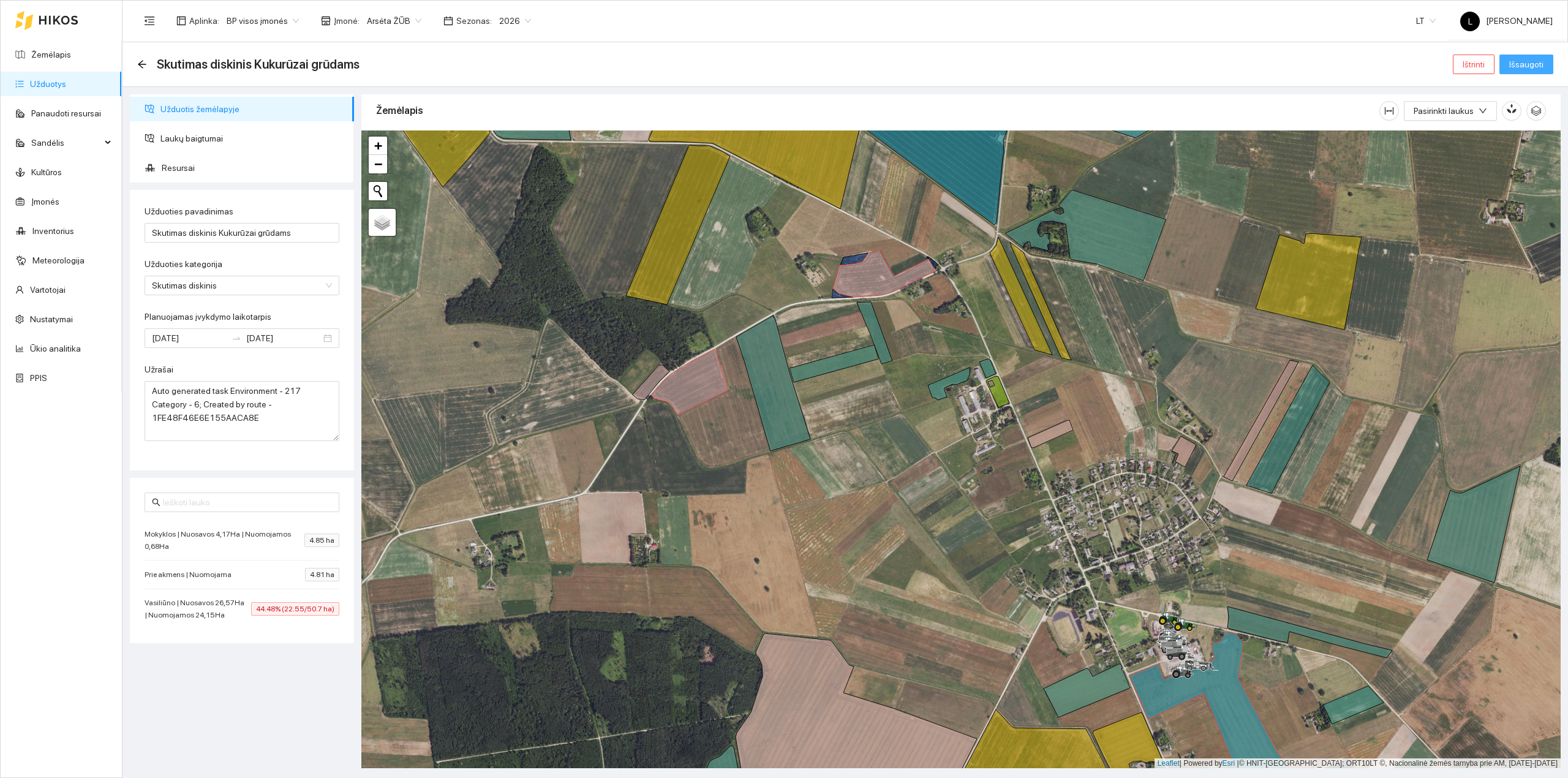
click at [1527, 67] on span "Išsaugoti" at bounding box center [1526, 65] width 35 height 14
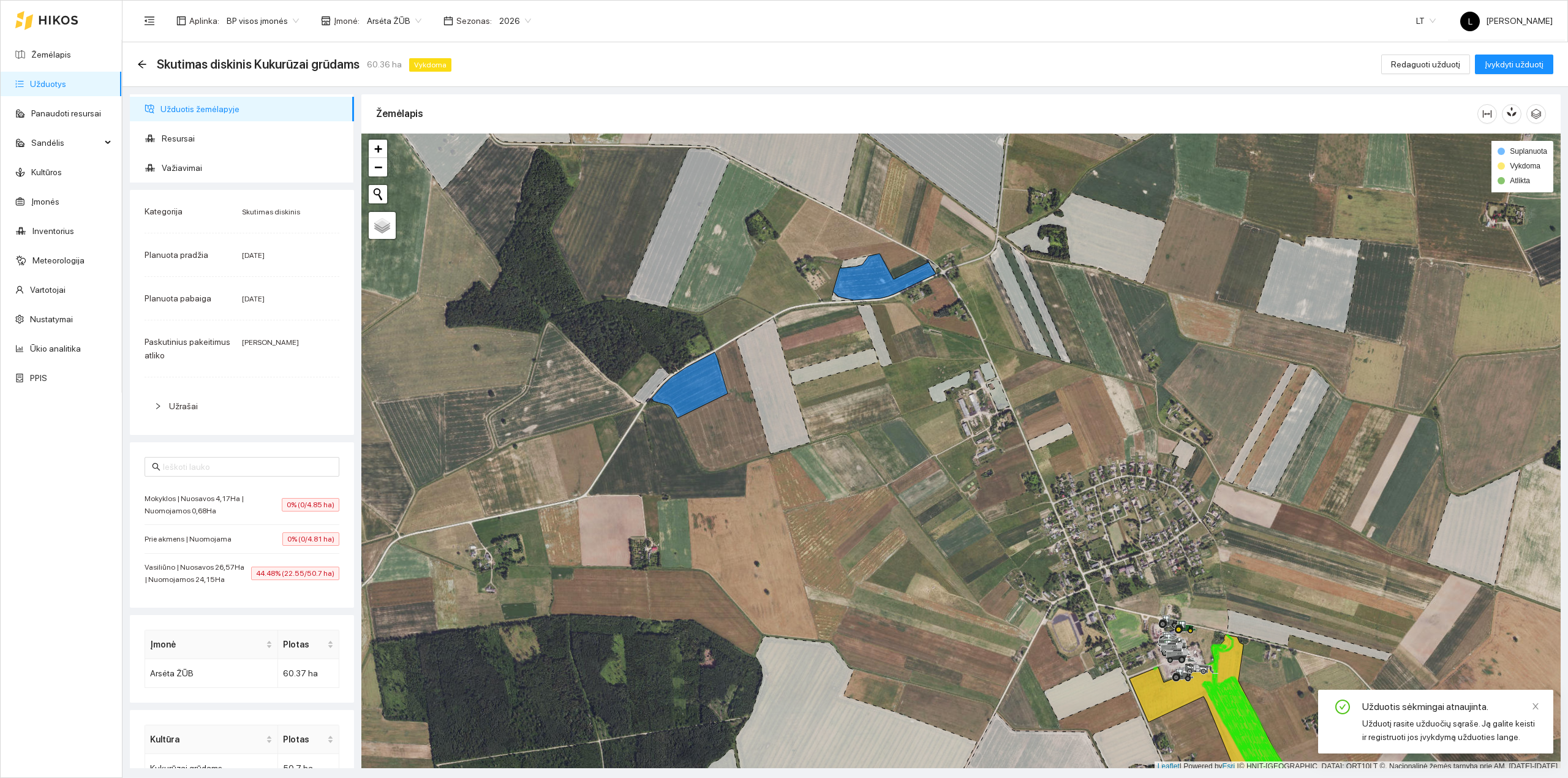
scroll to position [3, 0]
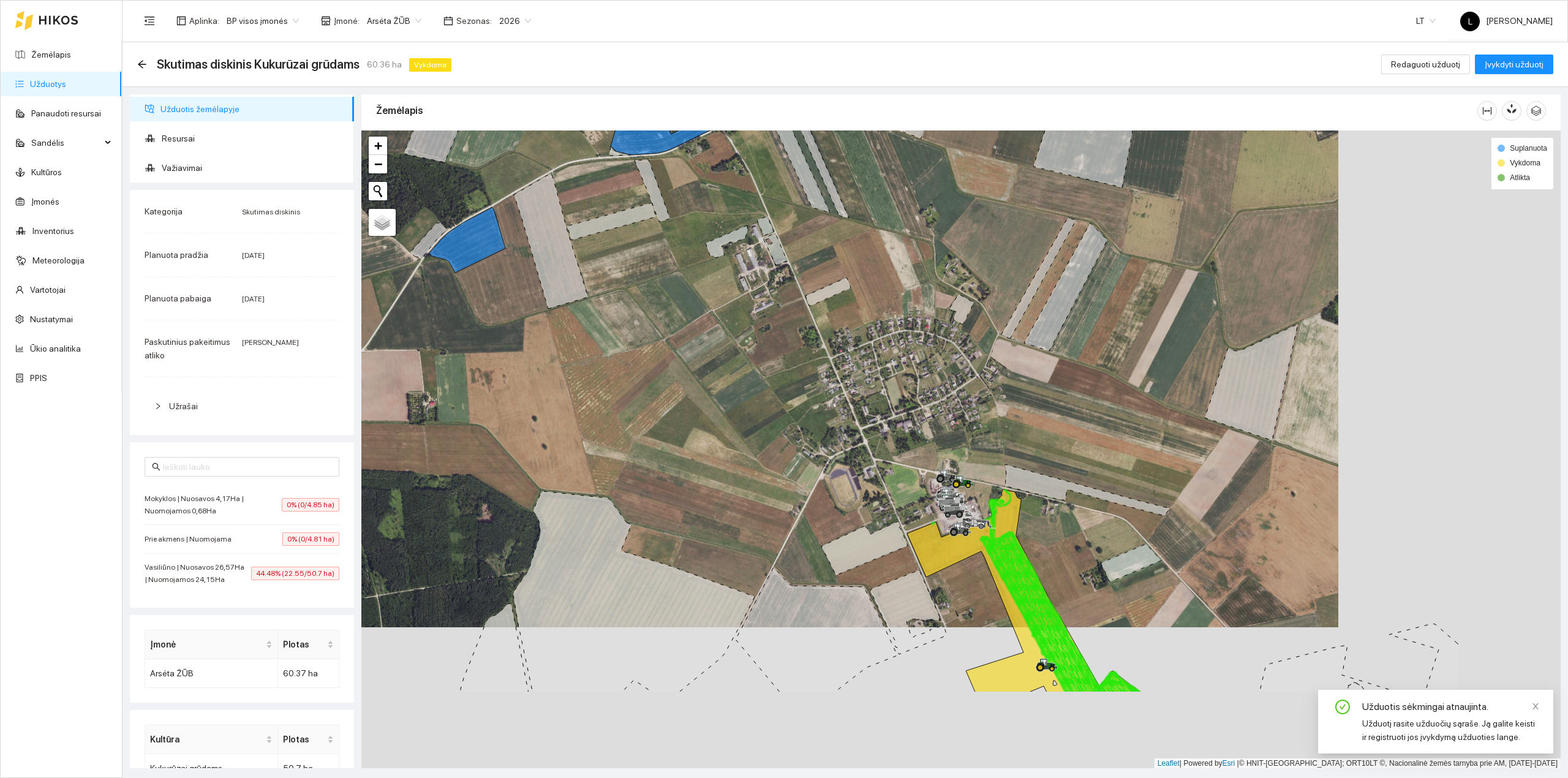
drag, startPoint x: 1076, startPoint y: 533, endPoint x: 807, endPoint y: 359, distance: 320.4
click at [794, 339] on div at bounding box center [961, 449] width 1199 height 638
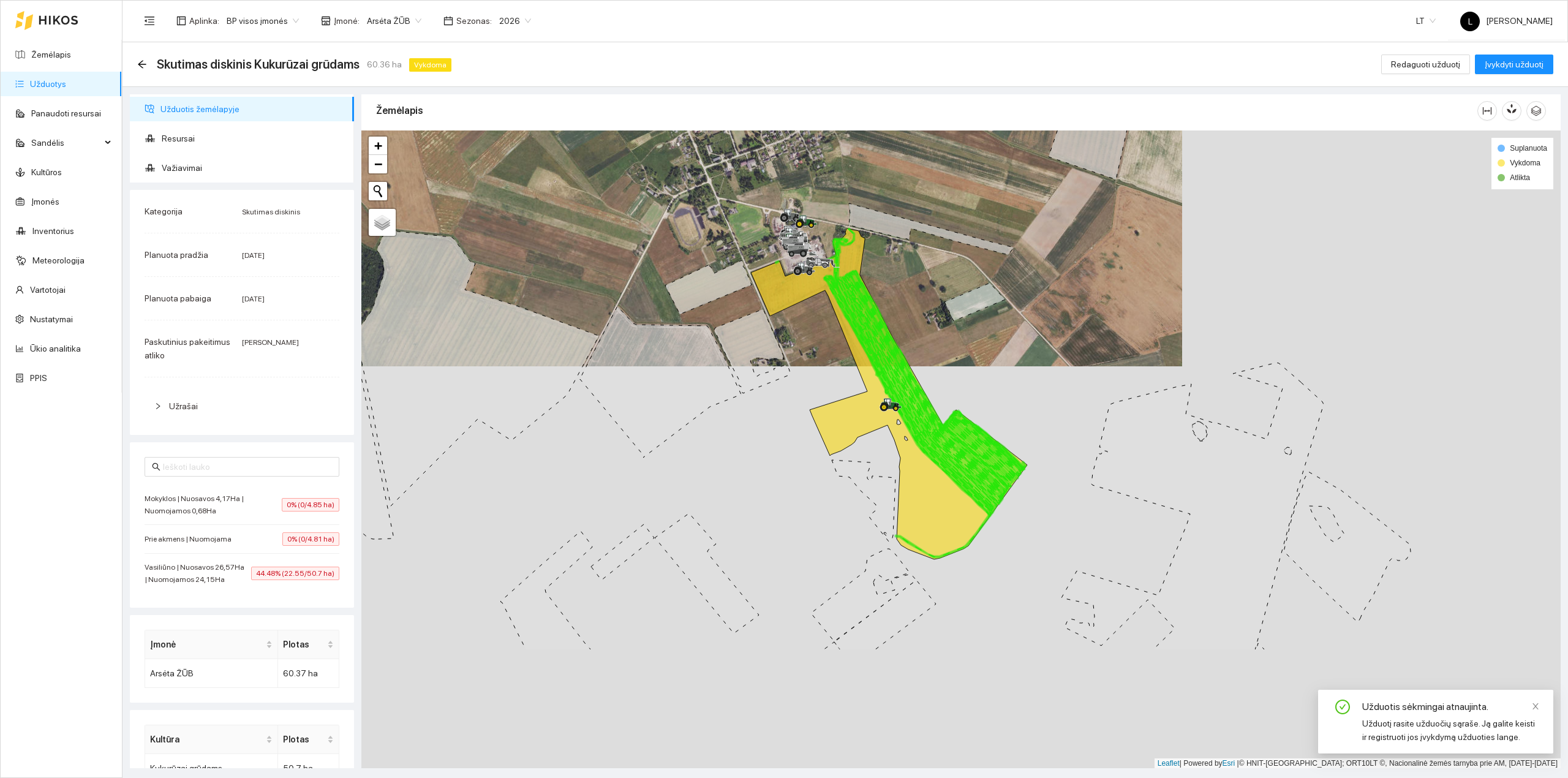
drag, startPoint x: 989, startPoint y: 466, endPoint x: 964, endPoint y: 422, distance: 50.6
click at [965, 418] on icon at bounding box center [982, 450] width 88 height 78
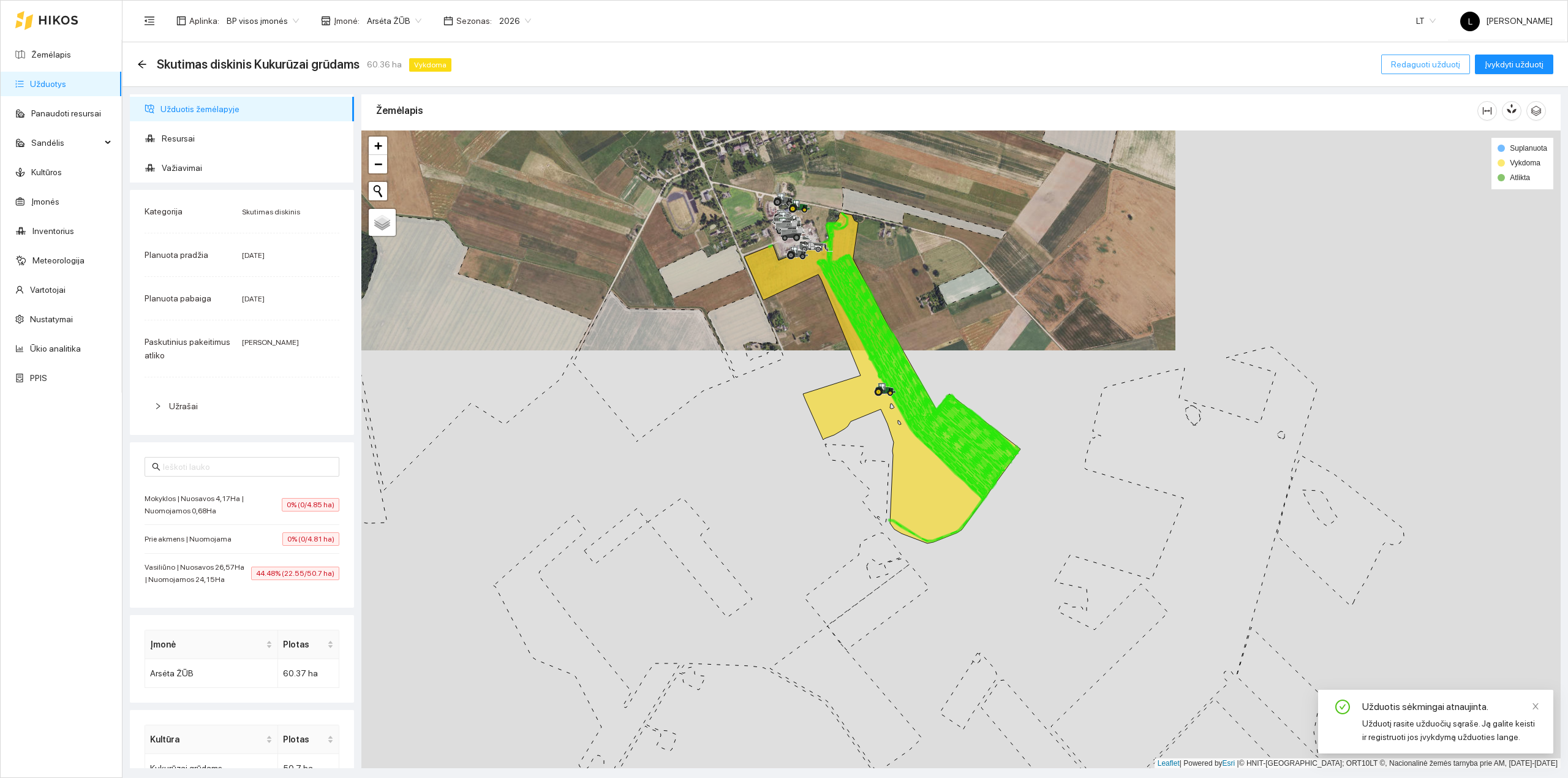
click at [1421, 68] on span "Redaguoti užduotį" at bounding box center [1426, 65] width 69 height 14
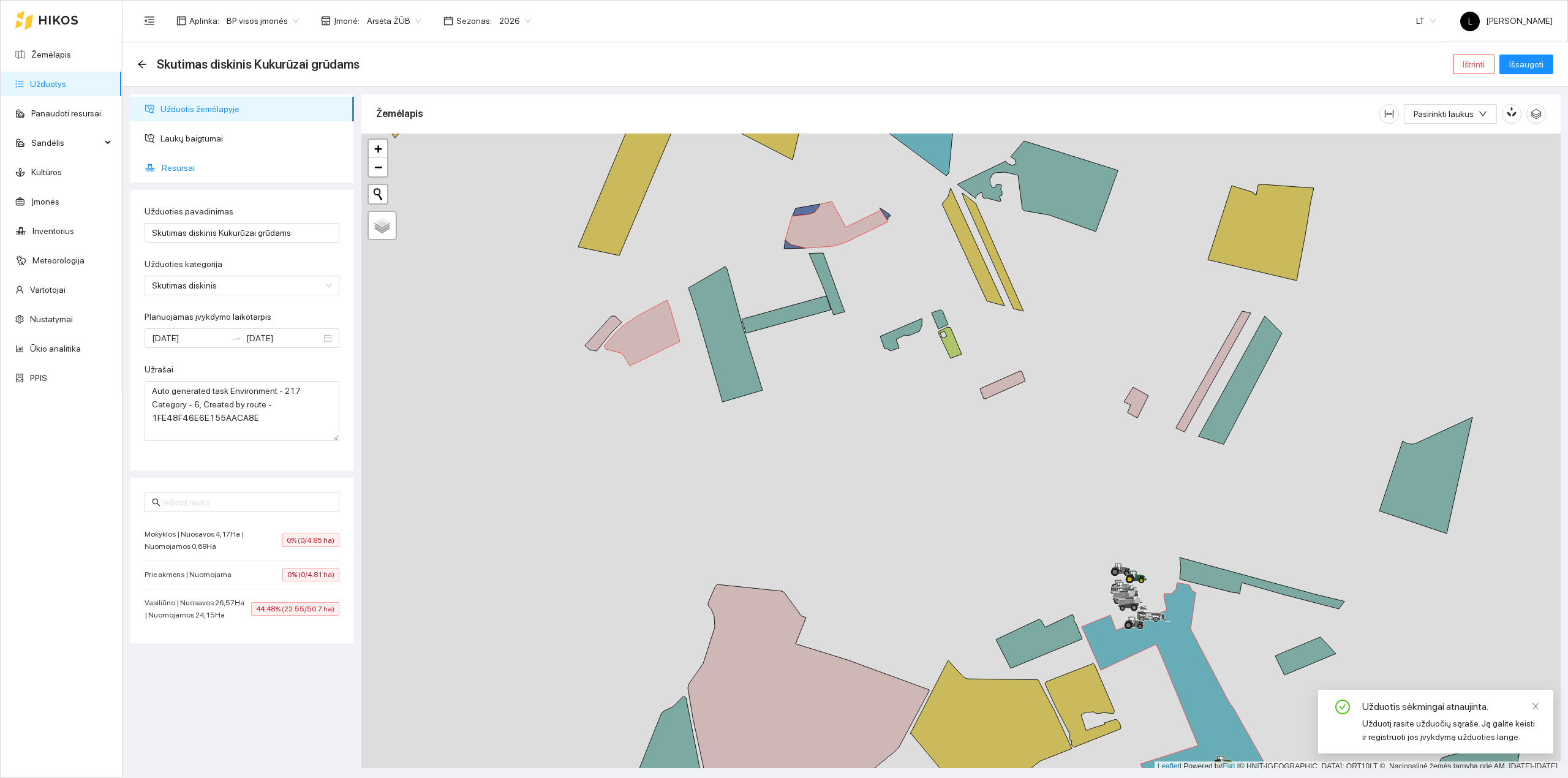
click at [182, 164] on span "Resursai" at bounding box center [252, 168] width 182 height 25
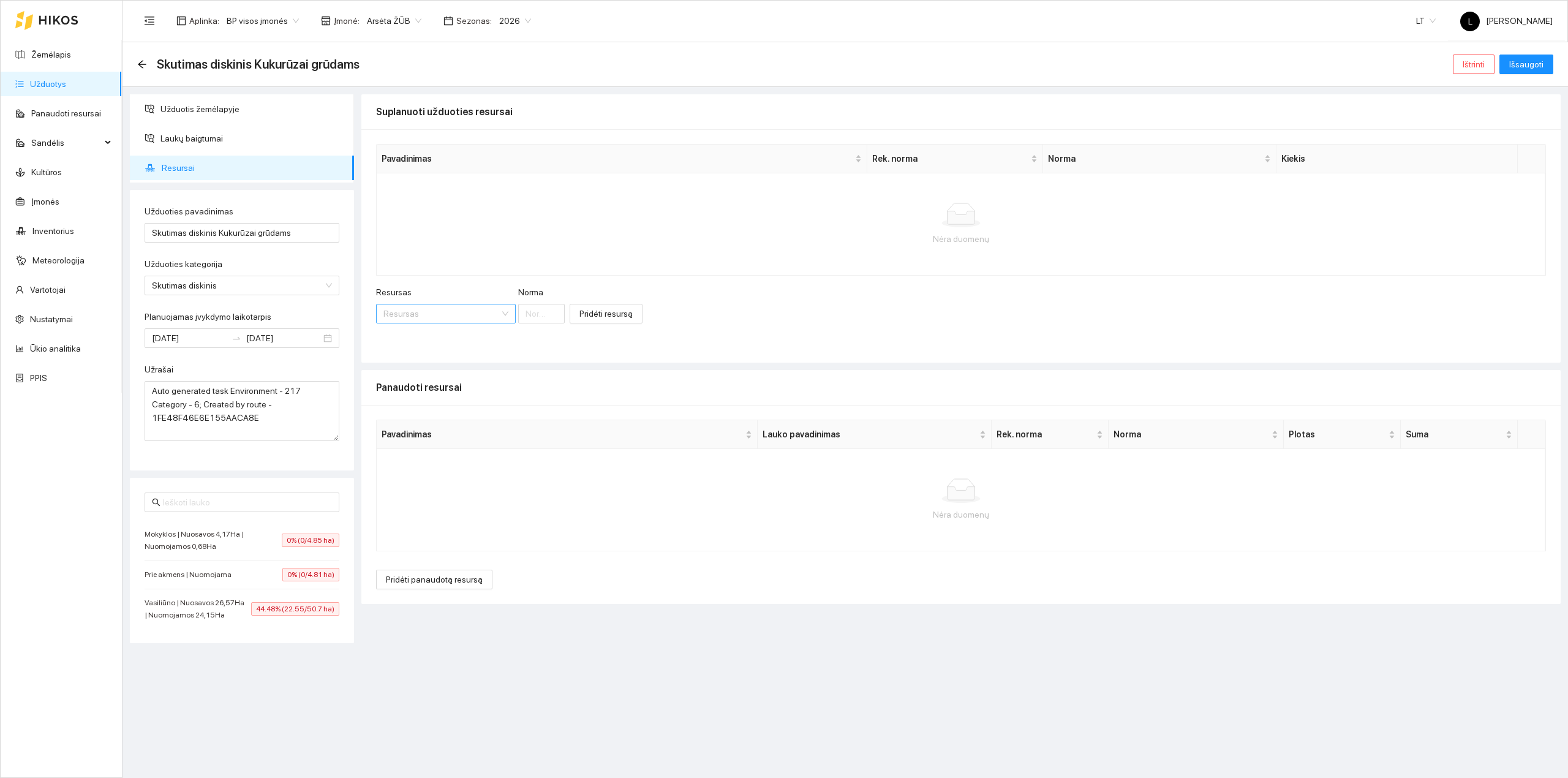
click at [445, 323] on div "Resursas" at bounding box center [445, 313] width 139 height 19
type input "dyzel"
click at [428, 341] on div "Kuras / Žymėtas dyzel inas" at bounding box center [465, 339] width 164 height 14
drag, startPoint x: 560, startPoint y: 316, endPoint x: 530, endPoint y: 320, distance: 30.3
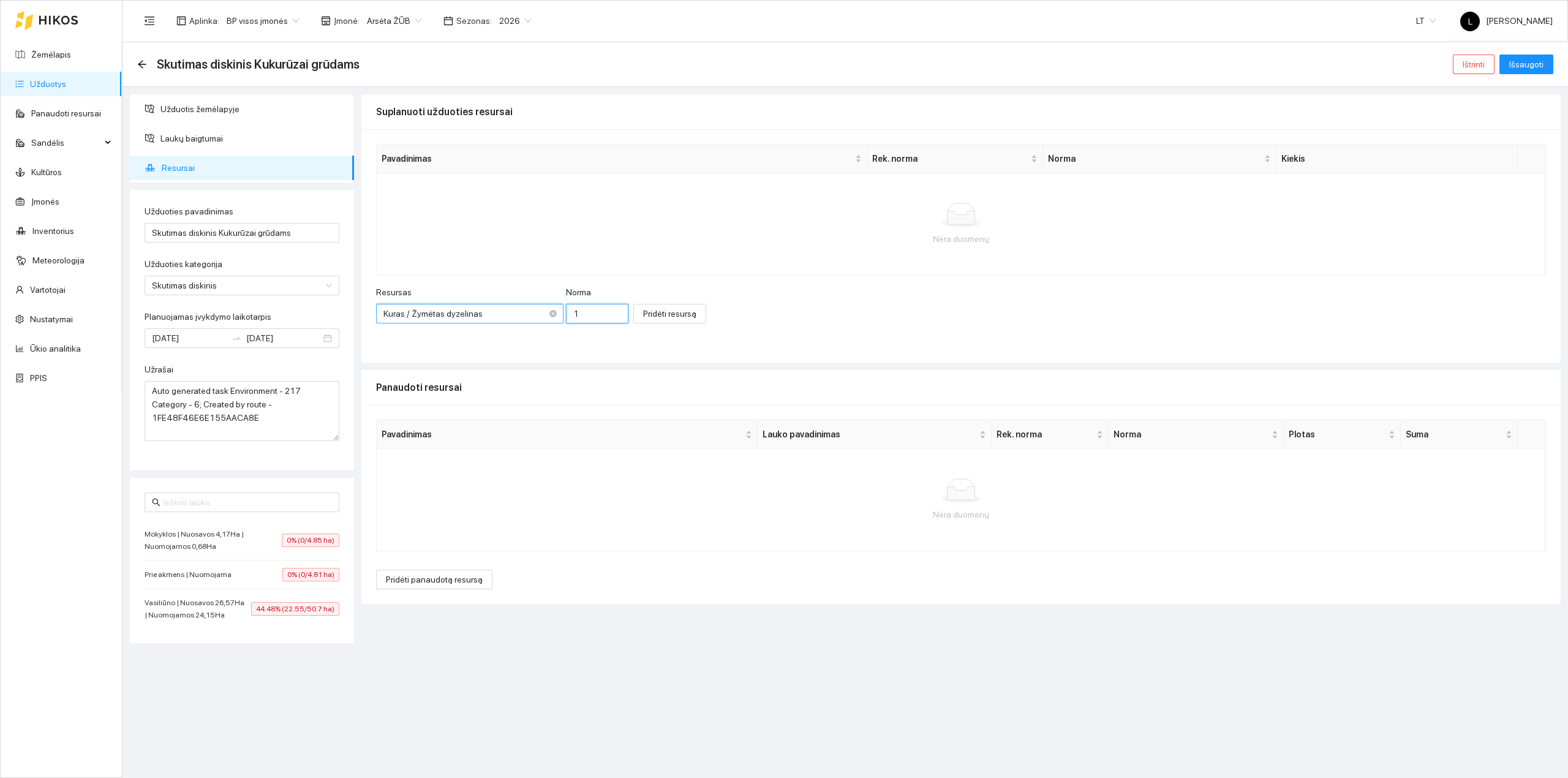
click at [535, 316] on div "Resursas Kuras / Žymėtas dyzelinas Kuras / Žymėtas dyzelinas Norma 1" at bounding box center [502, 312] width 252 height 52
type input "8"
type input "9"
click at [669, 317] on span "Pridėti resursą" at bounding box center [669, 314] width 53 height 14
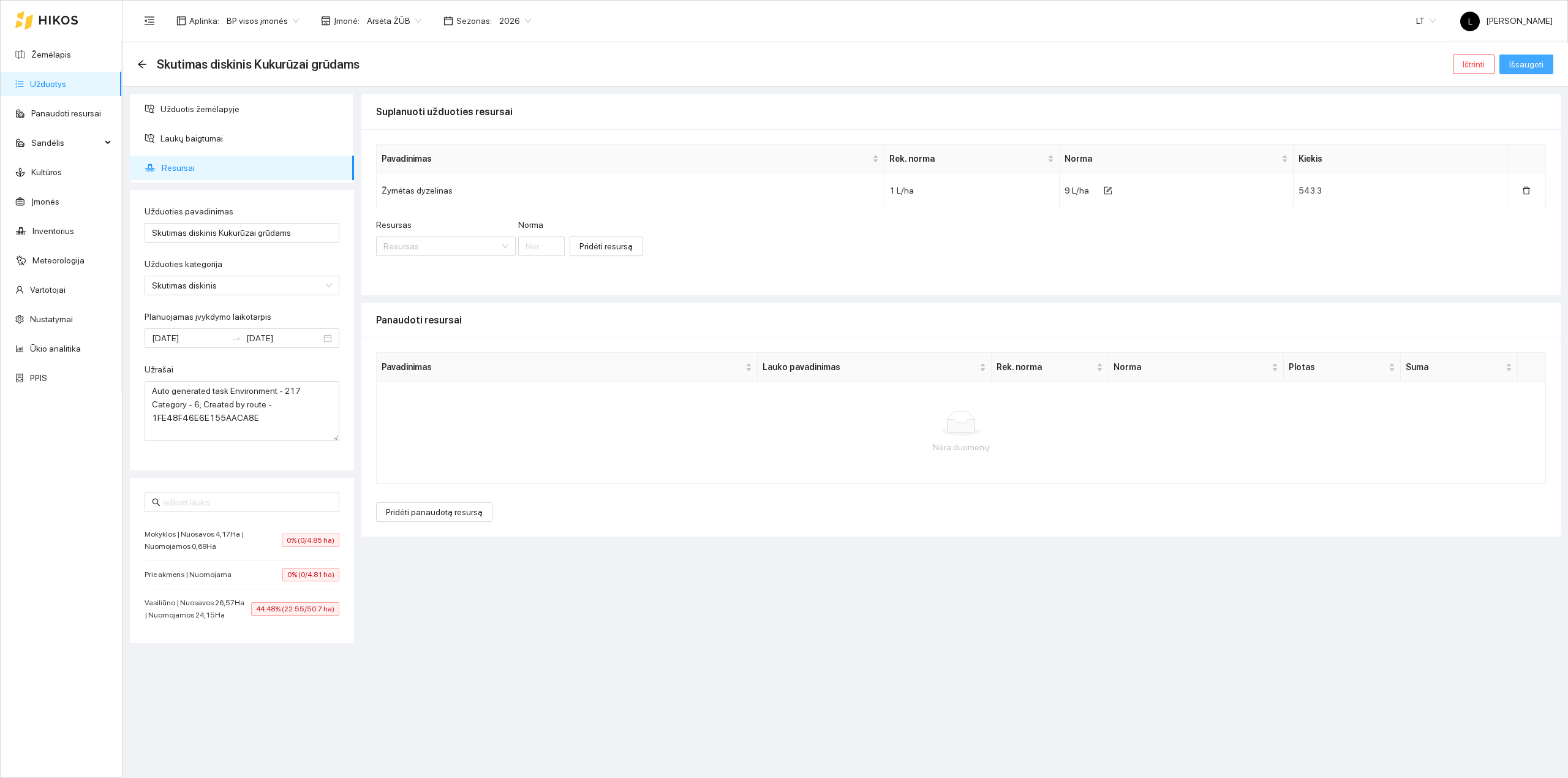
click at [1527, 56] on button "Išsaugoti" at bounding box center [1526, 64] width 54 height 19
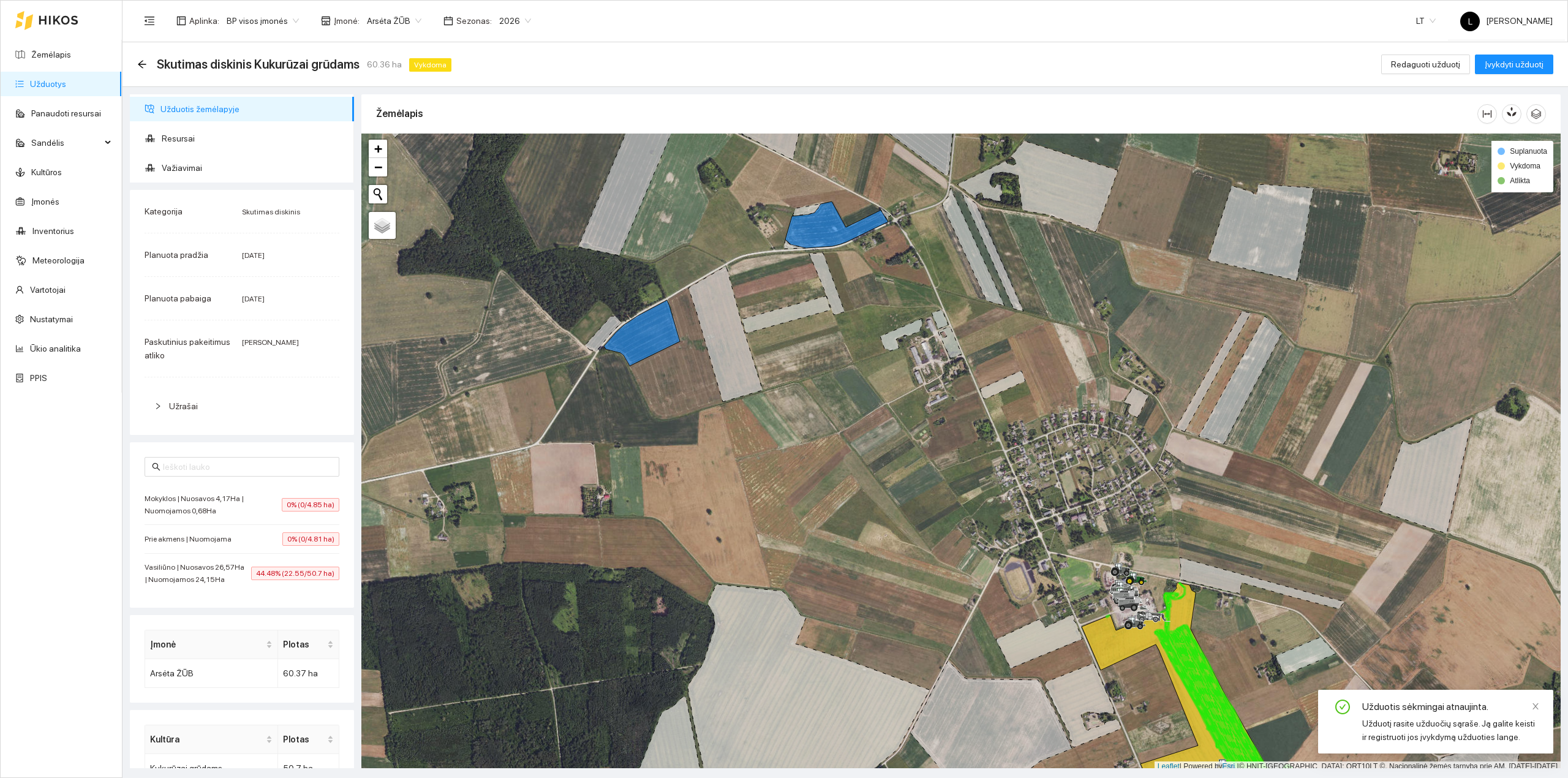
scroll to position [3, 0]
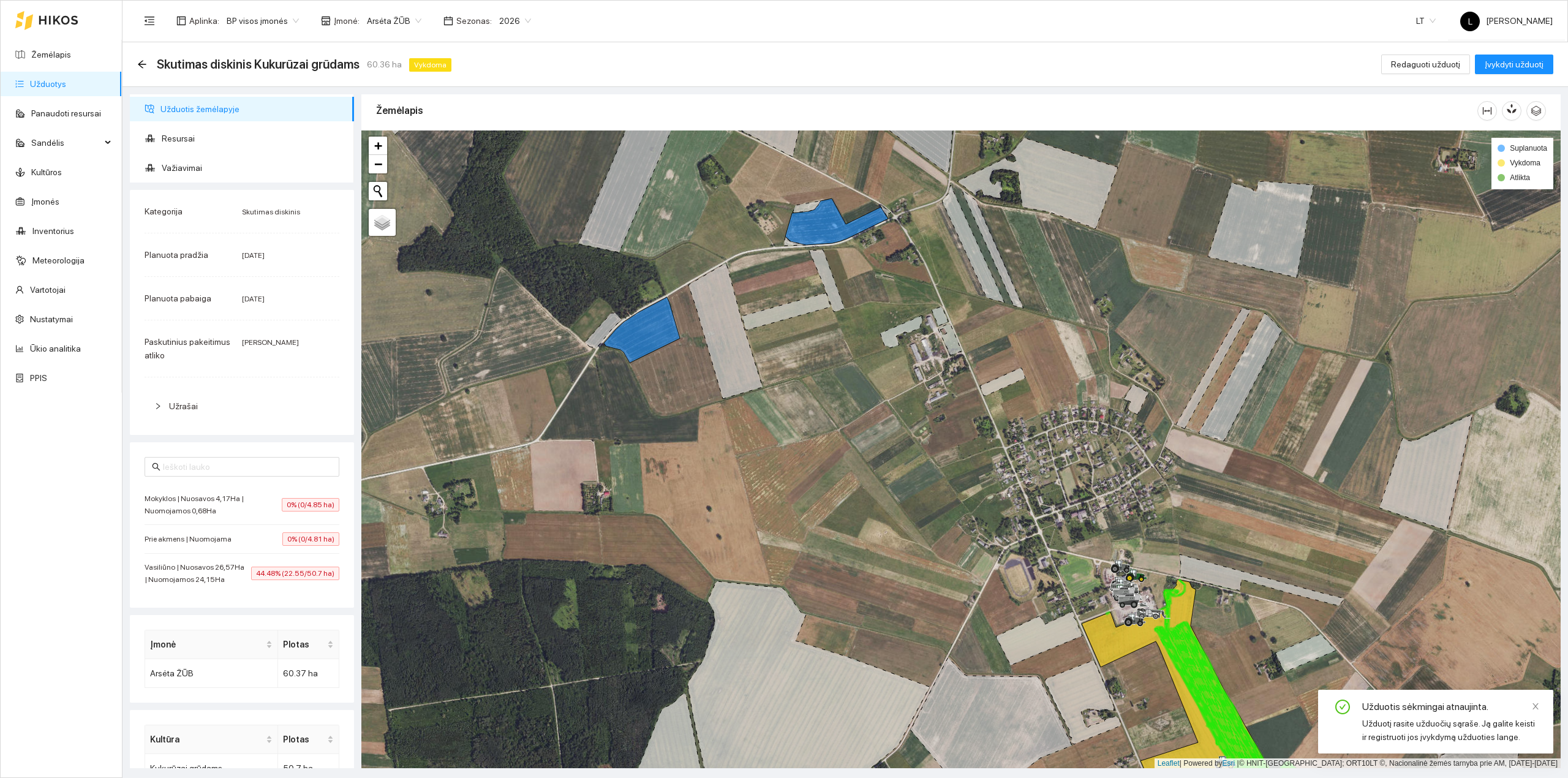
drag, startPoint x: 674, startPoint y: 392, endPoint x: 239, endPoint y: 265, distance: 453.2
click at [505, 387] on div at bounding box center [961, 449] width 1199 height 638
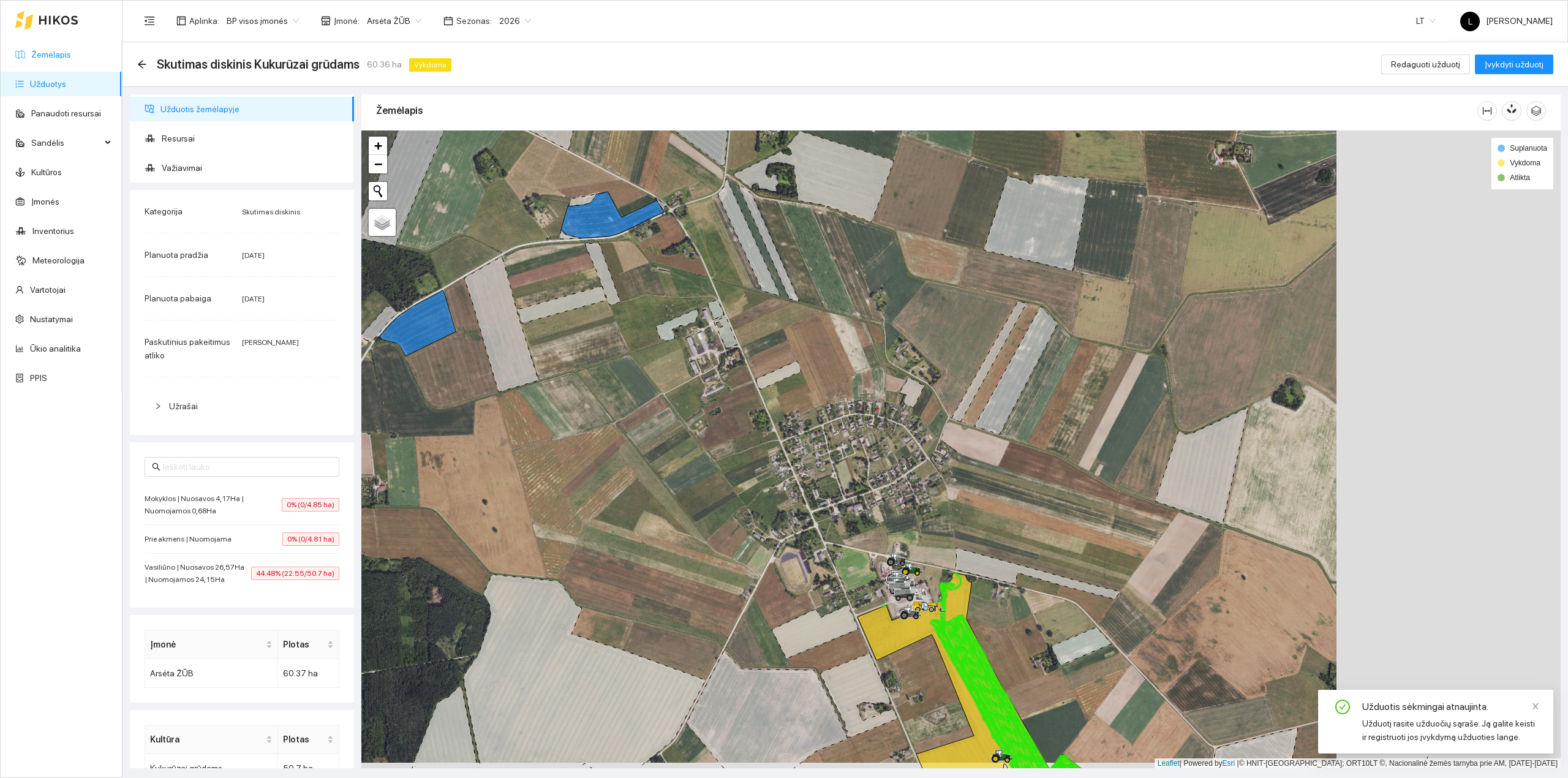
click at [60, 49] on link "Žemėlapis" at bounding box center [52, 54] width 40 height 10
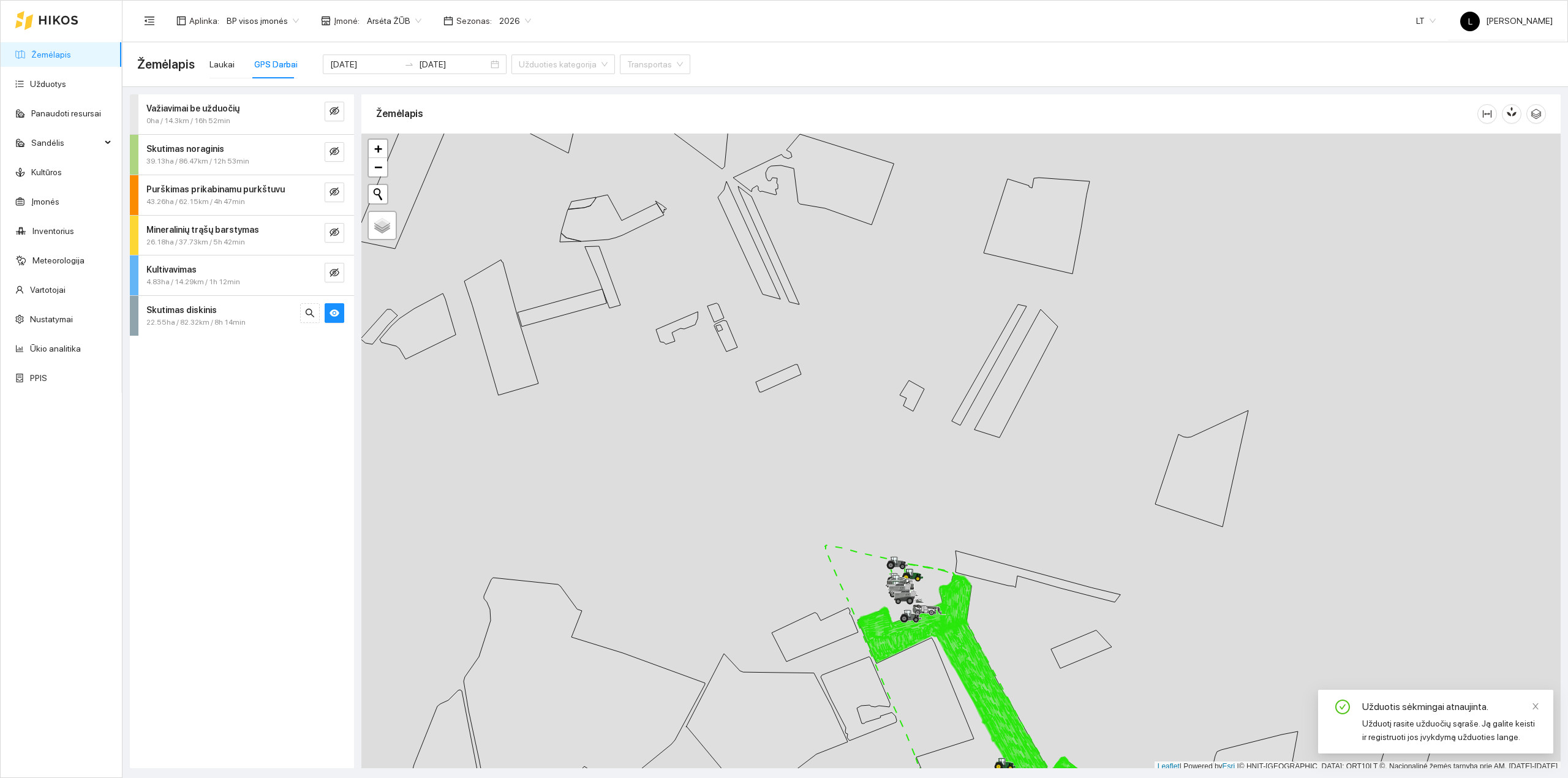
click at [731, 441] on div at bounding box center [961, 452] width 1199 height 638
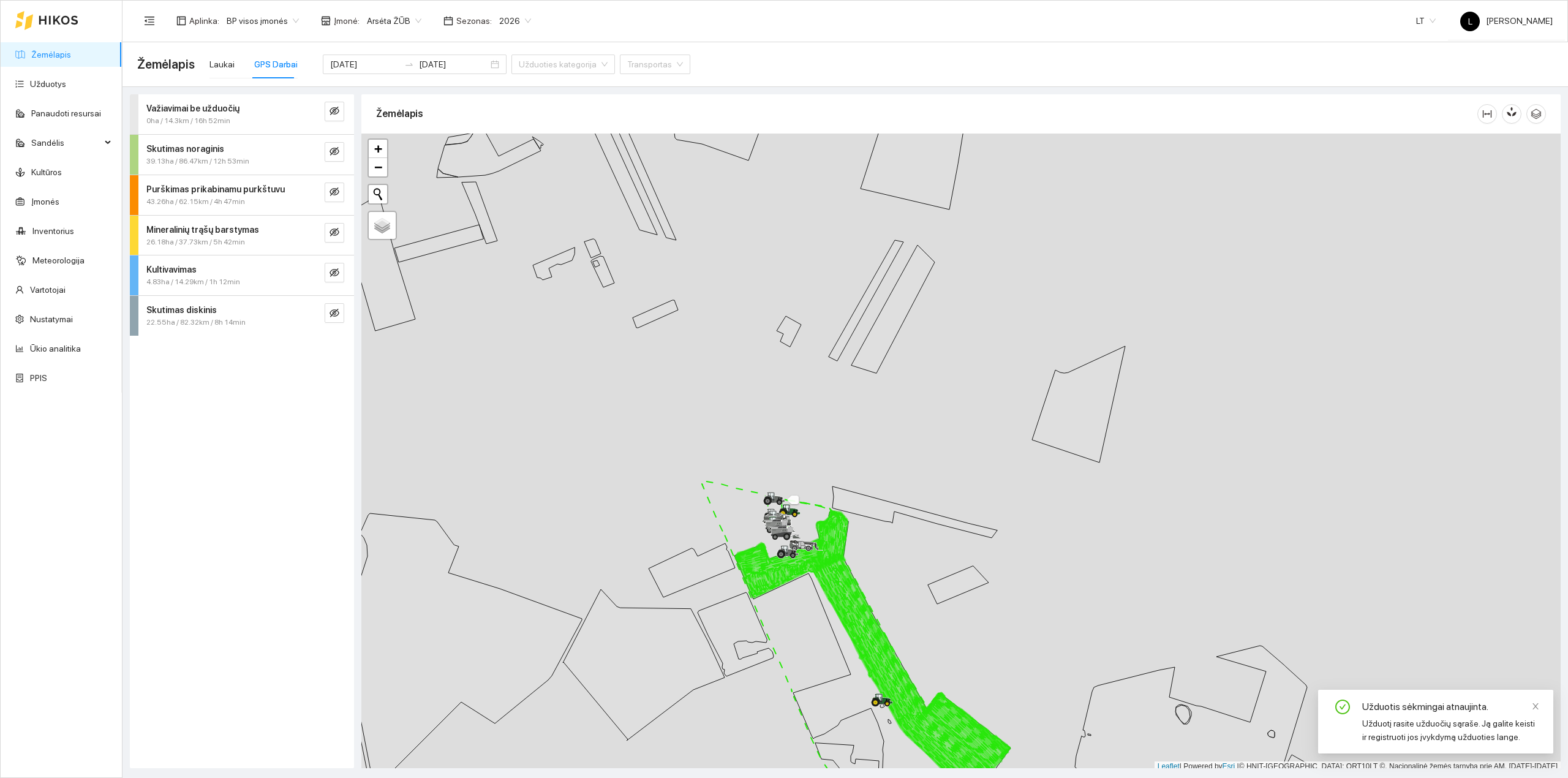
scroll to position [3, 0]
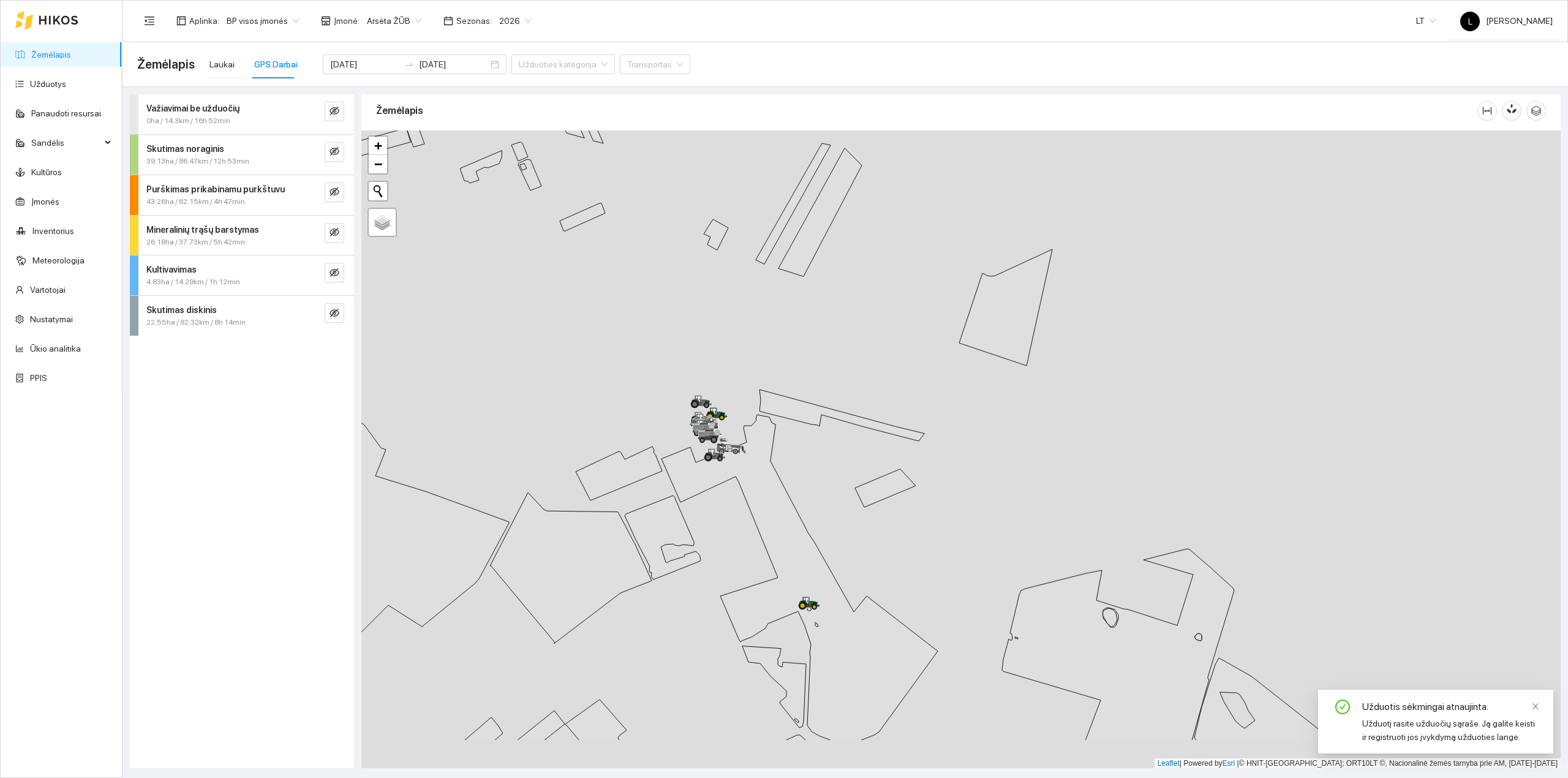
drag, startPoint x: 749, startPoint y: 472, endPoint x: 691, endPoint y: 398, distance: 94.0
click at [685, 386] on div at bounding box center [961, 449] width 1199 height 638
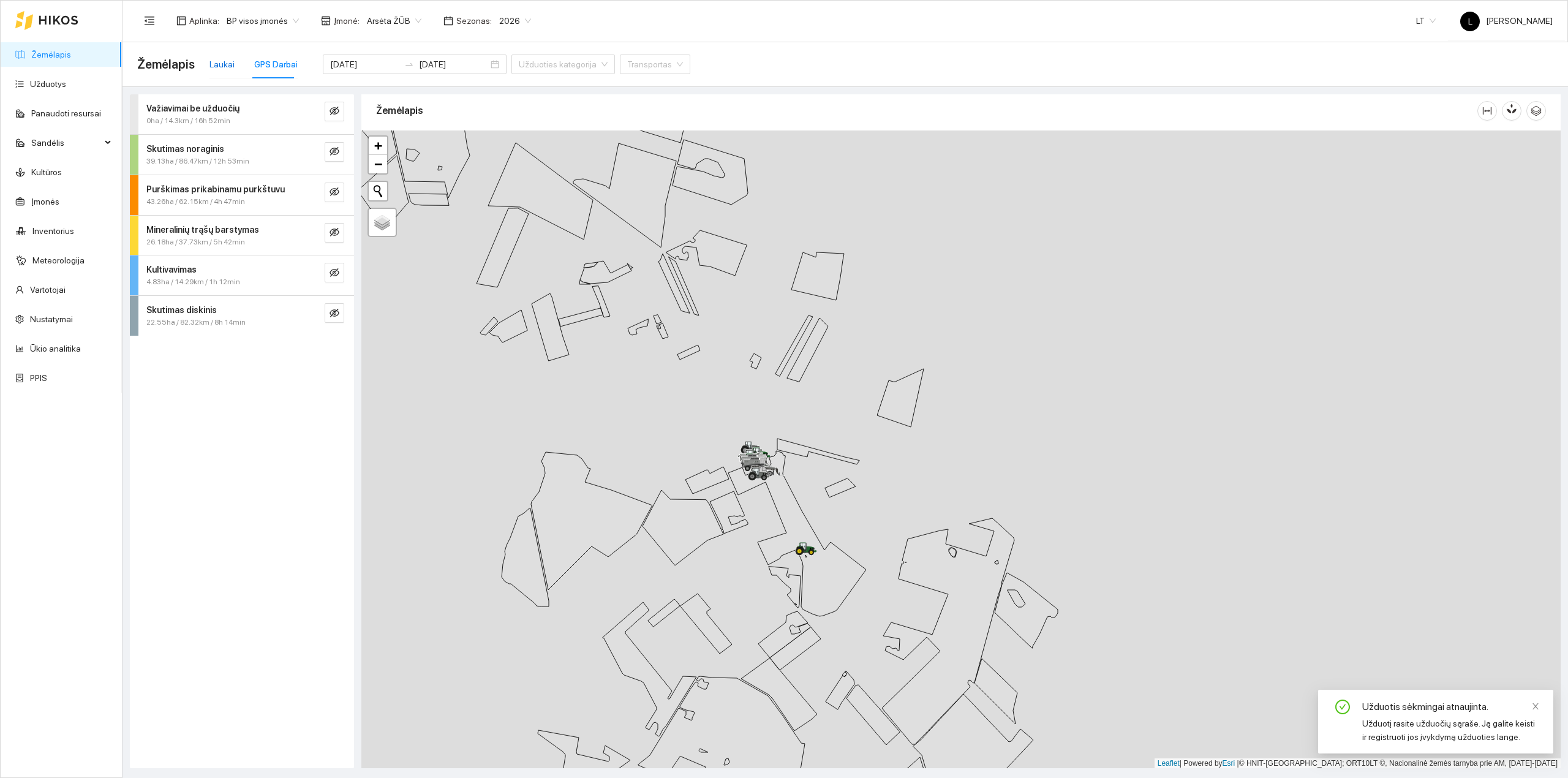
click at [228, 65] on div "Laukai" at bounding box center [222, 65] width 25 height 14
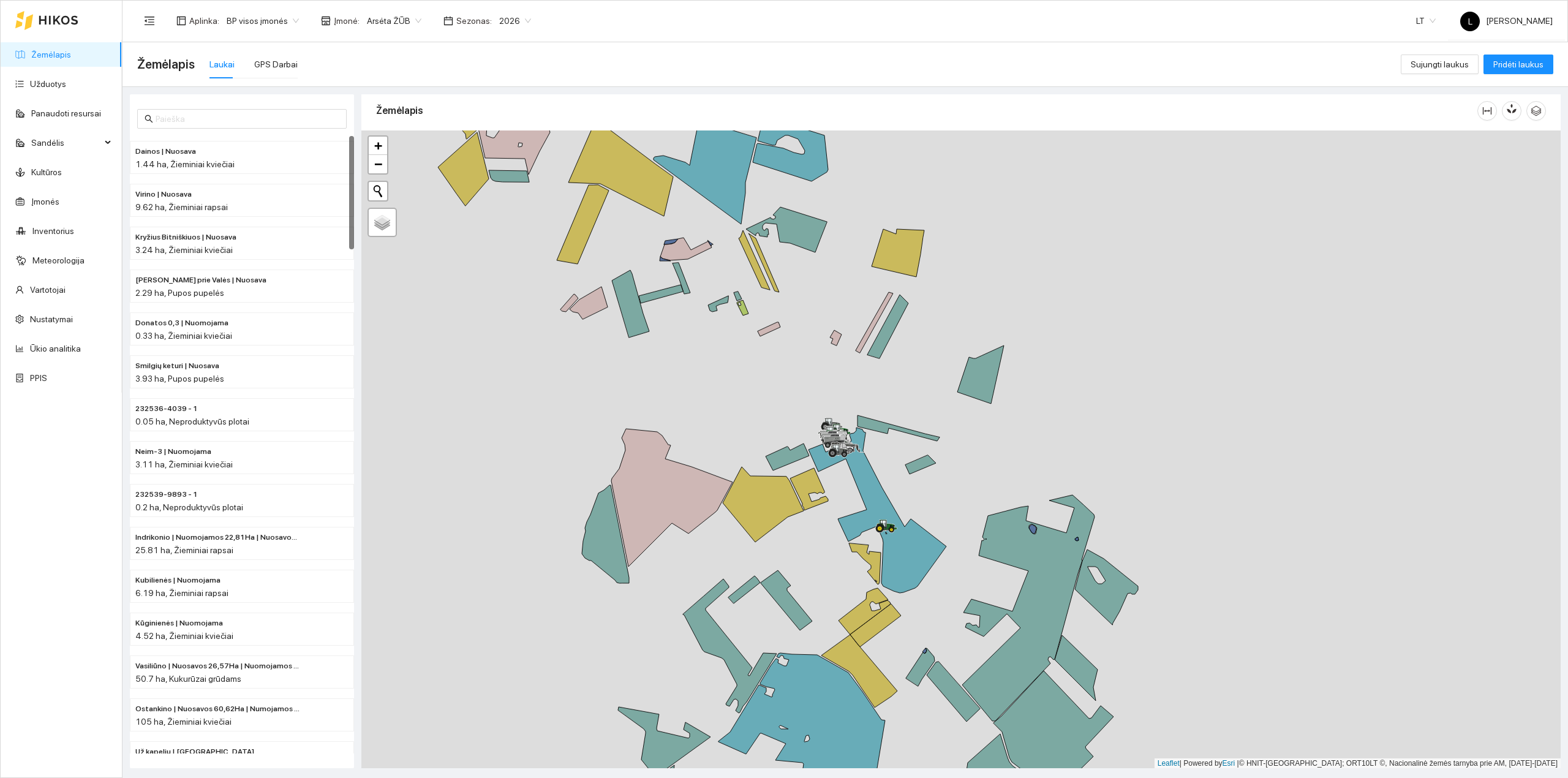
drag, startPoint x: 809, startPoint y: 462, endPoint x: 836, endPoint y: 447, distance: 30.9
click at [836, 447] on icon at bounding box center [836, 449] width 6 height 8
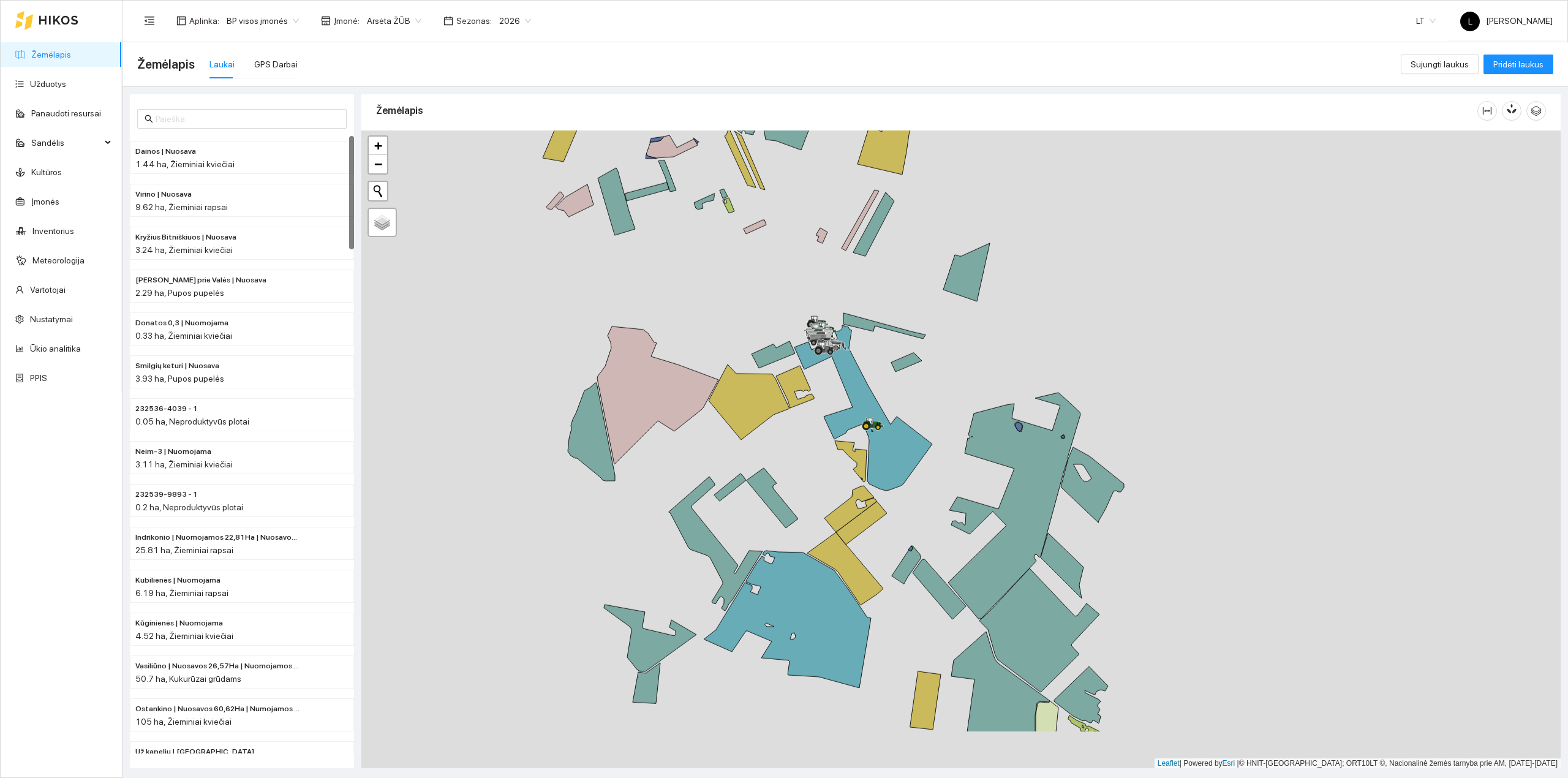
drag, startPoint x: 792, startPoint y: 515, endPoint x: 776, endPoint y: 432, distance: 84.5
click at [778, 408] on div at bounding box center [961, 449] width 1199 height 638
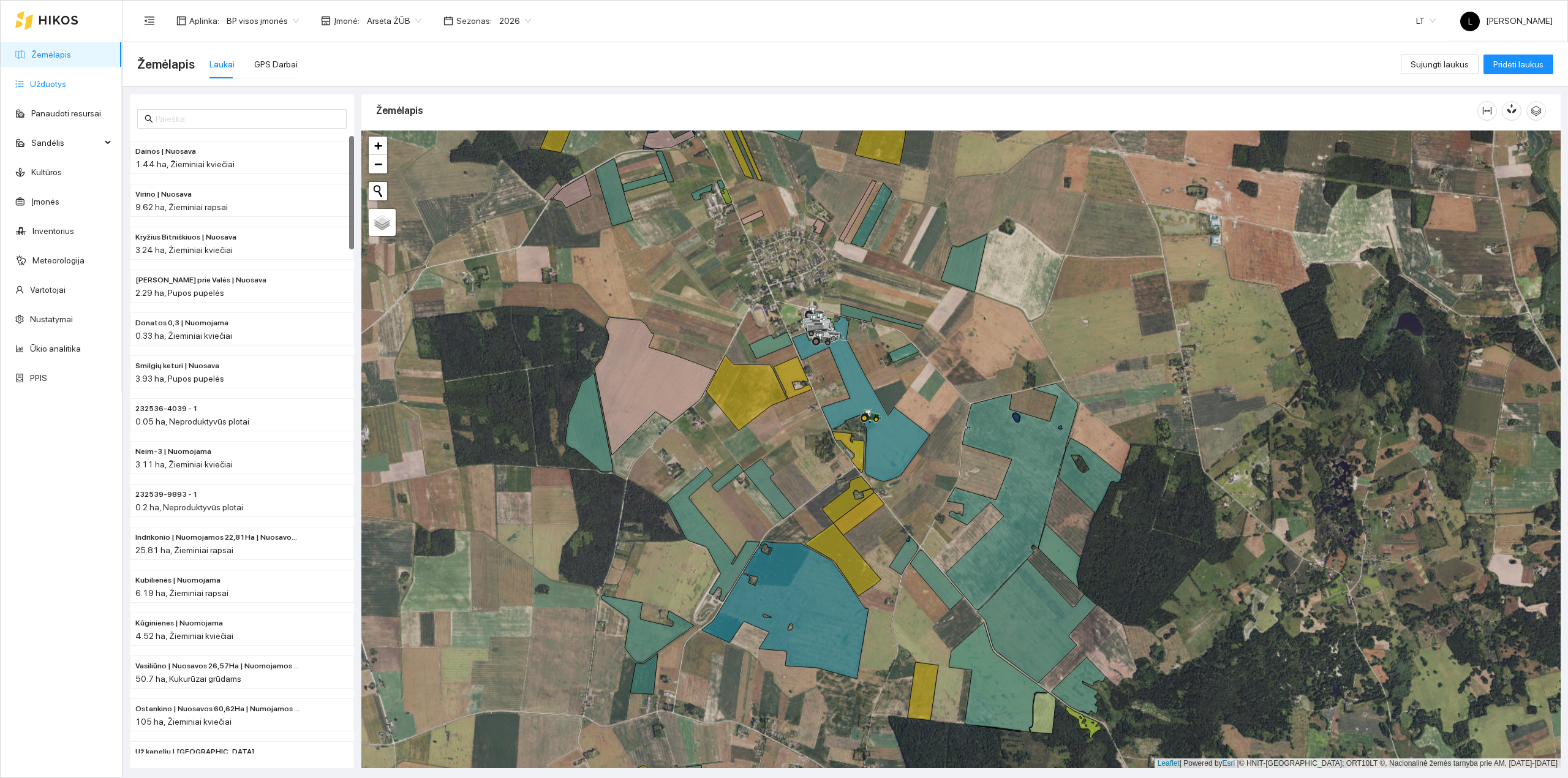
click at [62, 88] on link "Užduotys" at bounding box center [48, 84] width 36 height 10
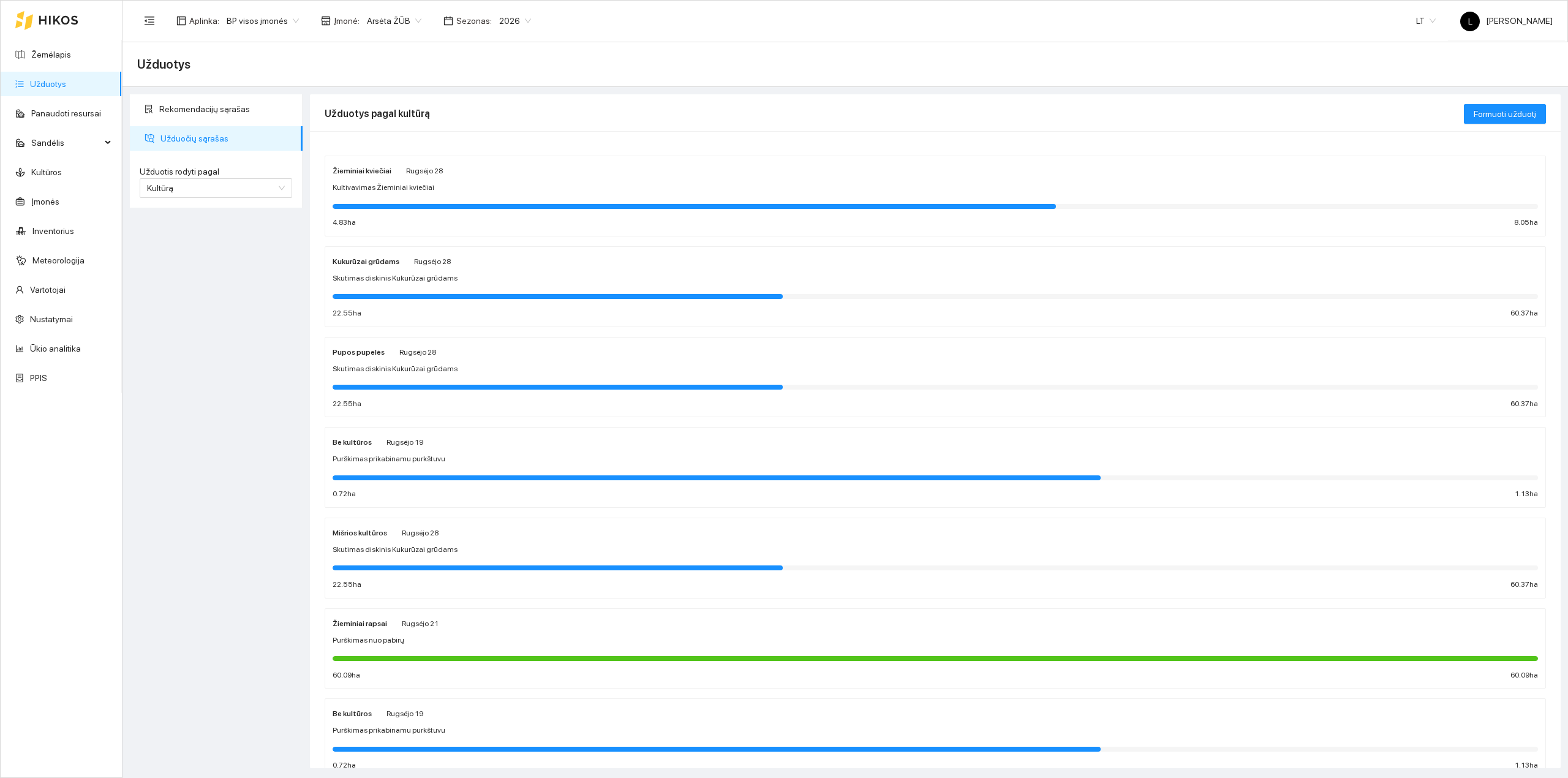
click at [482, 205] on div at bounding box center [694, 206] width 723 height 5
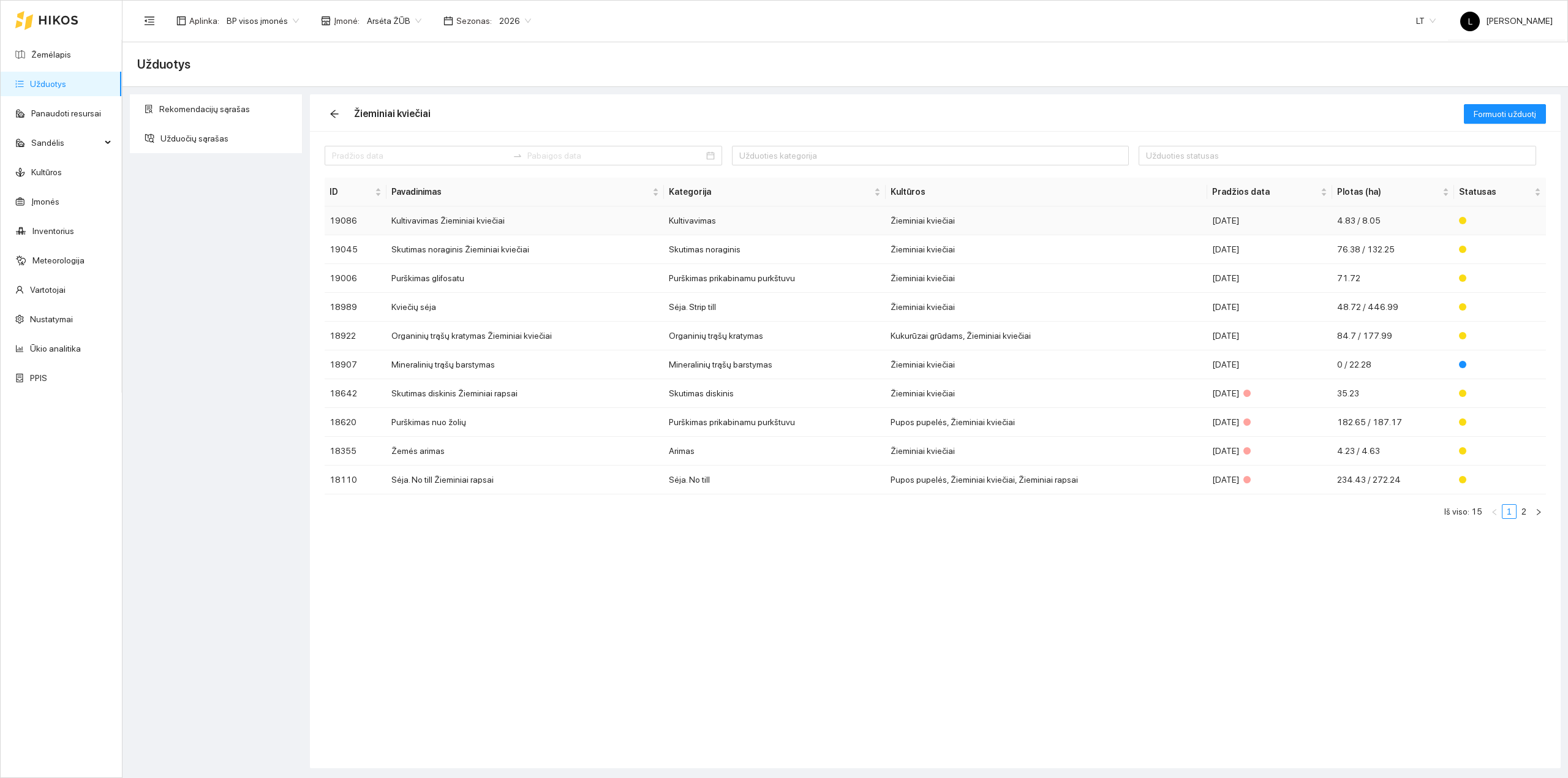
click at [708, 223] on td "Kultivavimas" at bounding box center [775, 220] width 222 height 28
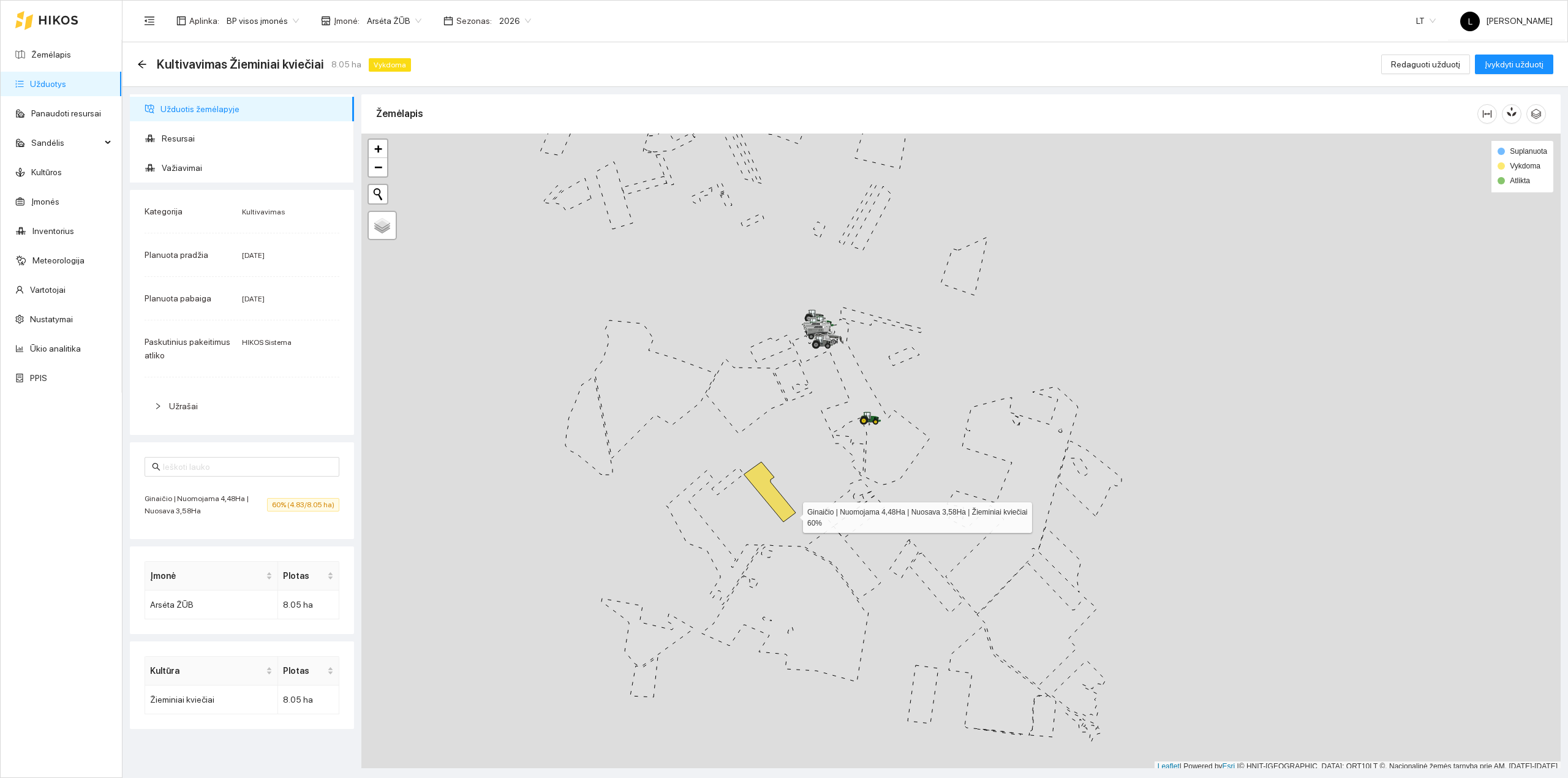
click at [790, 513] on div at bounding box center [961, 452] width 1199 height 638
click at [777, 505] on icon at bounding box center [767, 488] width 52 height 60
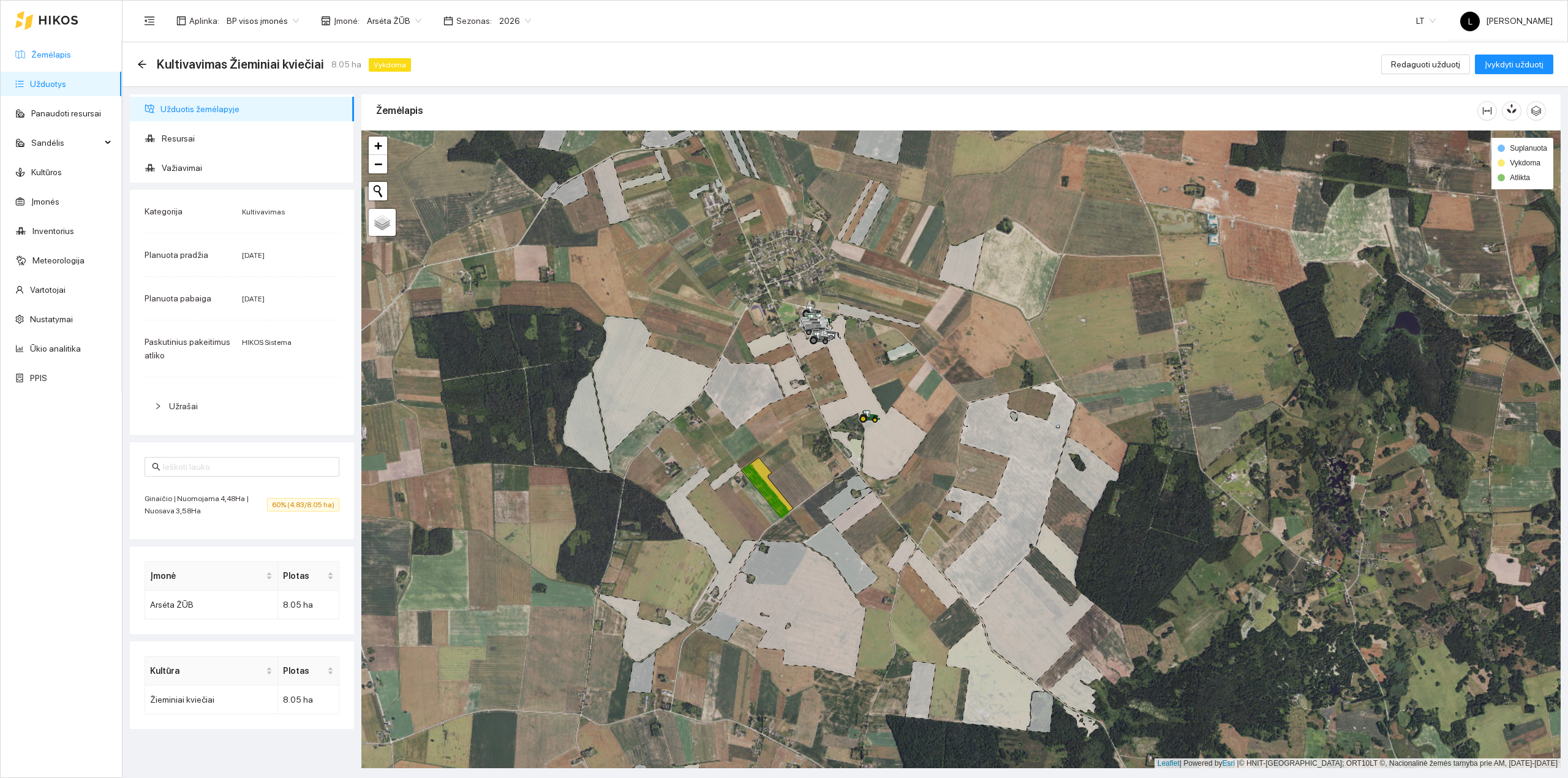
click at [62, 52] on link "Žemėlapis" at bounding box center [52, 54] width 40 height 10
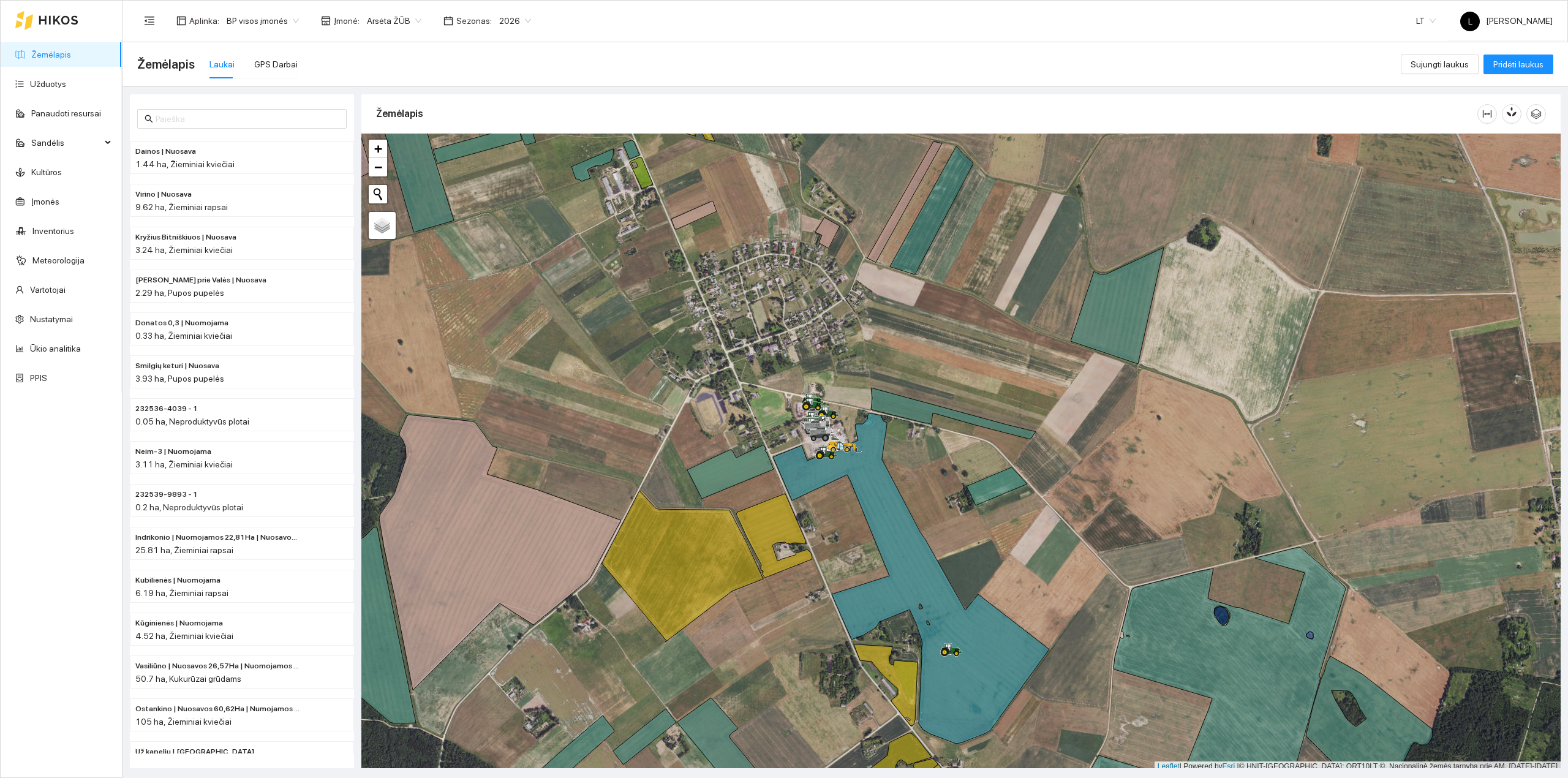
scroll to position [3, 0]
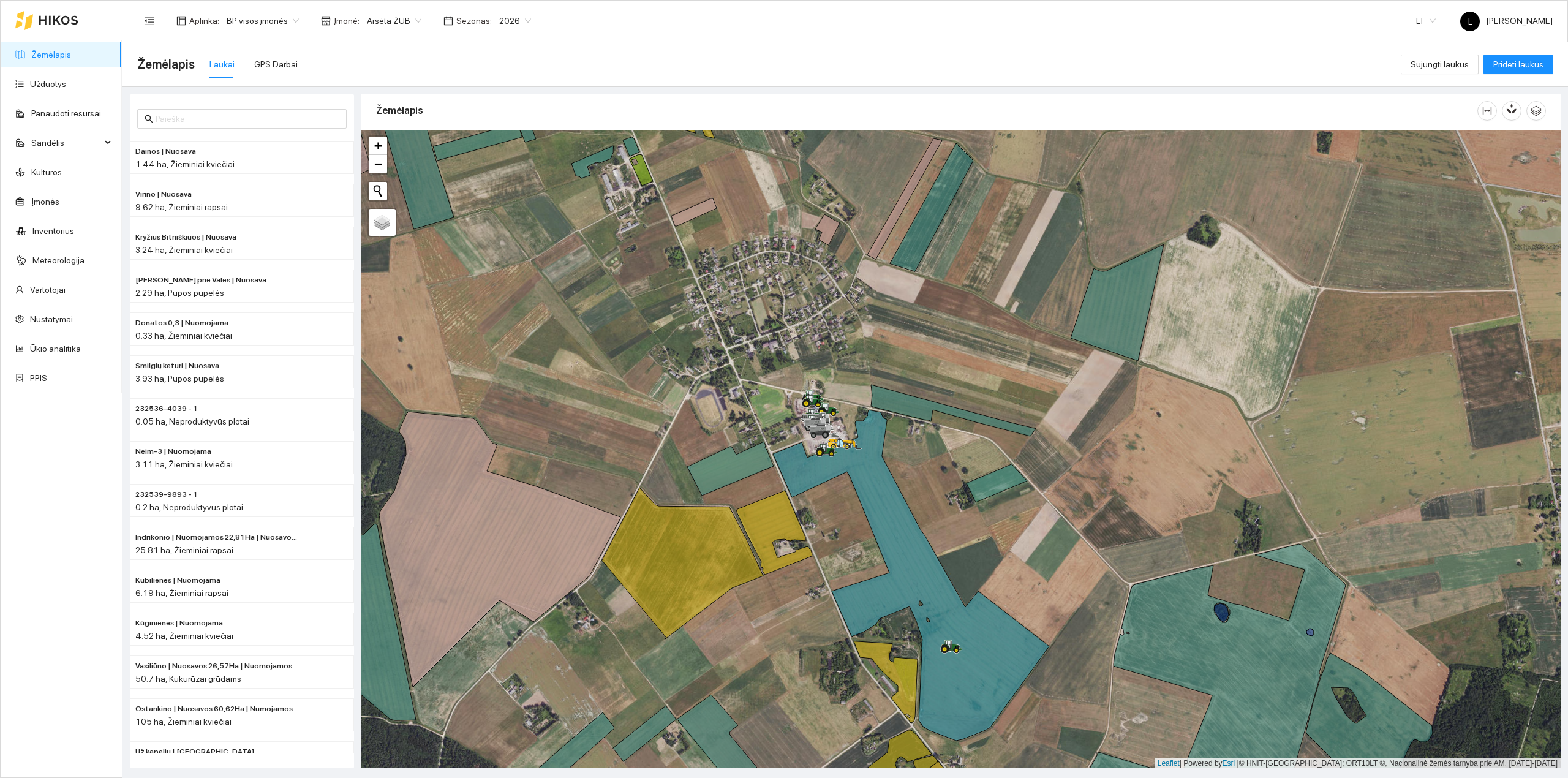
drag, startPoint x: 649, startPoint y: 437, endPoint x: 666, endPoint y: 468, distance: 35.4
click at [666, 468] on div at bounding box center [961, 449] width 1199 height 638
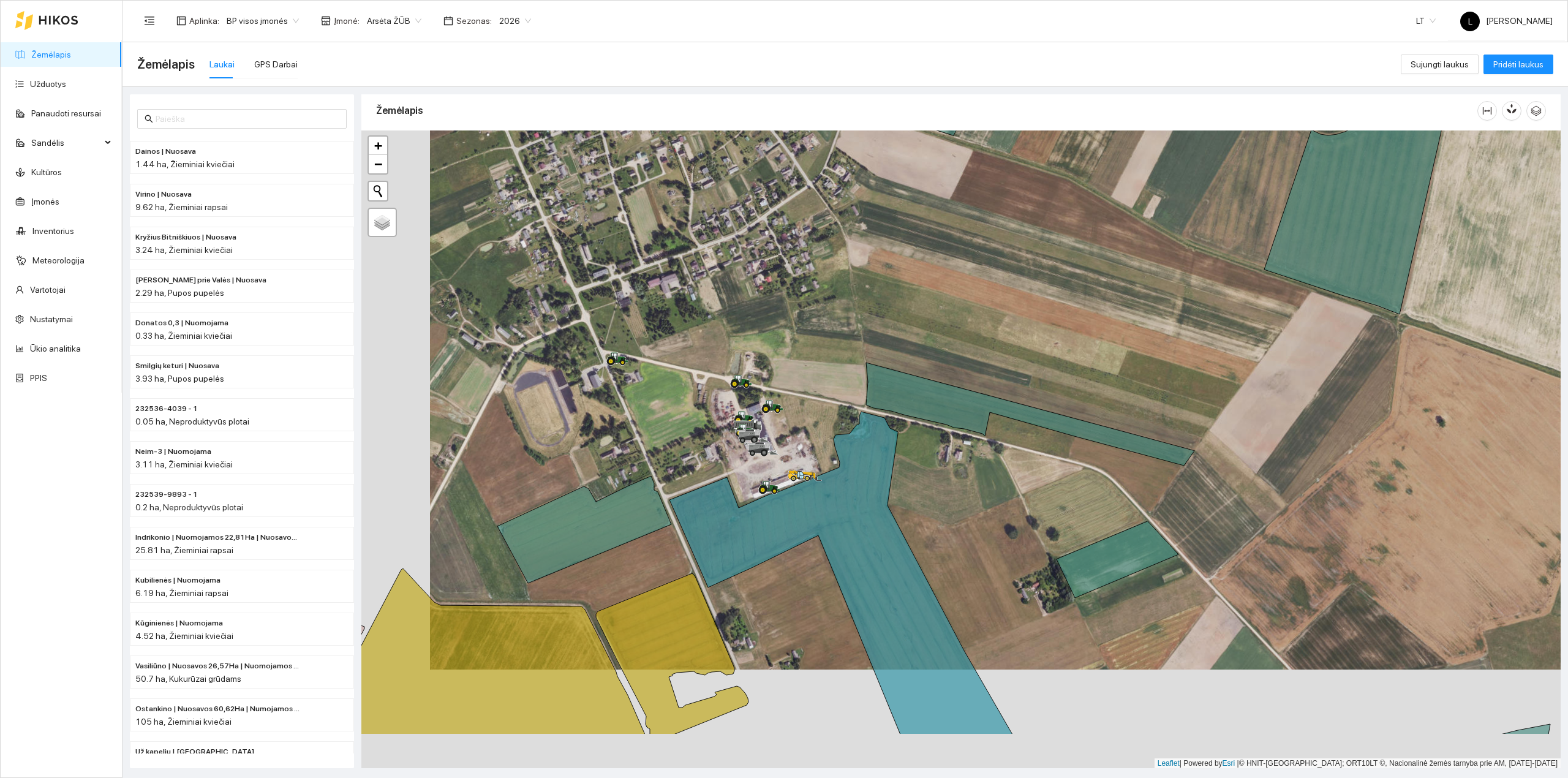
drag, startPoint x: 643, startPoint y: 579, endPoint x: 711, endPoint y: 503, distance: 102.0
click at [712, 479] on div at bounding box center [961, 449] width 1199 height 638
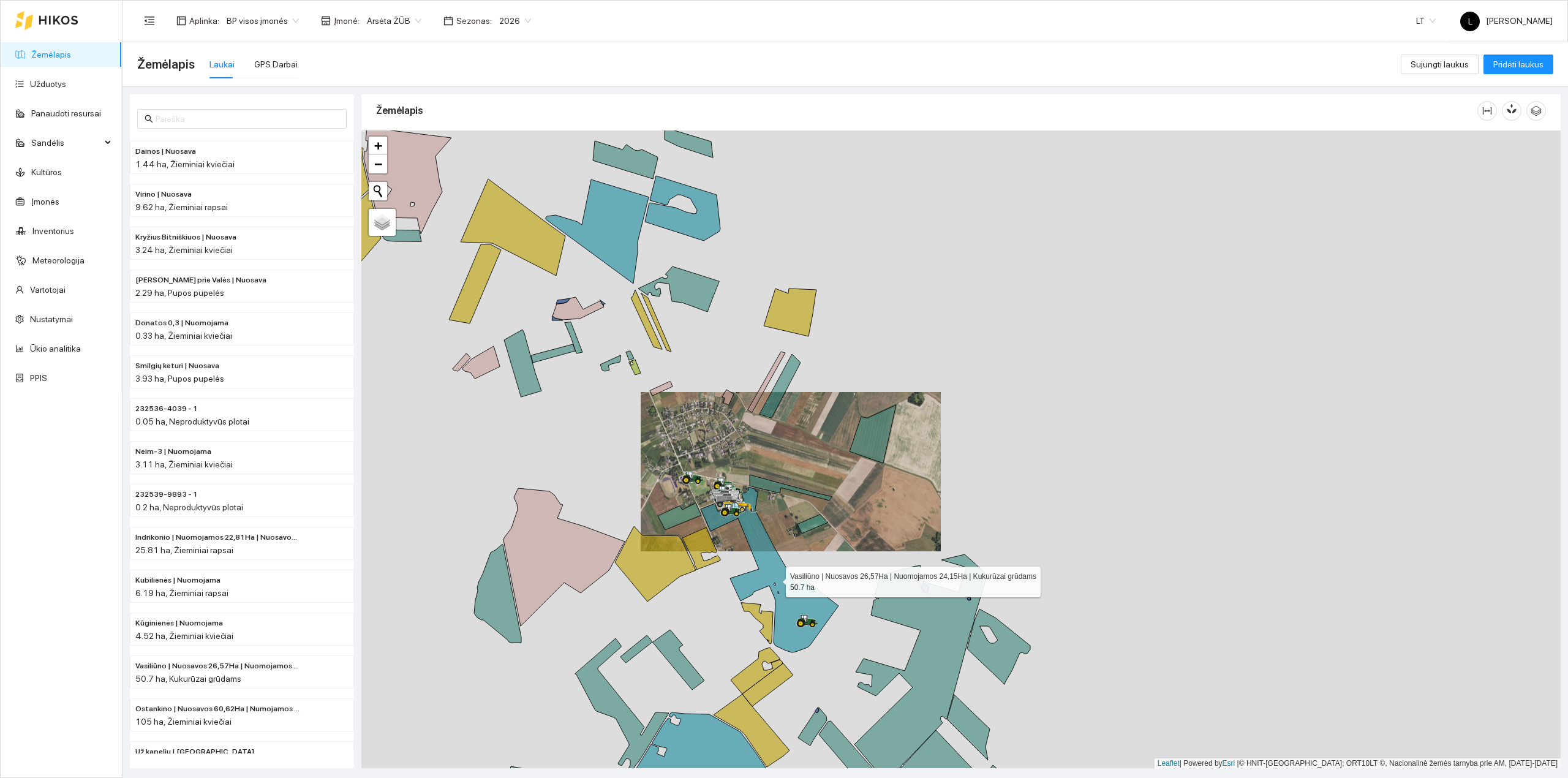
drag, startPoint x: 735, startPoint y: 578, endPoint x: 748, endPoint y: 459, distance: 119.7
click at [749, 487] on icon at bounding box center [769, 569] width 138 height 165
